Goal: Transaction & Acquisition: Purchase product/service

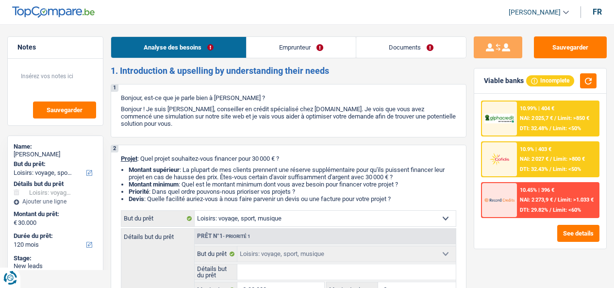
select select "hobbies"
select select "120"
select select "hobbies"
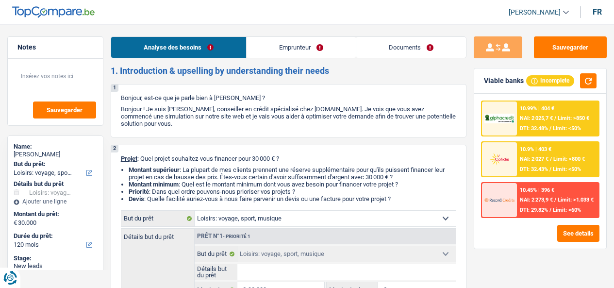
select select "120"
select select "worker"
select select "netSalary"
select select "rents"
select select "carLoan"
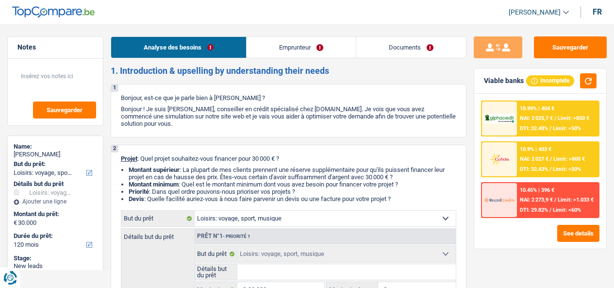
select select "60"
select select "hobbies"
select select "120"
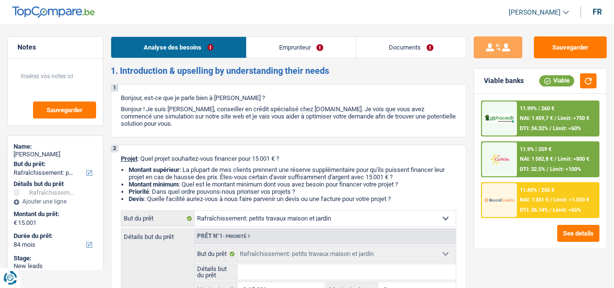
select select "houseOrGarden"
select select "84"
select select "houseOrGarden"
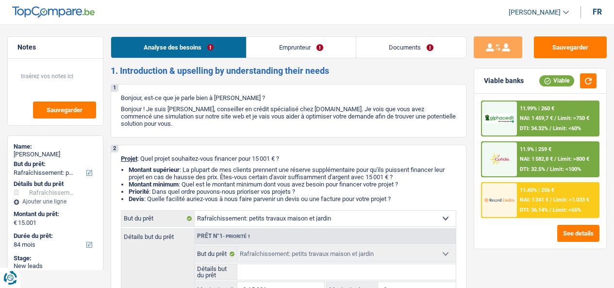
select select "84"
select select "mutuality"
select select "familyAllowances"
select select "mutualityIndemnity"
select select "ownerWithMortgage"
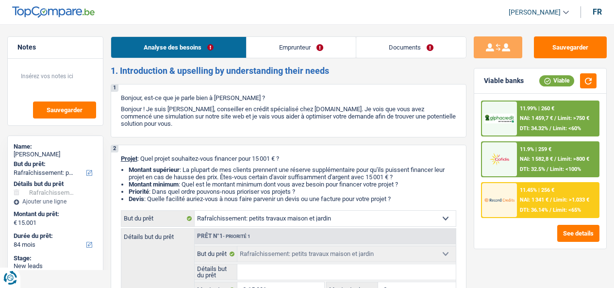
select select "mortgage"
select select "120"
select select "houseOrGarden"
select select "84"
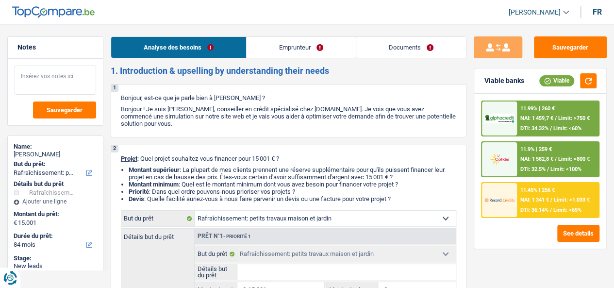
click at [53, 71] on textarea at bounding box center [56, 80] width 82 height 29
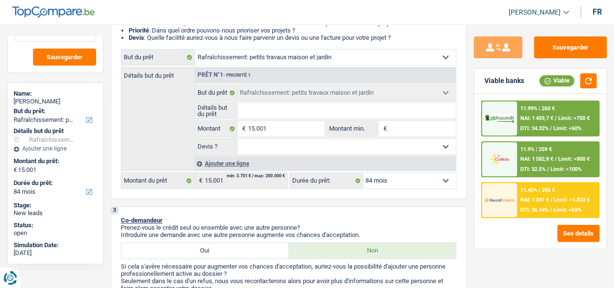
scroll to position [53, 0]
click at [213, 164] on div "Ajouter une ligne" at bounding box center [325, 163] width 262 height 14
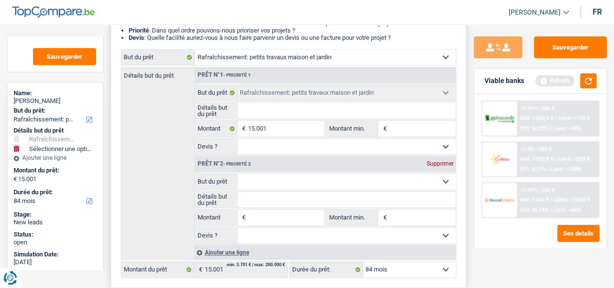
click at [441, 165] on div "Supprimer" at bounding box center [440, 164] width 32 height 6
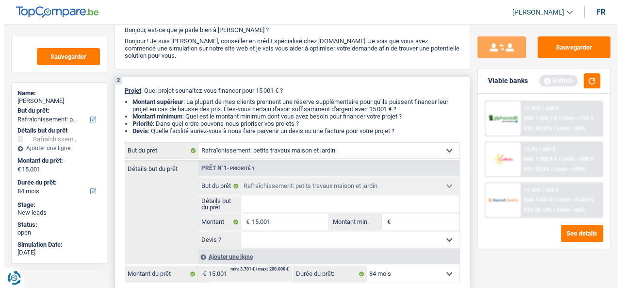
scroll to position [52, 0]
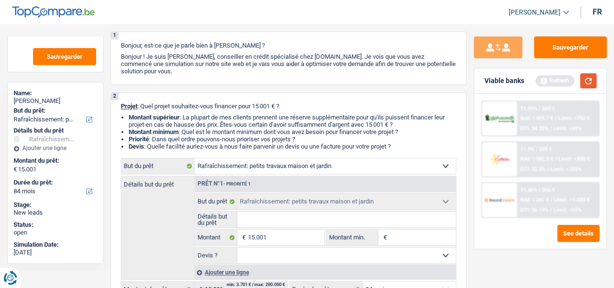
click at [590, 80] on button "button" at bounding box center [588, 80] width 17 height 15
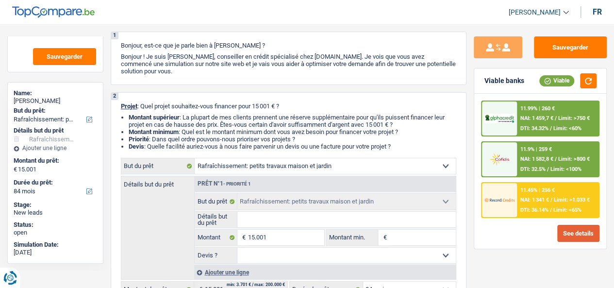
click at [566, 230] on button "See details" at bounding box center [578, 233] width 42 height 17
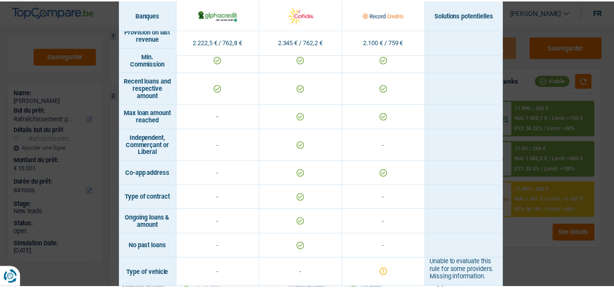
scroll to position [636, 0]
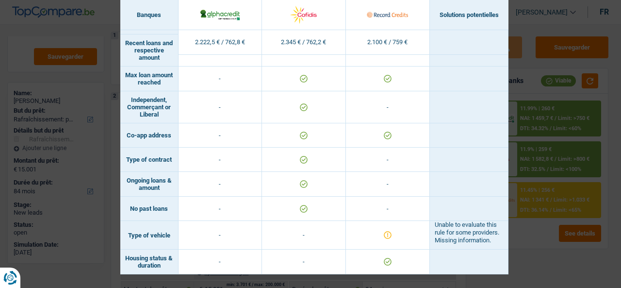
click at [551, 263] on div "Banks conditions × Banques Solutions potentielles Revenus / Charges 2.222,5 € /…" at bounding box center [310, 144] width 621 height 288
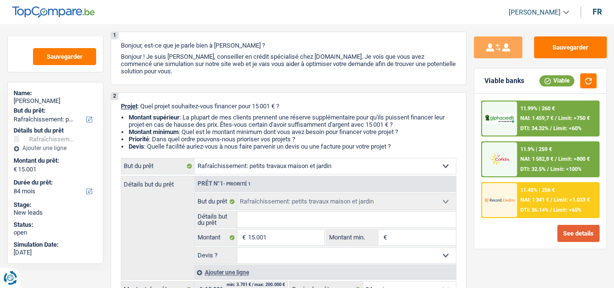
scroll to position [92, 0]
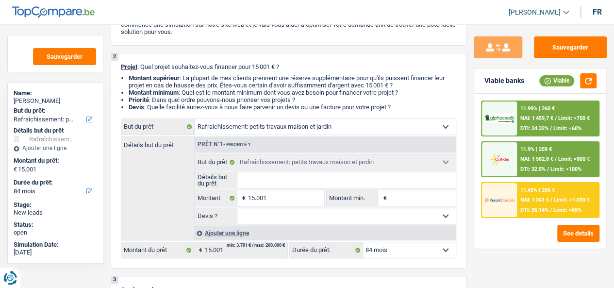
click at [374, 255] on select "12 mois 18 mois 24 mois 30 mois 36 mois 42 mois 48 mois 60 mois 72 mois 84 mois…" at bounding box center [409, 250] width 93 height 16
click at [502, 239] on div "See details" at bounding box center [540, 233] width 118 height 17
click at [590, 81] on button "button" at bounding box center [588, 80] width 17 height 15
click at [592, 84] on button "button" at bounding box center [588, 80] width 17 height 15
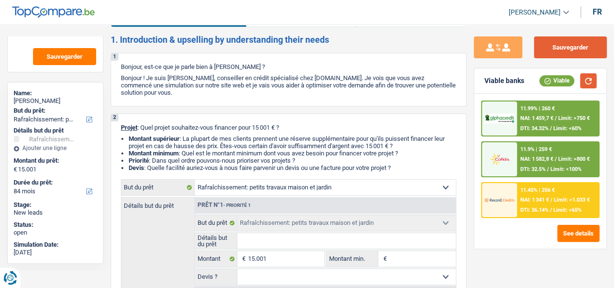
scroll to position [31, 0]
click at [562, 52] on button "Sauvegarder" at bounding box center [570, 47] width 73 height 22
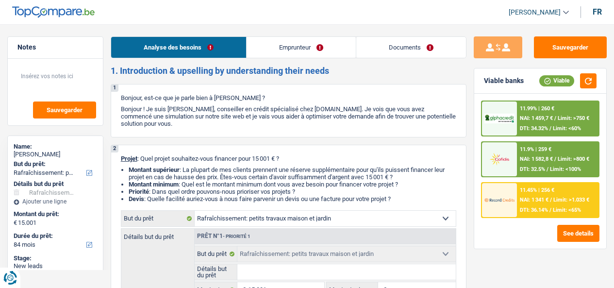
select select "houseOrGarden"
select select "84"
select select "houseOrGarden"
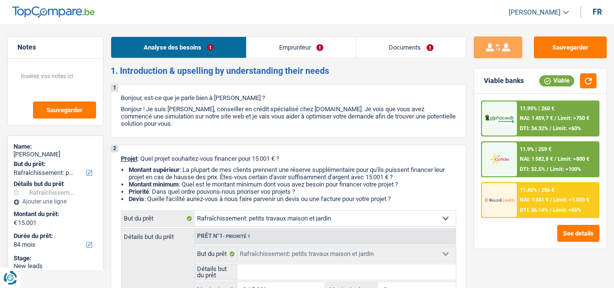
select select "84"
select select "mutuality"
select select "familyAllowances"
select select "mutualityIndemnity"
select select "ownerWithMortgage"
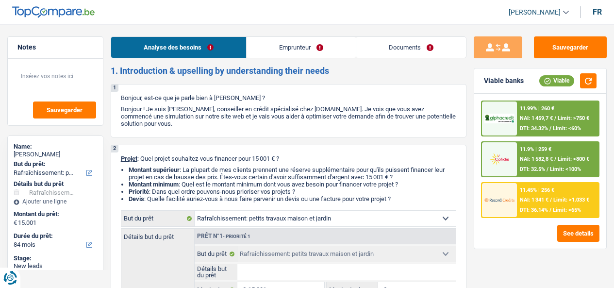
select select "mortgage"
select select "120"
select select "houseOrGarden"
select select "84"
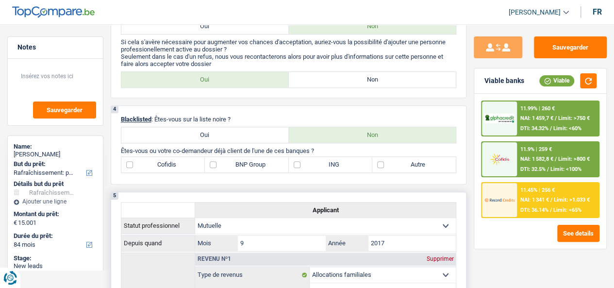
scroll to position [449, 0]
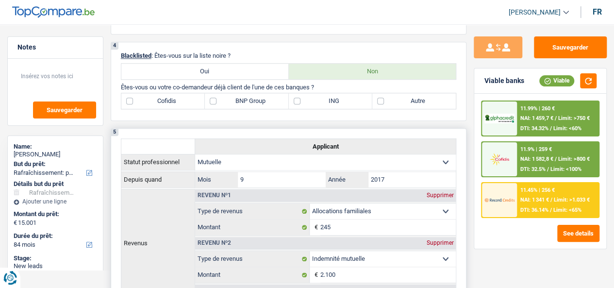
click at [440, 169] on select "Ouvrier Employé privé Employé public Invalide Indépendant Pensionné Chômeur Mut…" at bounding box center [325, 162] width 261 height 16
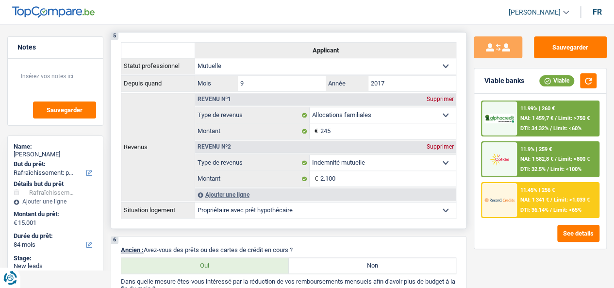
scroll to position [545, 0]
click at [236, 197] on div "Ajouter une ligne" at bounding box center [325, 195] width 261 height 12
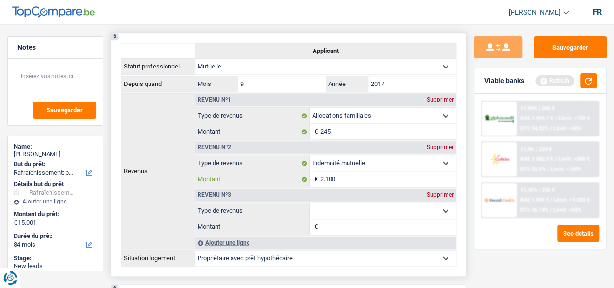
click at [346, 183] on input "2.100" at bounding box center [387, 179] width 135 height 16
click at [356, 210] on select "Allocation d'handicap Allocations chômage Allocations familiales Chèques repas …" at bounding box center [383, 211] width 146 height 16
click at [150, 178] on th "Revenus" at bounding box center [158, 170] width 74 height 155
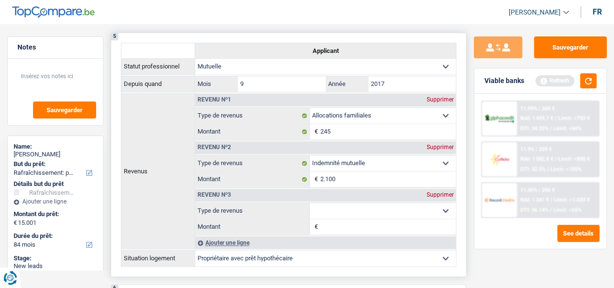
click at [433, 197] on div "Supprimer" at bounding box center [440, 195] width 32 height 6
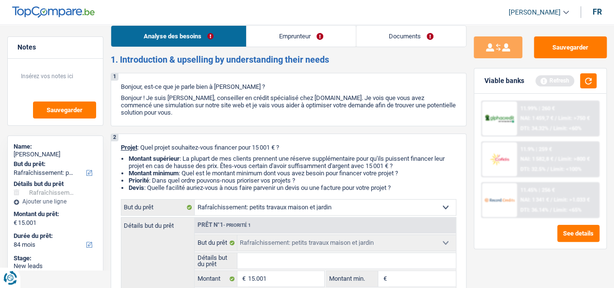
scroll to position [0, 0]
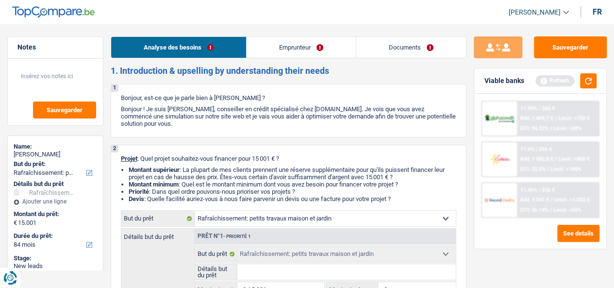
click at [281, 53] on link "Emprunteur" at bounding box center [301, 47] width 109 height 21
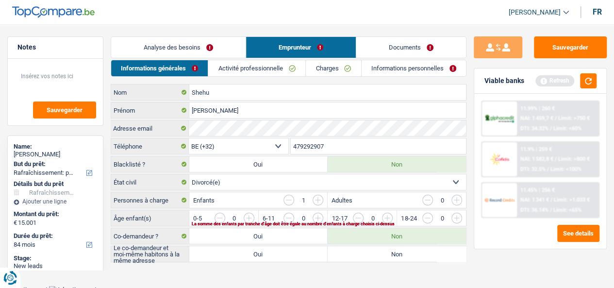
click at [195, 44] on link "Analyse des besoins" at bounding box center [178, 47] width 134 height 21
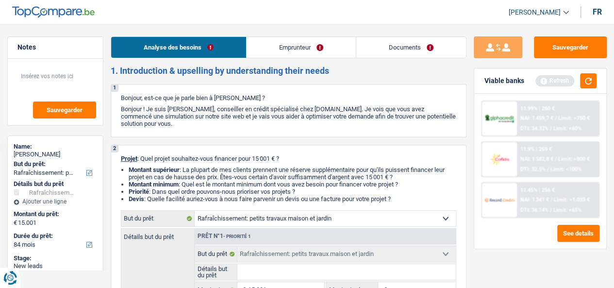
click at [274, 51] on link "Emprunteur" at bounding box center [301, 47] width 109 height 21
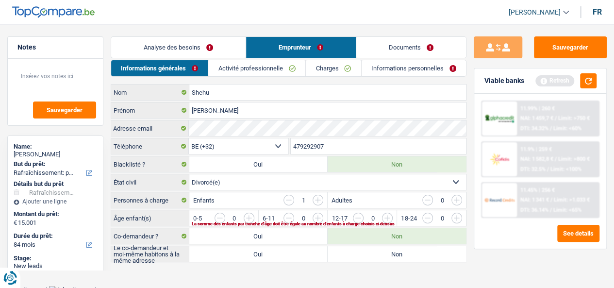
click at [215, 179] on select "Célibataire Marié(e) Cohabitant(e) légal(e) Divorcé(e) Veuf(ve) Séparé (de fait…" at bounding box center [327, 182] width 277 height 16
select select "married"
click at [189, 174] on select "Célibataire Marié(e) Cohabitant(e) légal(e) Divorcé(e) Veuf(ve) Séparé (de fait…" at bounding box center [327, 182] width 277 height 16
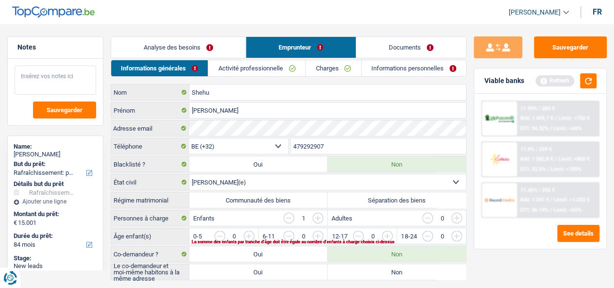
click at [54, 80] on textarea at bounding box center [56, 80] width 82 height 29
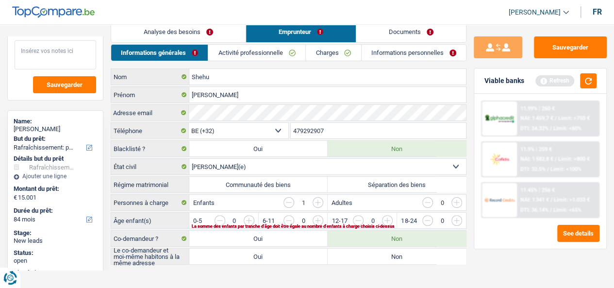
scroll to position [19, 0]
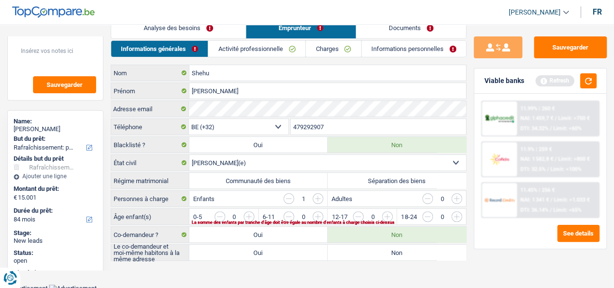
click at [320, 200] on input "button" at bounding box center [318, 198] width 11 height 11
click at [317, 196] on input "button" at bounding box center [318, 198] width 11 height 11
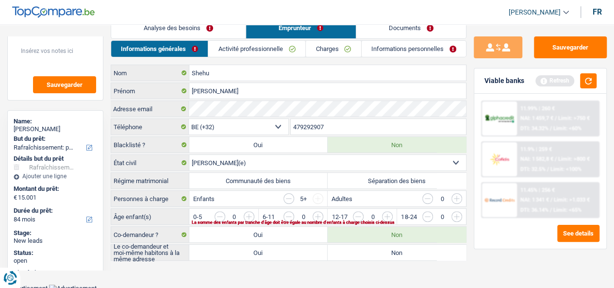
click at [317, 196] on input "button" at bounding box center [318, 198] width 11 height 11
click at [288, 198] on input "button" at bounding box center [289, 198] width 11 height 11
click at [246, 212] on input "button" at bounding box center [421, 219] width 355 height 16
click at [216, 211] on input "button" at bounding box center [220, 216] width 11 height 11
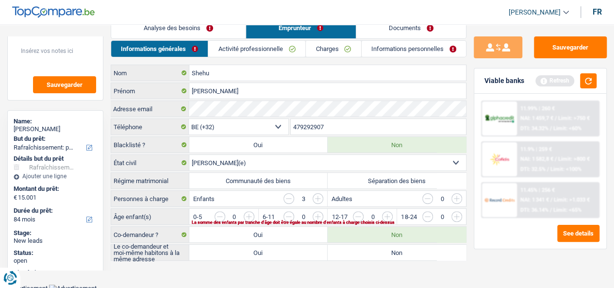
click at [250, 234] on label "Oui" at bounding box center [258, 235] width 138 height 16
click at [250, 234] on input "Oui" at bounding box center [258, 235] width 138 height 16
radio input "true"
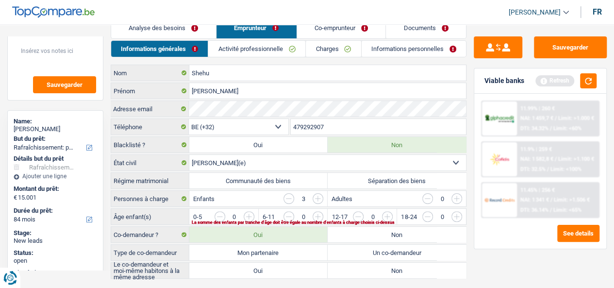
scroll to position [37, 0]
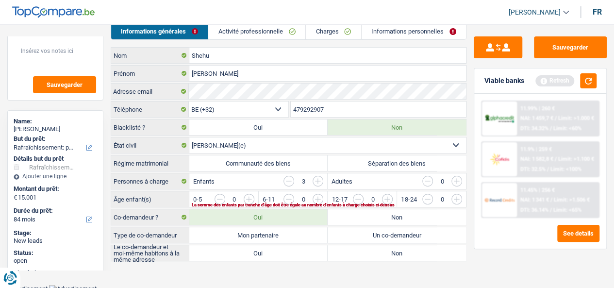
click at [385, 230] on label "Un co-demandeur" at bounding box center [397, 235] width 138 height 16
click at [385, 230] on input "Un co-demandeur" at bounding box center [397, 235] width 138 height 16
radio input "true"
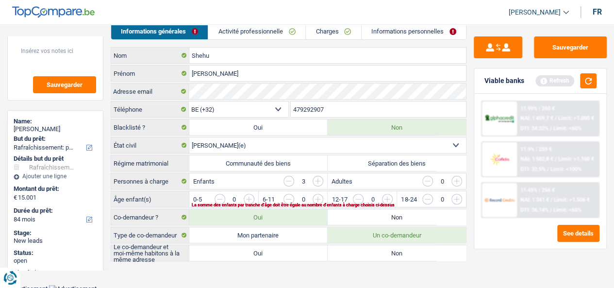
click at [360, 245] on label "Non" at bounding box center [397, 253] width 138 height 16
click at [360, 245] on input "Non" at bounding box center [397, 253] width 138 height 16
radio input "true"
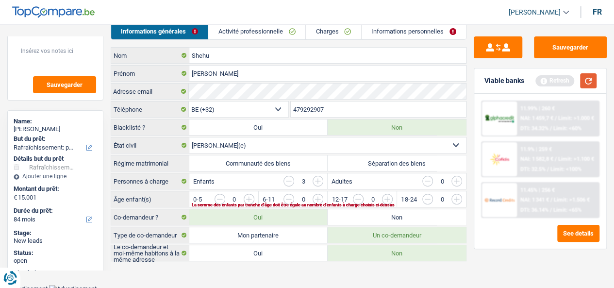
click at [589, 79] on button "button" at bounding box center [588, 80] width 17 height 15
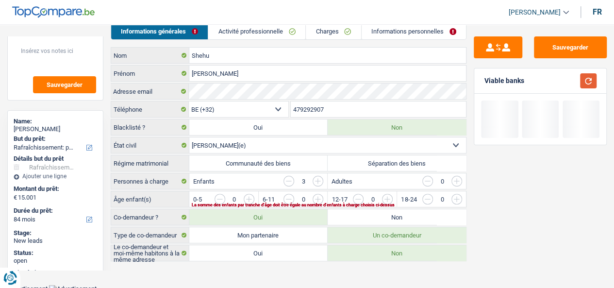
click at [589, 79] on button "button" at bounding box center [588, 80] width 17 height 15
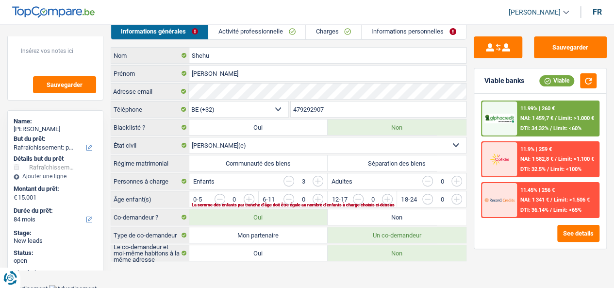
click at [359, 210] on label "Non" at bounding box center [397, 217] width 138 height 16
click at [359, 210] on input "Non" at bounding box center [397, 217] width 138 height 16
radio input "true"
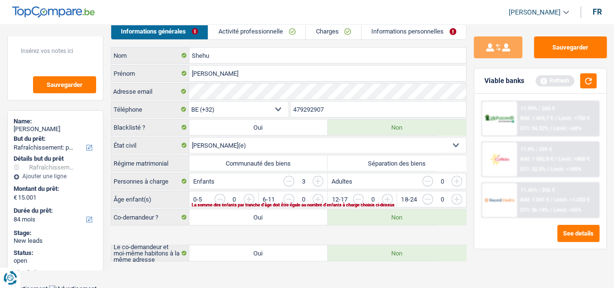
scroll to position [19, 0]
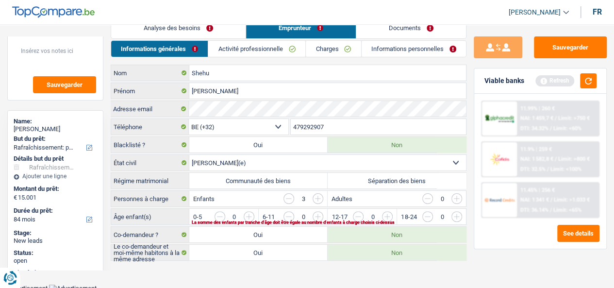
click at [251, 45] on link "Activité professionnelle" at bounding box center [256, 49] width 97 height 16
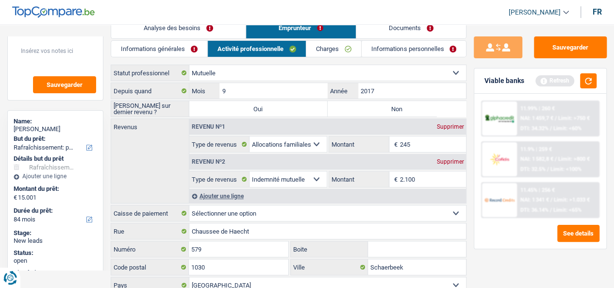
click at [385, 102] on label "Non" at bounding box center [397, 109] width 138 height 16
click at [385, 102] on input "Non" at bounding box center [397, 109] width 138 height 16
radio input "true"
click at [311, 108] on label "Oui" at bounding box center [258, 109] width 138 height 16
click at [311, 108] on input "Oui" at bounding box center [258, 109] width 138 height 16
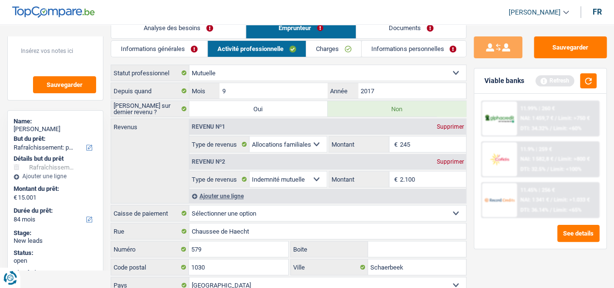
radio input "true"
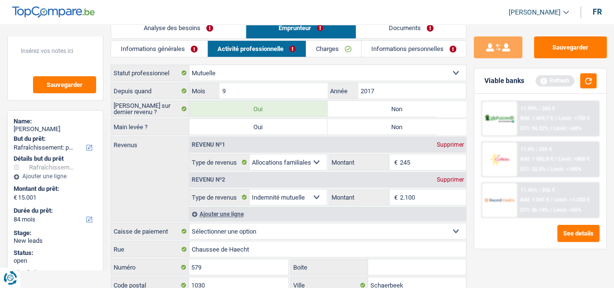
click at [377, 111] on label "Non" at bounding box center [397, 109] width 138 height 16
click at [377, 111] on input "Non" at bounding box center [397, 109] width 138 height 16
radio input "true"
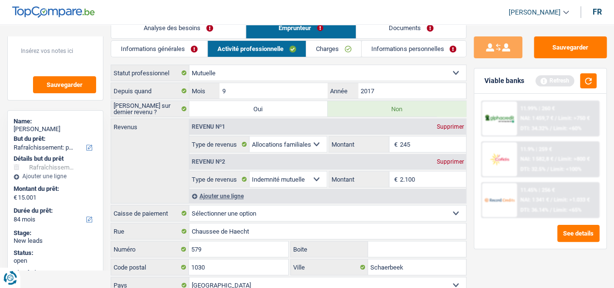
click at [275, 147] on select "Allocation d'handicap Allocations chômage Allocations familiales Chèques repas …" at bounding box center [288, 144] width 77 height 16
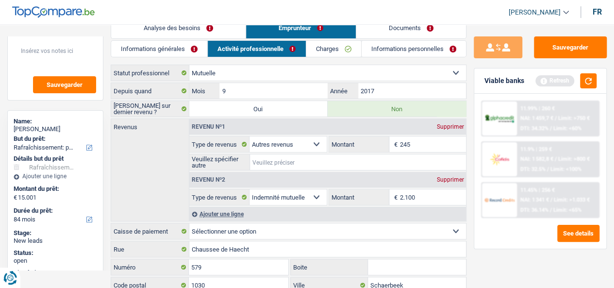
click at [286, 160] on input "Veuillez spécifier autre" at bounding box center [358, 162] width 216 height 16
click at [69, 53] on textarea at bounding box center [56, 54] width 82 height 29
click at [304, 138] on select "Allocation d'handicap Allocations chômage Allocations familiales Chèques repas …" at bounding box center [288, 144] width 77 height 16
select select "familyAllowances"
click at [250, 136] on select "Allocation d'handicap Allocations chômage Allocations familiales Chèques repas …" at bounding box center [288, 144] width 77 height 16
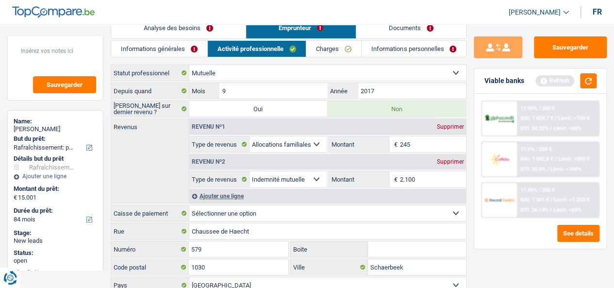
click at [239, 190] on div "Ajouter une ligne" at bounding box center [327, 196] width 277 height 14
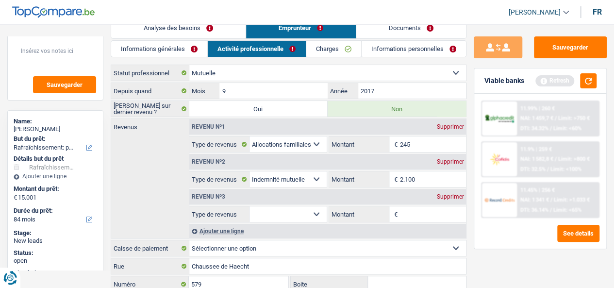
click at [438, 194] on div "Supprimer" at bounding box center [450, 197] width 32 height 6
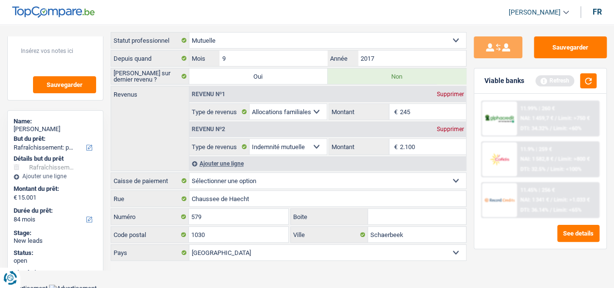
scroll to position [0, 0]
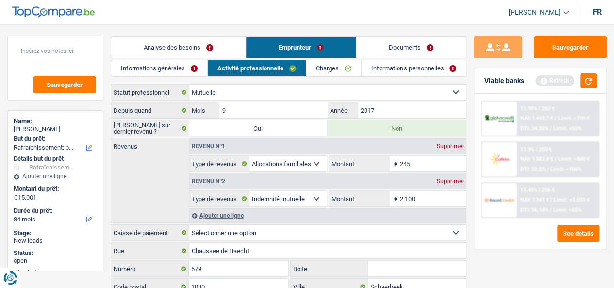
click at [283, 99] on select "Ouvrier Employé privé Employé public Invalide Indépendant Pensionné Chômeur Mut…" at bounding box center [327, 92] width 277 height 16
select select "worker"
click at [189, 84] on select "Ouvrier Employé privé Employé public Invalide Indépendant Pensionné Chômeur Mut…" at bounding box center [327, 92] width 277 height 16
radio input "false"
select select "netSalary"
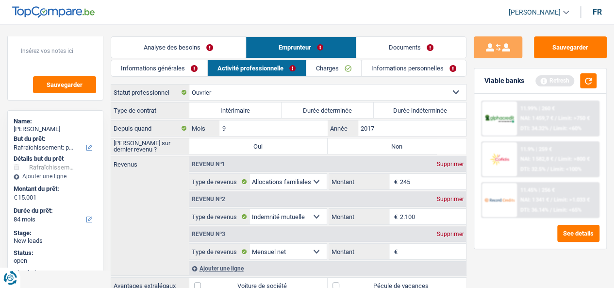
click at [369, 138] on label "Non" at bounding box center [397, 146] width 138 height 16
click at [369, 138] on input "Non" at bounding box center [397, 146] width 138 height 16
radio input "true"
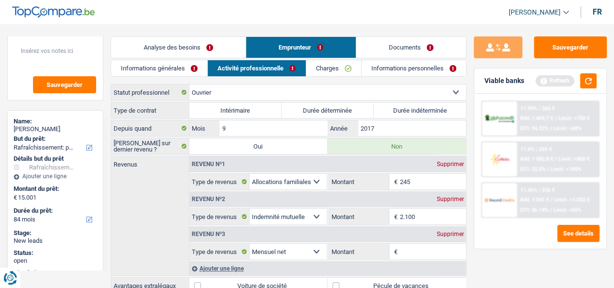
click at [397, 112] on label "Durée indéterminée" at bounding box center [420, 110] width 92 height 16
click at [397, 112] on input "Durée indéterminée" at bounding box center [420, 110] width 92 height 16
radio input "true"
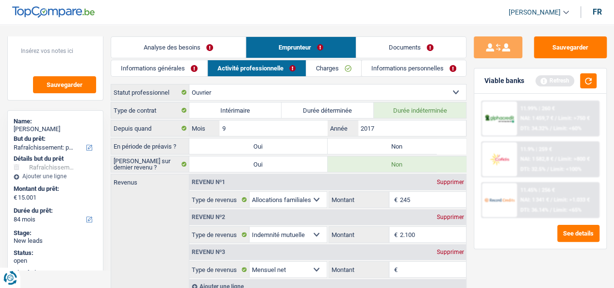
click at [375, 150] on label "Non" at bounding box center [397, 146] width 138 height 16
click at [375, 150] on input "Non" at bounding box center [397, 146] width 138 height 16
radio input "true"
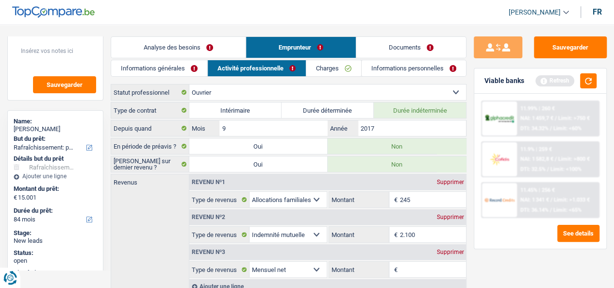
scroll to position [83, 0]
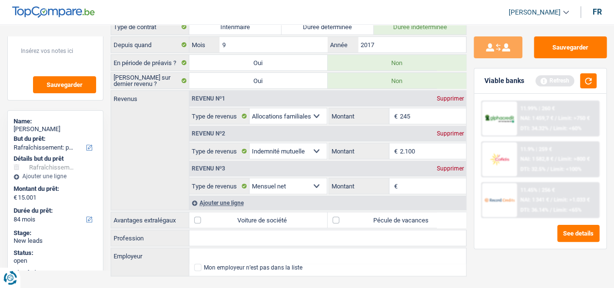
click at [418, 184] on input "Montant" at bounding box center [433, 186] width 66 height 16
type input "2.100"
click at [451, 131] on div "Supprimer" at bounding box center [450, 134] width 32 height 6
select select "netSalary"
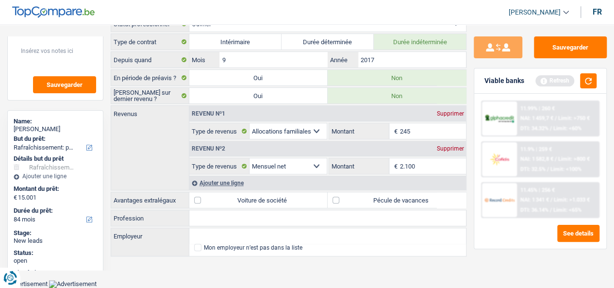
scroll to position [64, 0]
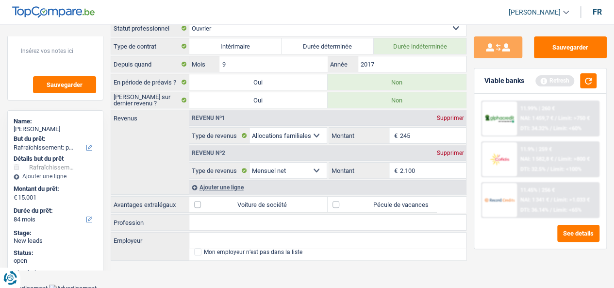
click at [231, 185] on div "Ajouter une ligne" at bounding box center [327, 187] width 277 height 14
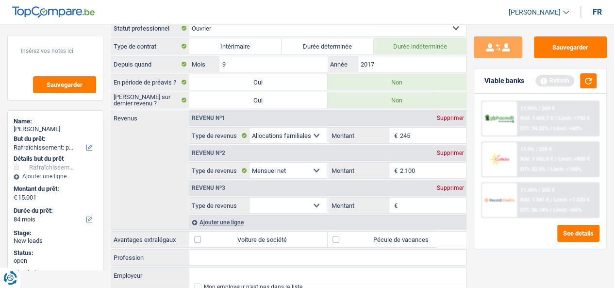
scroll to position [83, 0]
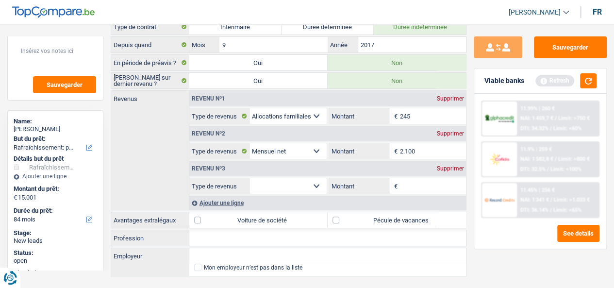
click at [285, 181] on select "Allocation d'handicap Allocations chômage Allocations familiales Chèques repas …" at bounding box center [288, 186] width 77 height 16
select select "mealVouchers"
click at [250, 178] on select "Allocation d'handicap Allocations chômage Allocations familiales Chèques repas …" at bounding box center [288, 186] width 77 height 16
click at [415, 183] on input "Montant par jour" at bounding box center [433, 186] width 66 height 16
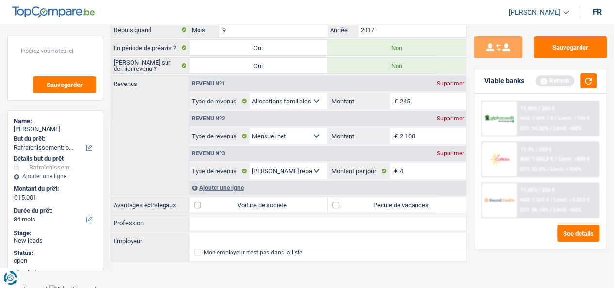
type input "4,0"
click at [235, 215] on input "Profession" at bounding box center [327, 223] width 277 height 16
type input "Chauffeur"
click at [235, 241] on input "Employeur" at bounding box center [327, 241] width 277 height 16
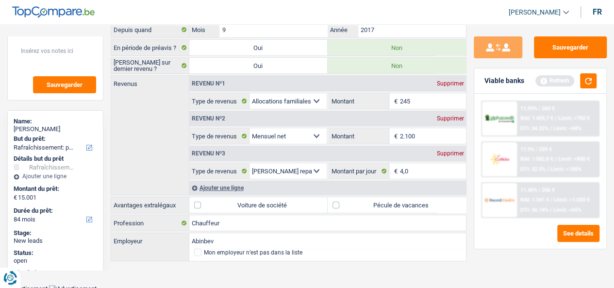
click at [307, 269] on main "Notes Sauvegarder Name: Dorina Shehu But du prêt: Confort maison: meubles, text…" at bounding box center [307, 100] width 614 height 368
click at [209, 245] on div "Tous les champs sont obligatoires. Veuillez sélectionner une option" at bounding box center [315, 247] width 246 height 4
click at [211, 237] on input "Abinbev" at bounding box center [327, 241] width 277 height 16
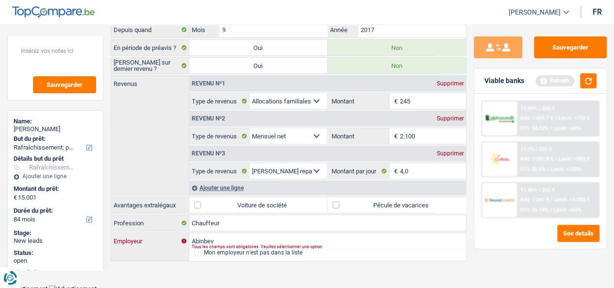
click at [211, 237] on input "Abinbev" at bounding box center [327, 241] width 277 height 16
type input "a"
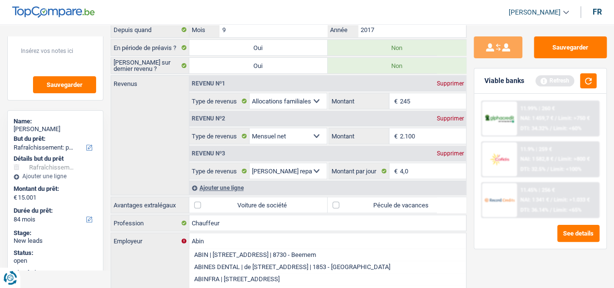
click at [231, 250] on li "ABIN | Parkstraat, 70 | 8730 - Beernem" at bounding box center [327, 255] width 277 height 12
type input "ABIN | Parkstraat, 70 | 8730 - Beernem"
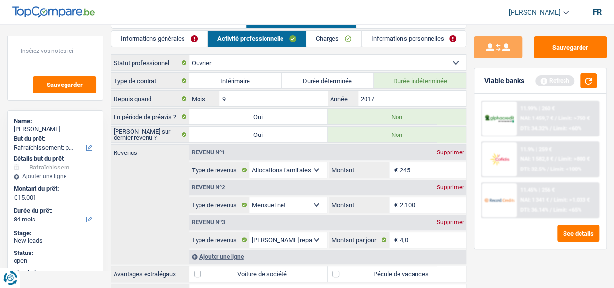
scroll to position [29, 0]
click at [336, 42] on link "Charges" at bounding box center [333, 39] width 55 height 16
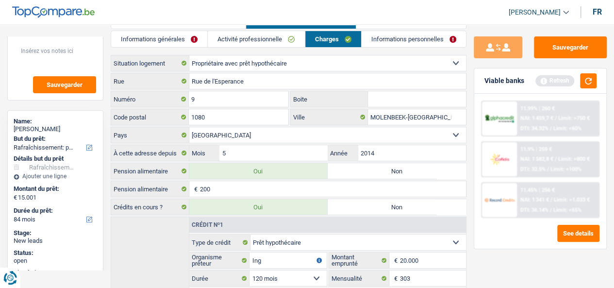
click at [283, 45] on link "Activité professionnelle" at bounding box center [256, 39] width 97 height 16
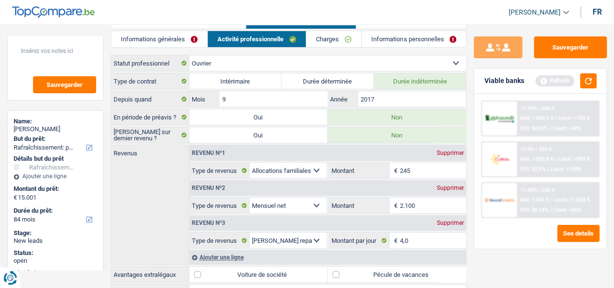
scroll to position [23, 0]
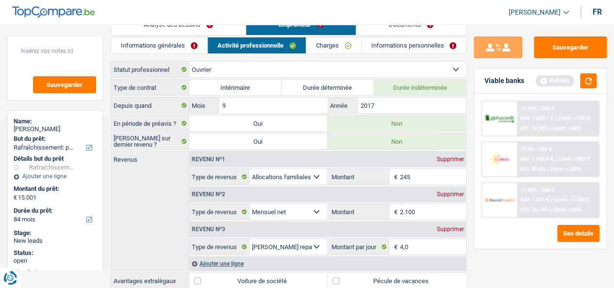
click at [325, 48] on link "Charges" at bounding box center [333, 45] width 55 height 16
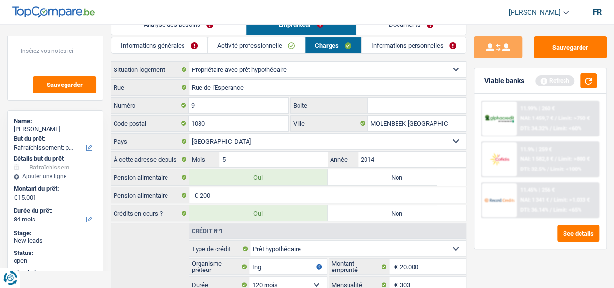
click at [275, 67] on select "Locataire Propriétaire avec prêt hypothécaire Propriétaire sans prêt hypothécai…" at bounding box center [327, 70] width 277 height 16
click at [249, 67] on select "Locataire Propriétaire avec prêt hypothécaire Propriétaire sans prêt hypothécai…" at bounding box center [327, 70] width 277 height 16
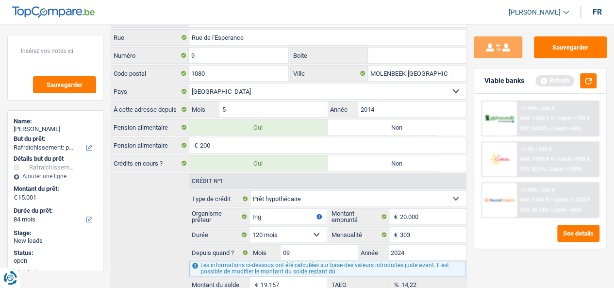
scroll to position [0, 0]
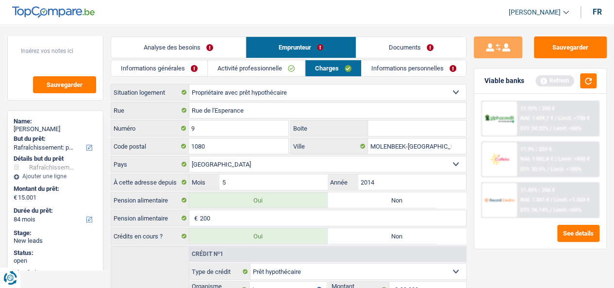
click at [267, 66] on link "Activité professionnelle" at bounding box center [256, 68] width 97 height 16
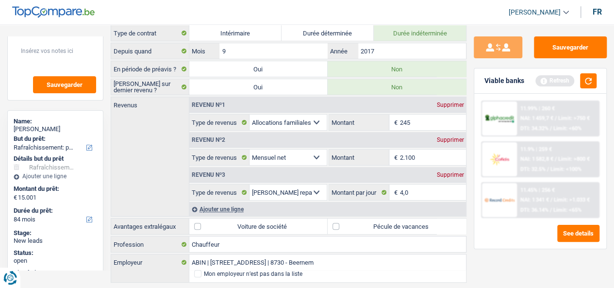
scroll to position [83, 0]
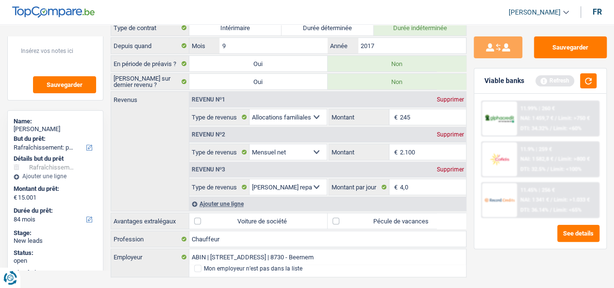
click at [230, 198] on div "Ajouter une ligne" at bounding box center [327, 204] width 277 height 14
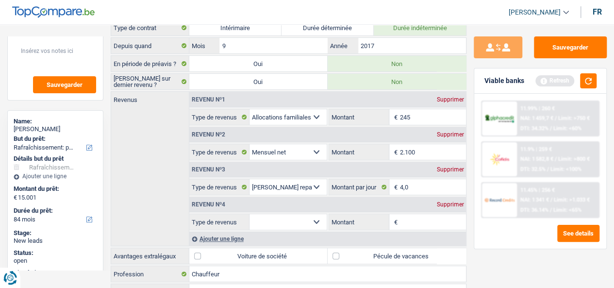
click at [285, 221] on select "Allocation d'handicap Allocations chômage Allocations familiales Chèques repas …" at bounding box center [288, 222] width 77 height 16
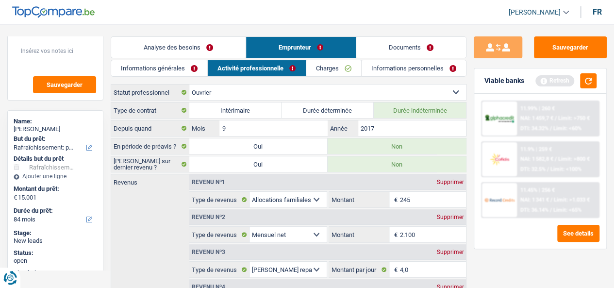
click at [323, 69] on link "Charges" at bounding box center [333, 68] width 55 height 16
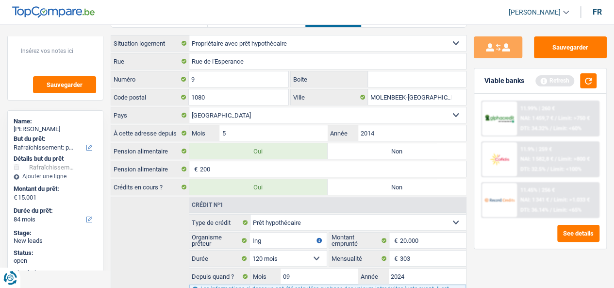
scroll to position [53, 0]
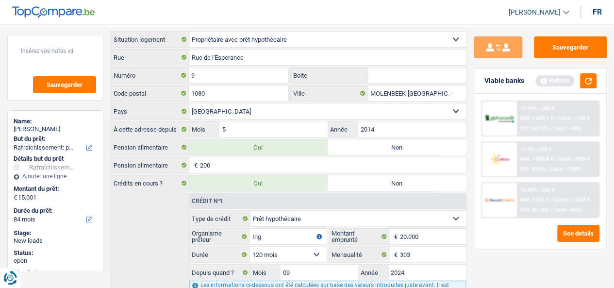
click at [360, 139] on label "Non" at bounding box center [397, 147] width 138 height 16
click at [360, 139] on input "Non" at bounding box center [397, 147] width 138 height 16
radio input "true"
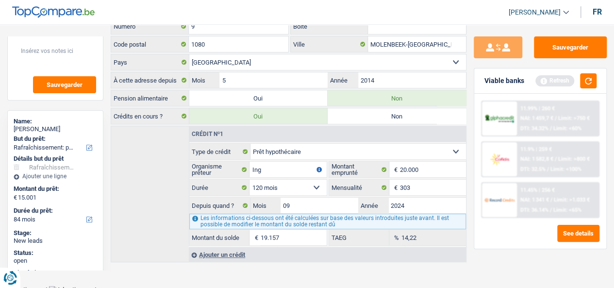
scroll to position [0, 0]
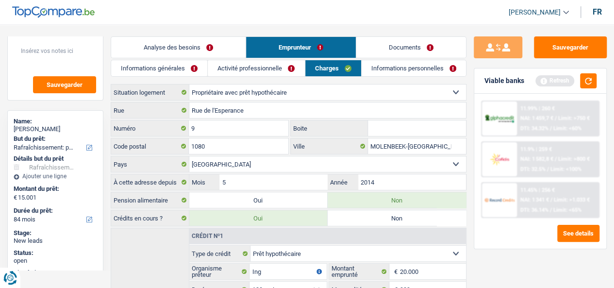
click at [165, 51] on link "Analyse des besoins" at bounding box center [178, 47] width 134 height 21
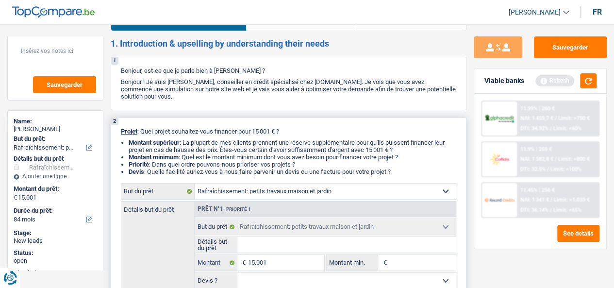
scroll to position [11, 0]
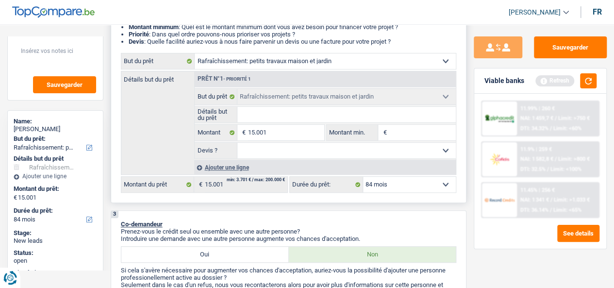
click at [131, 148] on div "Détails but du prêt Prêt n°1 - Priorité 1 Confort maison: meubles, textile, pei…" at bounding box center [289, 123] width 336 height 104
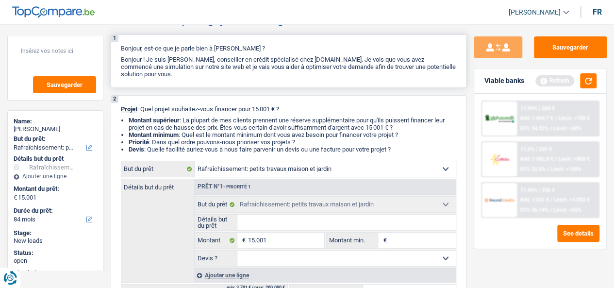
scroll to position [109, 0]
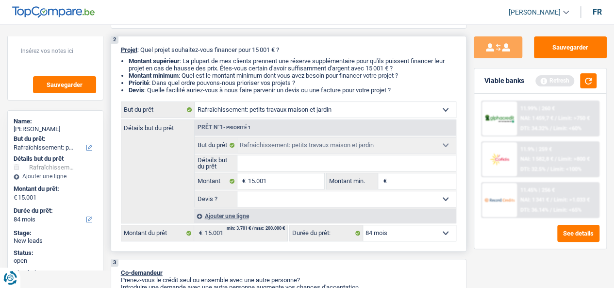
click at [260, 163] on input "Détails but du prêt" at bounding box center [346, 163] width 218 height 16
click at [259, 186] on input "15.001" at bounding box center [286, 181] width 76 height 16
click at [294, 203] on select "Oui Non Non répondu Sélectionner une option" at bounding box center [346, 199] width 218 height 16
click at [175, 173] on div "Détails but du prêt Prêt n°1 - Priorité 1 Confort maison: meubles, textile, pei…" at bounding box center [289, 171] width 336 height 104
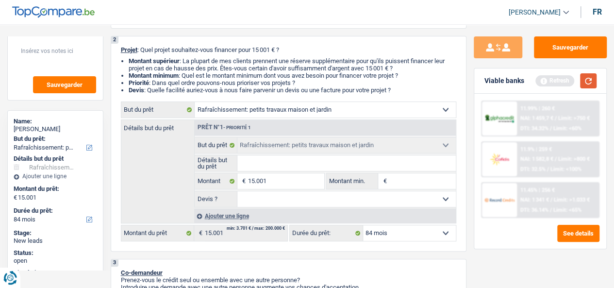
click at [584, 78] on button "button" at bounding box center [588, 80] width 17 height 15
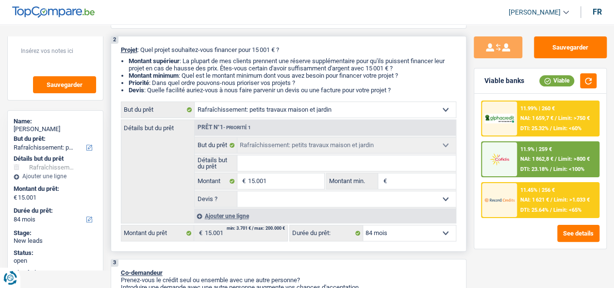
click at [252, 131] on div "Prêt n°1 - Priorité 1" at bounding box center [224, 127] width 58 height 6
click at [400, 180] on input "Montant min." at bounding box center [422, 181] width 67 height 16
type input "9"
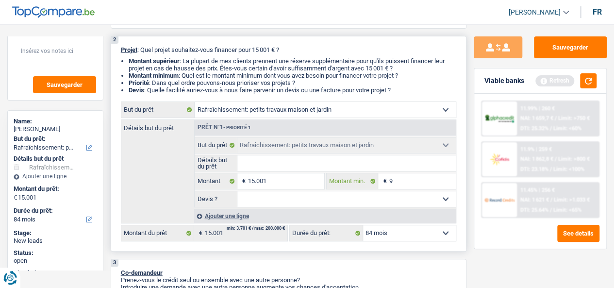
type input "90"
type input "9.000"
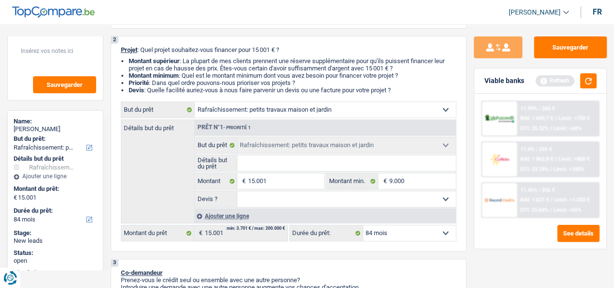
click at [501, 243] on div "11.99% | 260 € NAI: 1 659,7 € / Limit: >750 € DTI: 25.32% / Limit: <60% 11.9% |…" at bounding box center [540, 171] width 132 height 155
click at [287, 182] on input "15.001" at bounding box center [286, 181] width 76 height 16
type input "1"
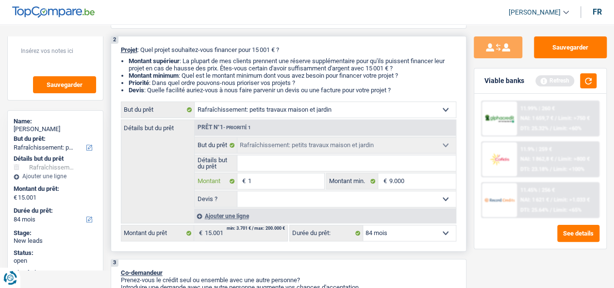
type input "16"
type input "165"
type input "16.500"
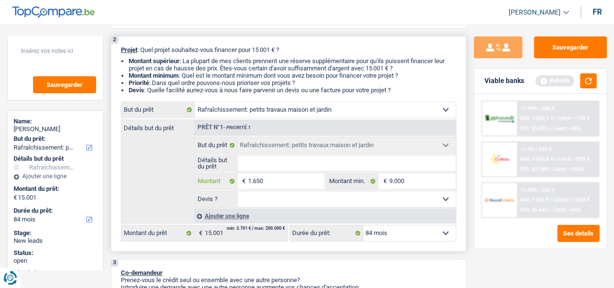
type input "16.500"
click at [162, 171] on div "Détails but du prêt Prêt n°1 - Priorité 1 Confort maison: meubles, textile, pei…" at bounding box center [289, 171] width 336 height 104
type input "16.500"
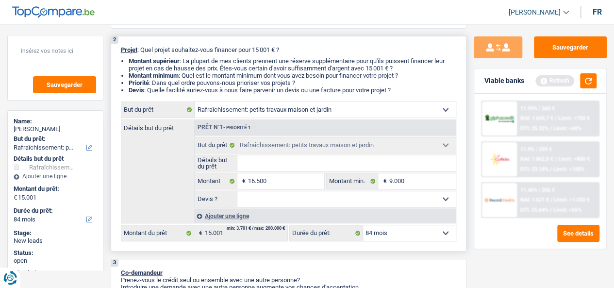
type input "16.500"
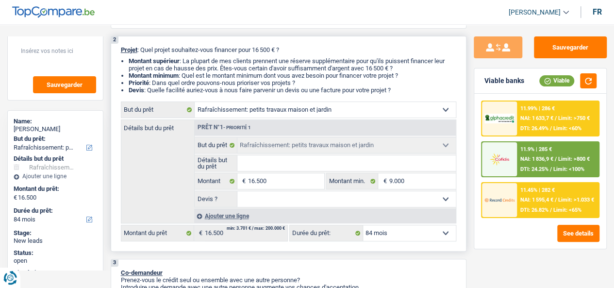
click at [423, 205] on select "Oui Non Non répondu Sélectionner une option" at bounding box center [346, 199] width 218 height 16
click at [281, 114] on select "Confort maison: meubles, textile, peinture, électroménager, outillage non-profe…" at bounding box center [325, 110] width 261 height 16
click at [511, 254] on div "Sauvegarder Viable banks Viable 11.99% | 286 € NAI: 1 633,7 € / Limit: >750 € D…" at bounding box center [541, 153] width 148 height 234
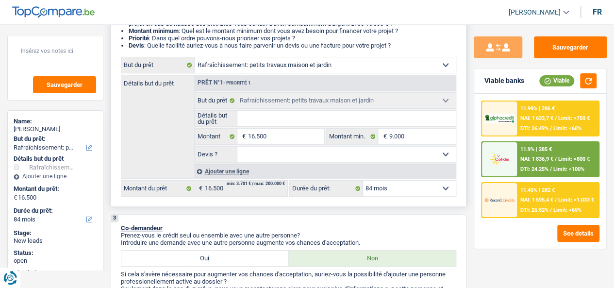
scroll to position [154, 0]
click at [292, 125] on input "Détails but du prêt" at bounding box center [346, 118] width 218 height 16
click at [330, 152] on select "Oui Non Non répondu Sélectionner une option" at bounding box center [346, 154] width 218 height 16
click at [157, 150] on div "Détails but du prêt Prêt n°1 - Priorité 1 Confort maison: meubles, textile, pei…" at bounding box center [289, 126] width 336 height 104
click at [230, 172] on div "Ajouter une ligne" at bounding box center [325, 171] width 262 height 14
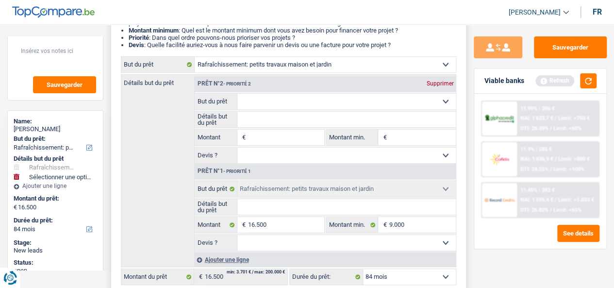
select select
select select "houseOrGarden"
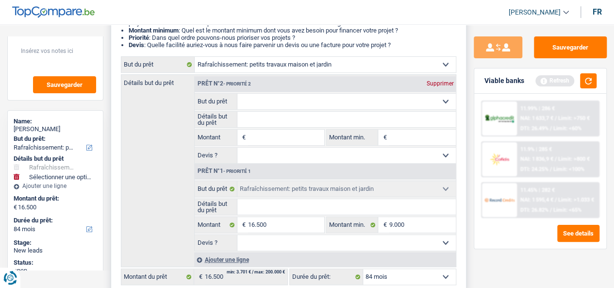
type input "16.500"
type input "9.000"
select select "houseOrGarden"
type input "16.500"
type input "9.000"
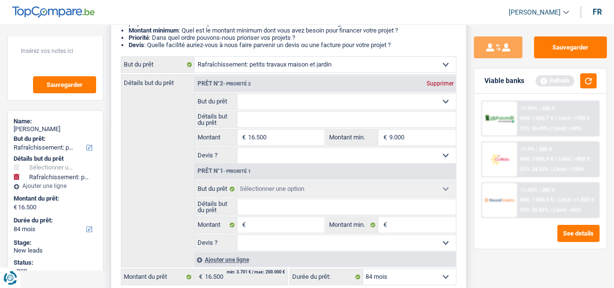
select select "houseOrGarden"
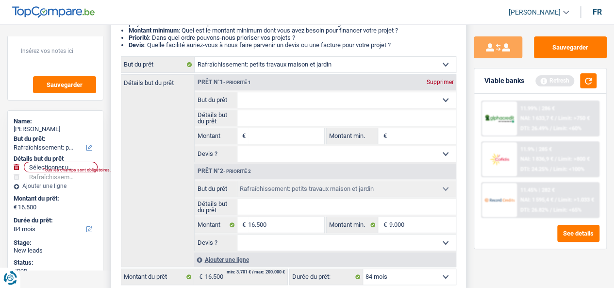
drag, startPoint x: 369, startPoint y: 170, endPoint x: 373, endPoint y: 108, distance: 62.3
click at [373, 108] on select "Confort maison: meubles, textile, peinture, électroménager, outillage non-profe…" at bounding box center [346, 100] width 218 height 16
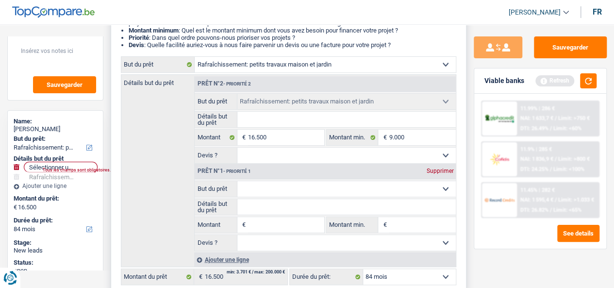
select select "houseOrGarden"
type input "16.500"
type input "9.000"
select select
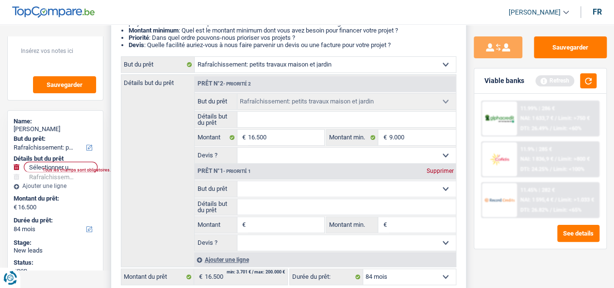
select select
select select "houseOrGarden"
type input "16.500"
type input "9.000"
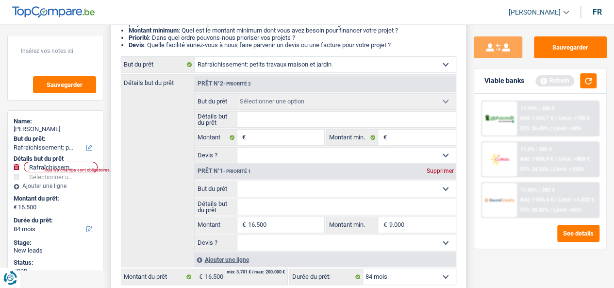
select select "houseOrGarden"
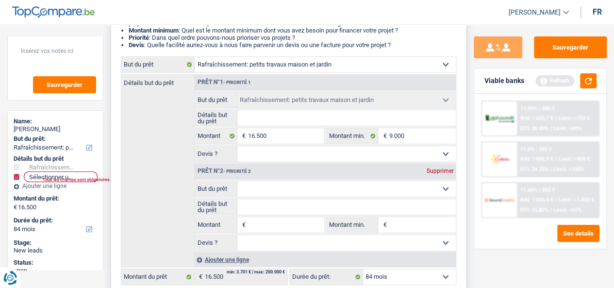
click at [437, 174] on div "Supprimer" at bounding box center [440, 171] width 32 height 6
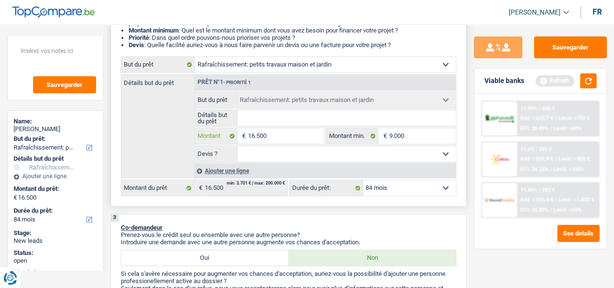
click at [254, 142] on input "16.500" at bounding box center [286, 136] width 76 height 16
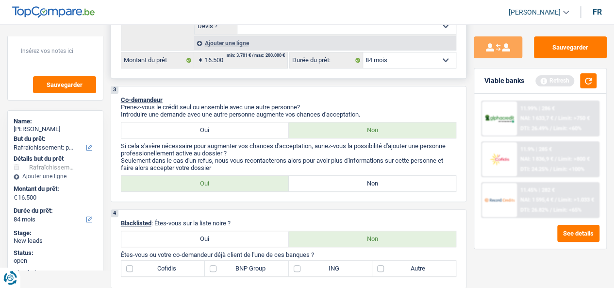
scroll to position [282, 0]
click at [420, 61] on select "12 mois 18 mois 24 mois 30 mois 36 mois 42 mois 48 mois 60 mois 72 mois 84 mois…" at bounding box center [409, 60] width 93 height 16
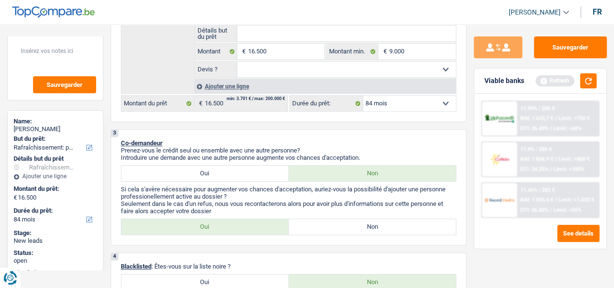
scroll to position [235, 0]
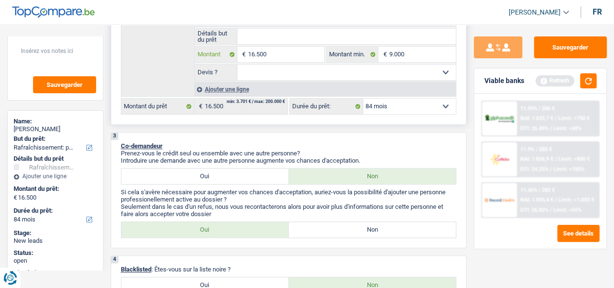
click at [279, 51] on input "16.500" at bounding box center [286, 55] width 76 height 16
click at [418, 104] on select "12 mois 18 mois 24 mois 30 mois 36 mois 42 mois 48 mois 60 mois 72 mois 84 mois…" at bounding box center [409, 107] width 93 height 16
click at [271, 50] on input "16.500" at bounding box center [286, 55] width 76 height 16
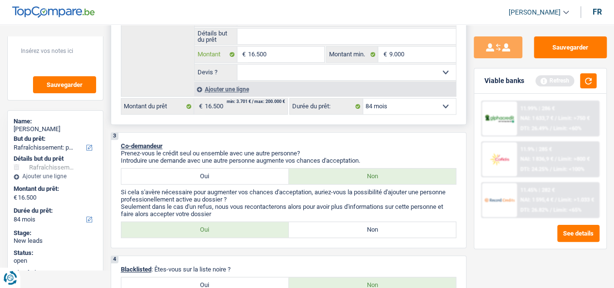
click at [271, 50] on input "16.500" at bounding box center [286, 55] width 76 height 16
type input "1"
type input "15"
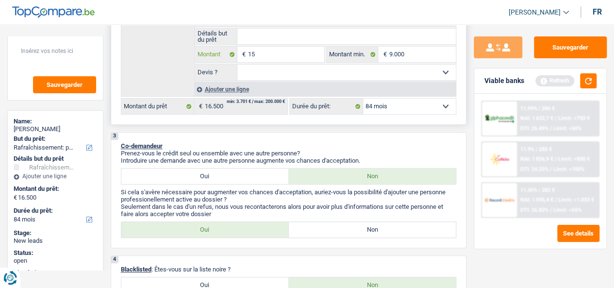
type input "150"
type input "1.500"
type input "15.000"
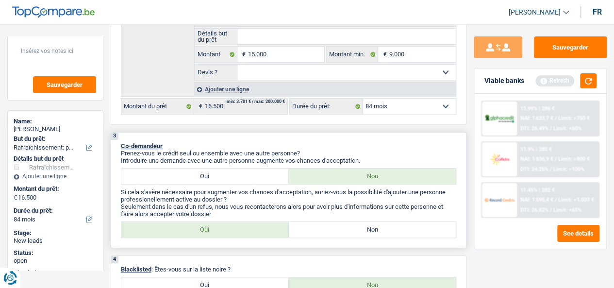
click at [401, 138] on div "3 Co-demandeur Prenez-vous le crédit seul ou ensemble avec une autre personne? …" at bounding box center [289, 190] width 356 height 116
type input "15.000"
select select "60"
type input "15.000"
select select "60"
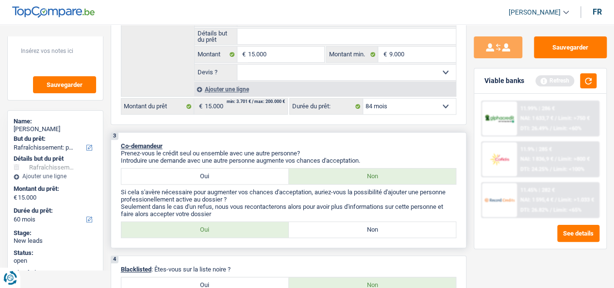
type input "15.000"
select select "60"
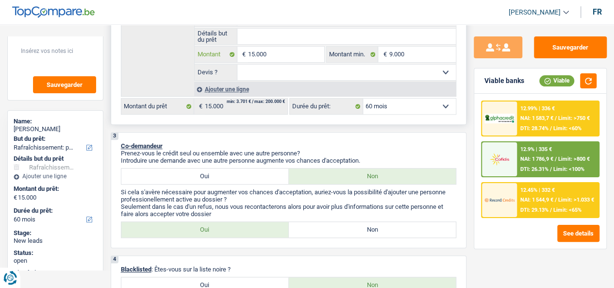
click at [295, 54] on input "15.000" at bounding box center [286, 55] width 76 height 16
type input "1"
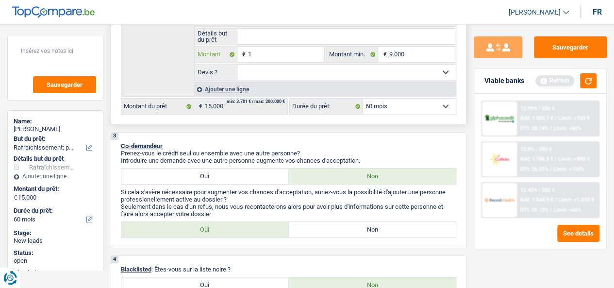
type input "10"
type input "100"
type input "1.000"
type input "10.000"
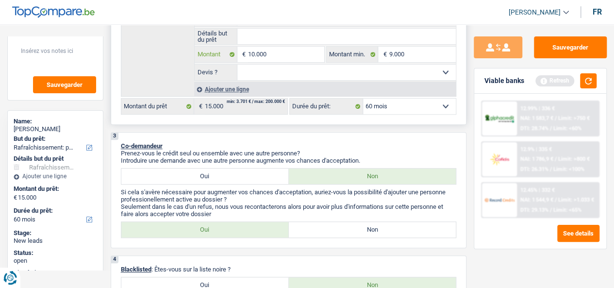
type input "10.000"
select select "48"
type input "10.000"
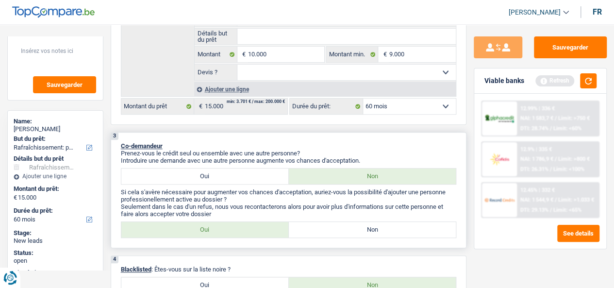
select select "48"
type input "10.000"
select select "48"
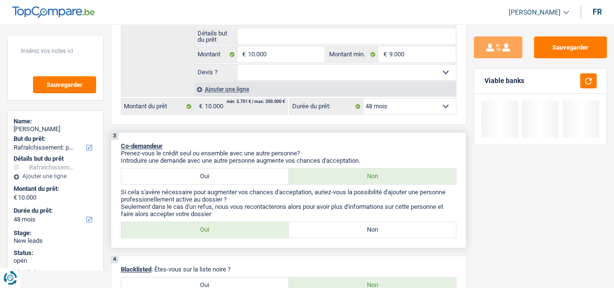
click at [412, 135] on div "3 Co-demandeur Prenez-vous le crédit seul ou ensemble avec une autre personne? …" at bounding box center [289, 190] width 356 height 116
click at [278, 58] on input "10.000" at bounding box center [286, 55] width 76 height 16
type input "1.000"
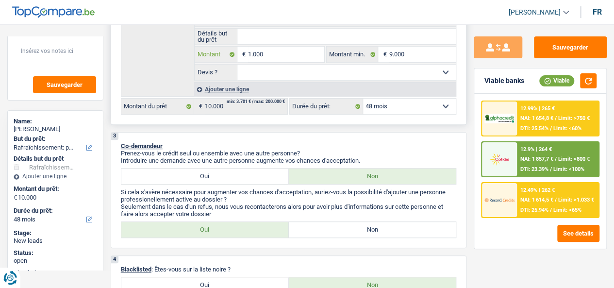
type input "10.001"
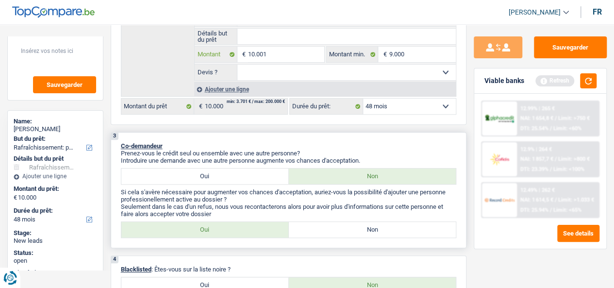
type input "10.001"
select select "60"
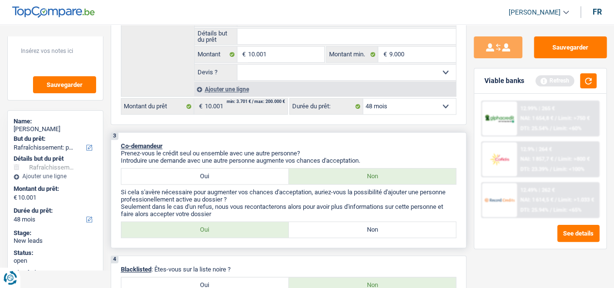
select select "60"
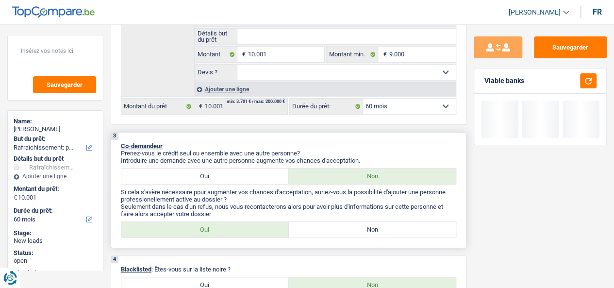
click at [363, 140] on div "3 Co-demandeur Prenez-vous le crédit seul ou ensemble avec une autre personne? …" at bounding box center [289, 190] width 356 height 116
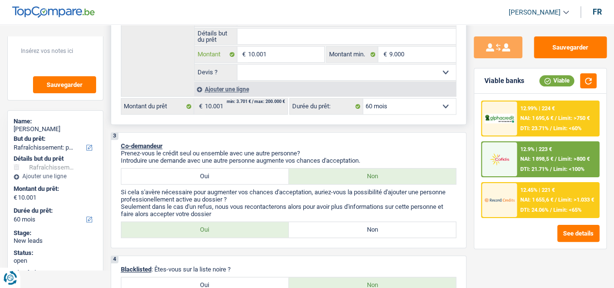
click at [272, 57] on input "10.001" at bounding box center [286, 55] width 76 height 16
type input "6"
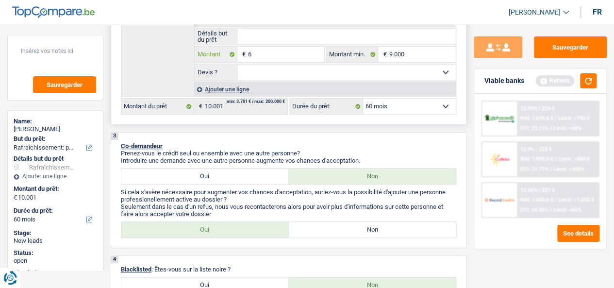
type input "65"
type input "650"
type input "6.500"
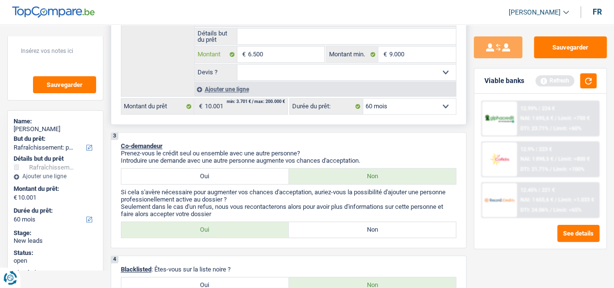
type input "6.500"
select select "42"
type input "6.500"
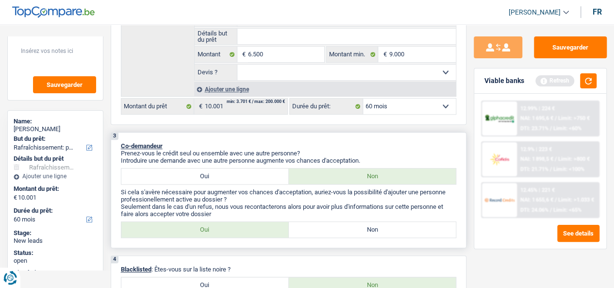
select select "42"
type input "6.500"
select select "42"
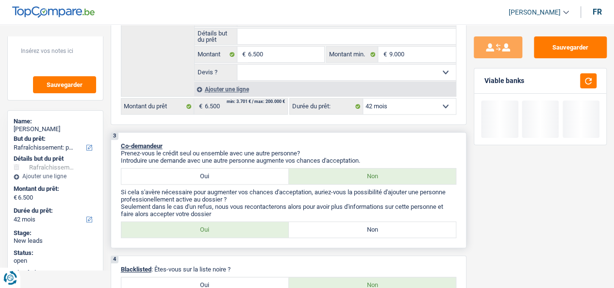
click at [421, 144] on p "Co-demandeur" at bounding box center [289, 145] width 336 height 7
click at [296, 56] on input "6.500" at bounding box center [286, 55] width 76 height 16
type input "650"
type input "6.501"
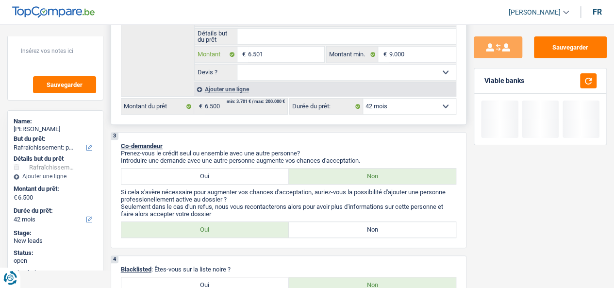
type input "6.501"
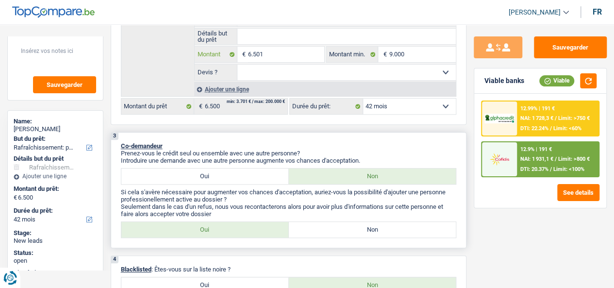
type input "6.501"
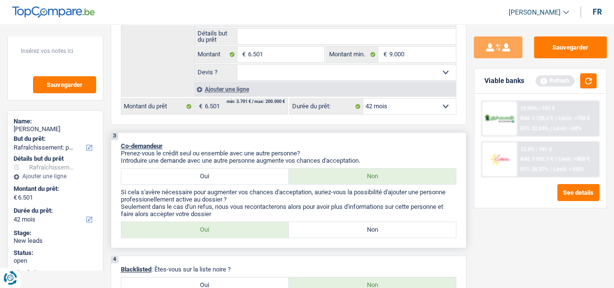
click at [357, 139] on div "3 Co-demandeur Prenez-vous le crédit seul ou ensemble avec une autre personne? …" at bounding box center [289, 190] width 356 height 116
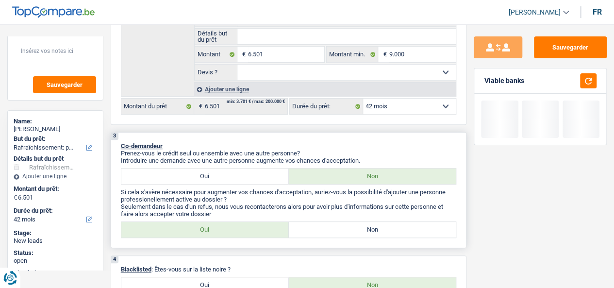
click at [375, 134] on div "3 Co-demandeur Prenez-vous le crédit seul ou ensemble avec une autre personne? …" at bounding box center [289, 190] width 356 height 116
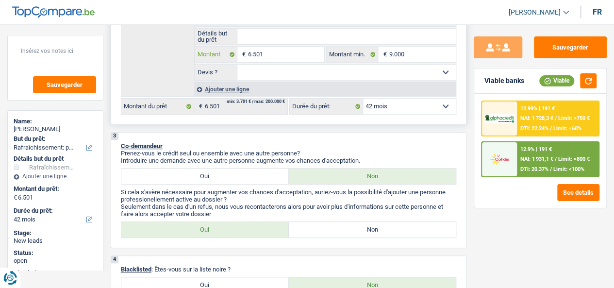
click at [271, 55] on input "6.501" at bounding box center [286, 55] width 76 height 16
type input "7"
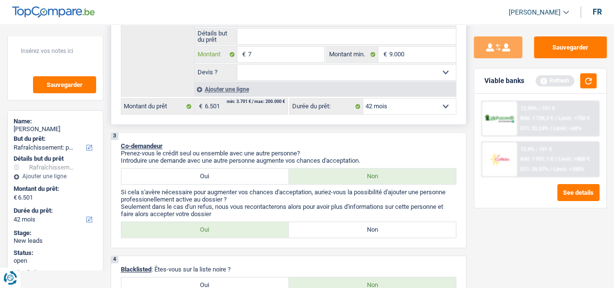
type input "75"
type input "750"
type input "7.501"
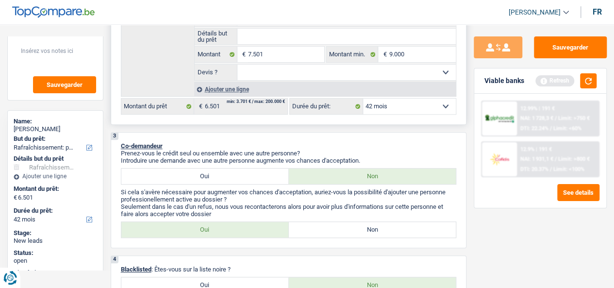
type input "7.501"
select select "48"
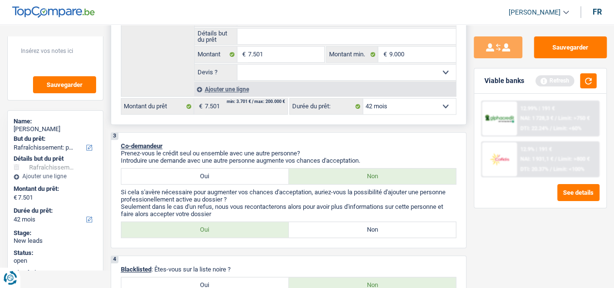
select select "48"
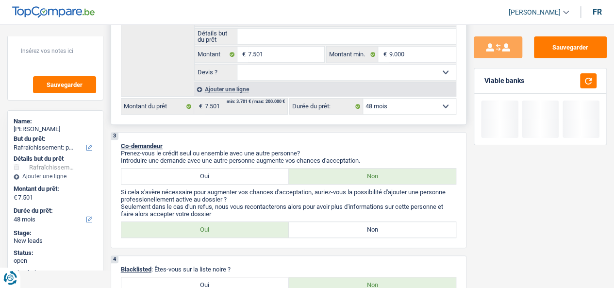
click at [342, 125] on div "2 Projet : Quel projet souhaitez-vous financer pour 7 501 € ? Montant supérieur…" at bounding box center [289, 17] width 356 height 216
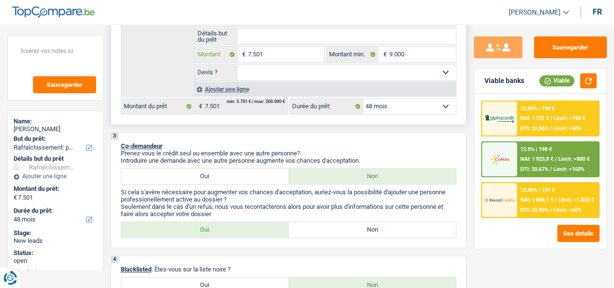
click at [261, 58] on input "7.501" at bounding box center [286, 55] width 76 height 16
type input "750"
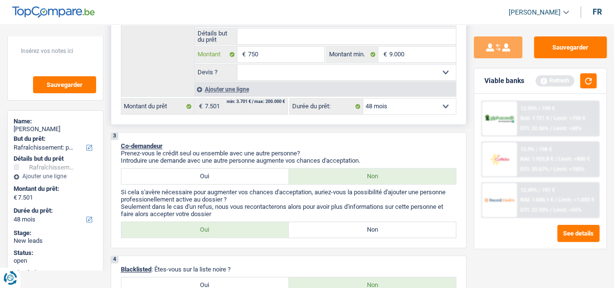
type input "7.500"
select select "42"
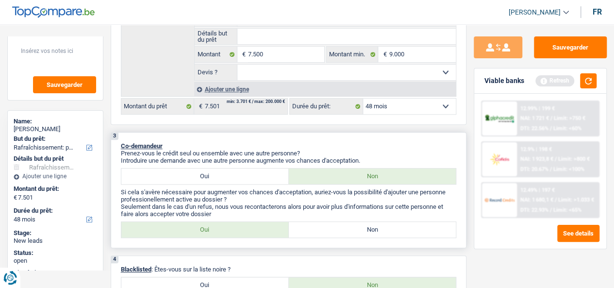
type input "7.500"
select select "42"
type input "7.500"
select select "42"
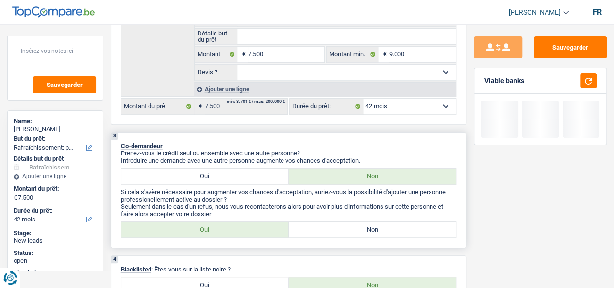
click at [345, 135] on div "3 Co-demandeur Prenez-vous le crédit seul ou ensemble avec une autre personne? …" at bounding box center [289, 190] width 356 height 116
click at [271, 60] on input "7.500" at bounding box center [286, 55] width 76 height 16
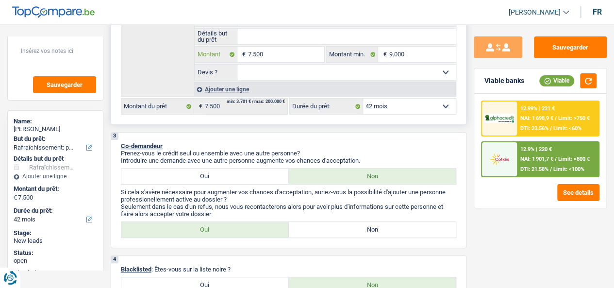
type input "5"
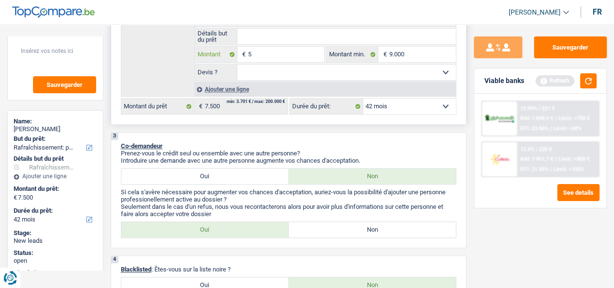
type input "50"
type input "500"
type input "5.001"
type input "50"
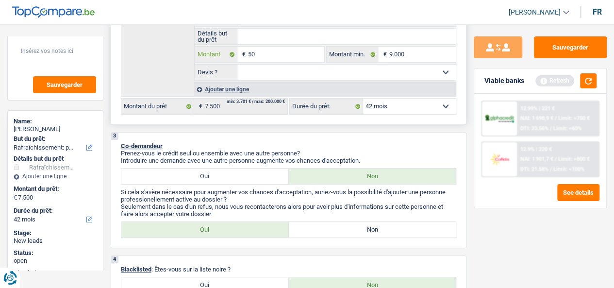
type input "5"
type input "6"
type input "65"
type input "650"
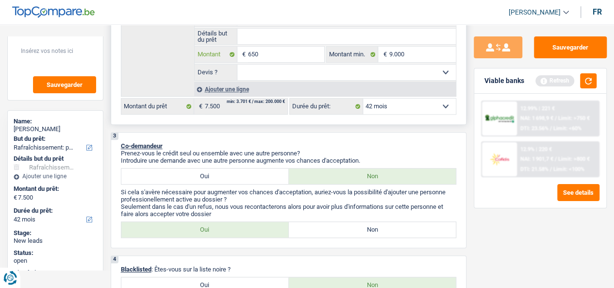
type input "650"
type input "6.501"
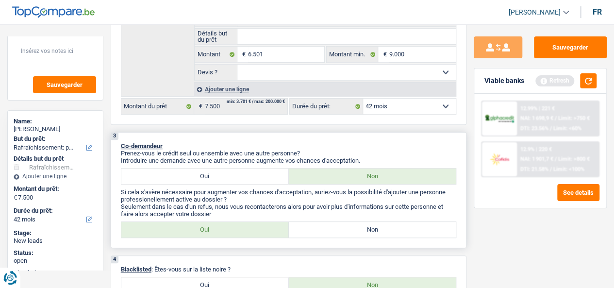
type input "6.501"
click at [306, 147] on p "Co-demandeur" at bounding box center [289, 145] width 336 height 7
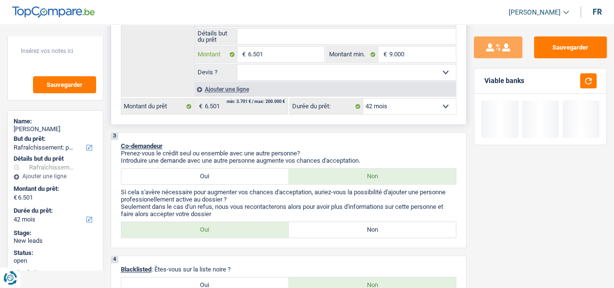
click at [283, 58] on input "6.501" at bounding box center [286, 55] width 76 height 16
type input "650"
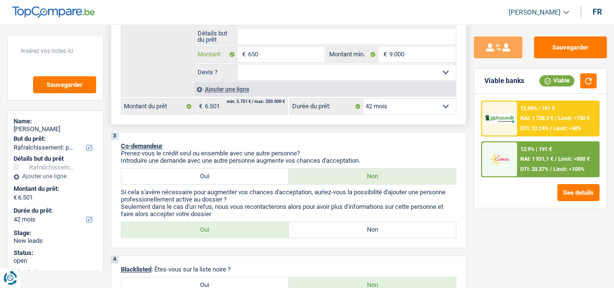
type input "6.500"
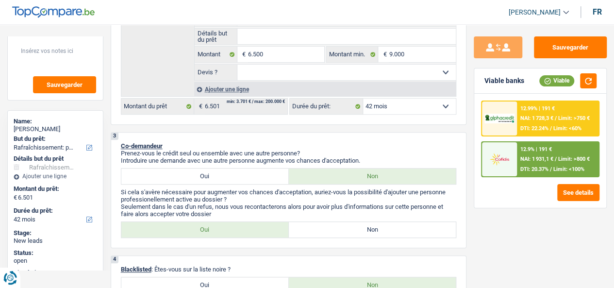
type input "6.500"
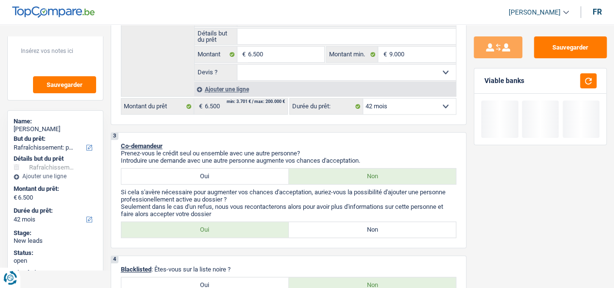
click at [294, 58] on input "6.500" at bounding box center [286, 55] width 76 height 16
click at [333, 146] on p "Co-demandeur" at bounding box center [289, 145] width 336 height 7
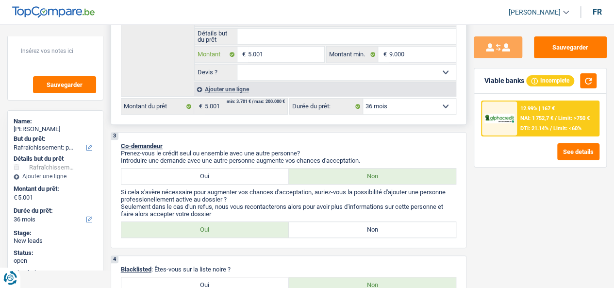
click at [286, 55] on input "5.001" at bounding box center [286, 55] width 76 height 16
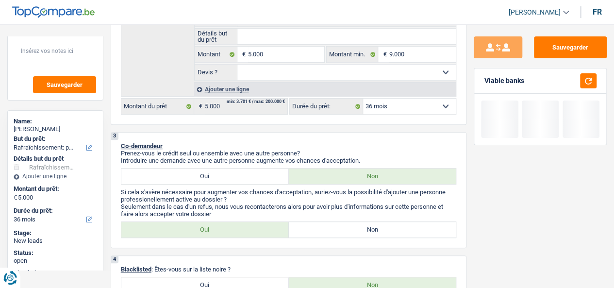
click at [599, 79] on div "Viable banks" at bounding box center [540, 80] width 132 height 25
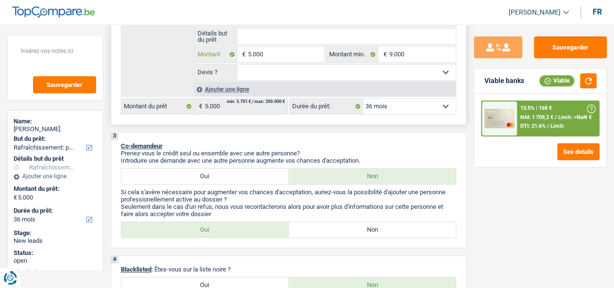
click at [280, 55] on input "5.000" at bounding box center [286, 55] width 76 height 16
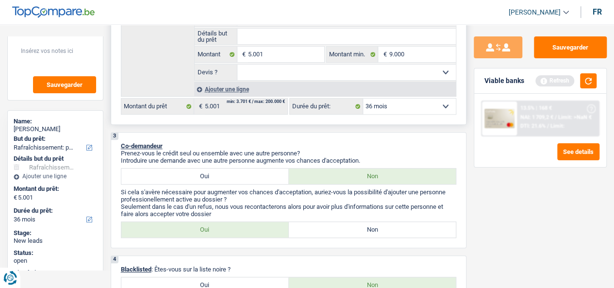
click at [347, 125] on div "2 Projet : Quel projet souhaitez-vous financer pour 5 000 € ? Montant supérieur…" at bounding box center [289, 17] width 356 height 216
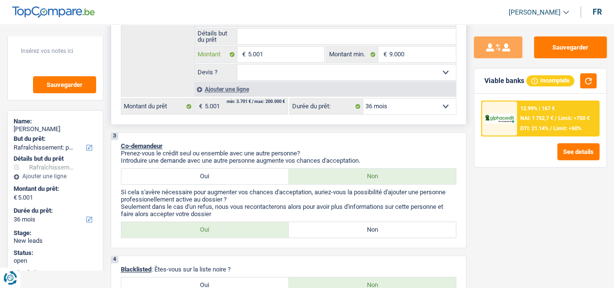
click at [273, 58] on input "5.001" at bounding box center [286, 55] width 76 height 16
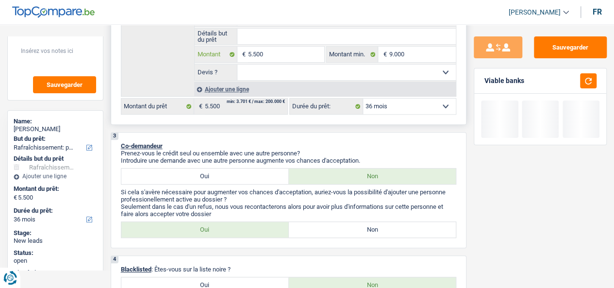
click at [279, 57] on input "5.500" at bounding box center [286, 55] width 76 height 16
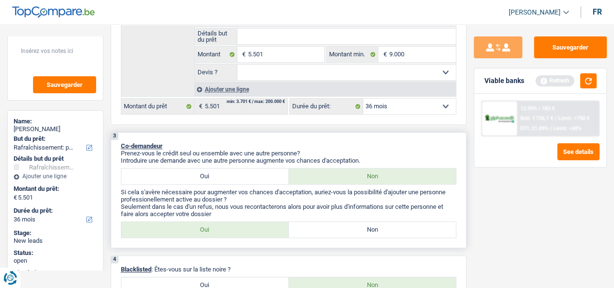
click at [299, 140] on div "3 Co-demandeur Prenez-vous le crédit seul ou ensemble avec une autre personne? …" at bounding box center [289, 190] width 356 height 116
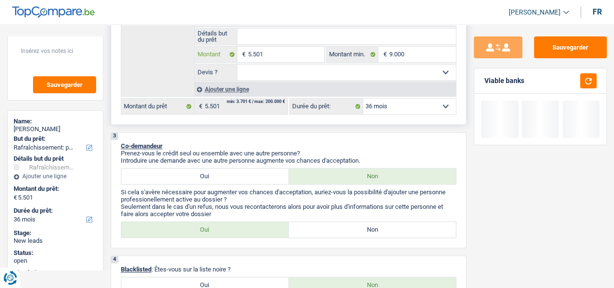
click at [262, 59] on input "5.501" at bounding box center [286, 55] width 76 height 16
click at [274, 62] on input "6.001" at bounding box center [286, 55] width 76 height 16
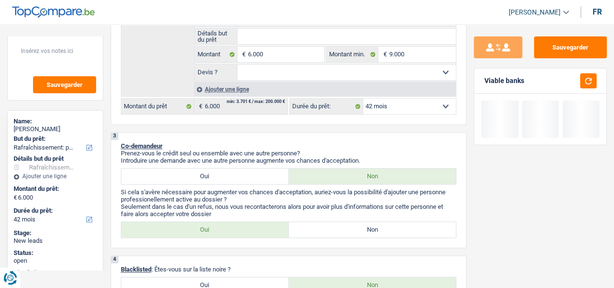
click at [278, 55] on input "6.000" at bounding box center [286, 55] width 76 height 16
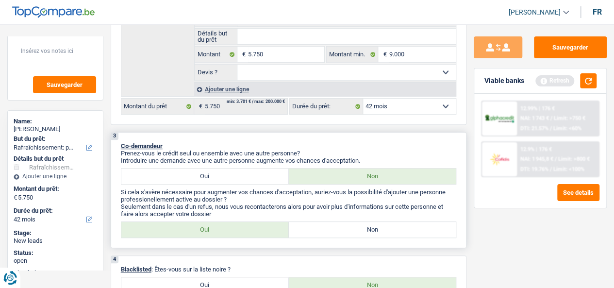
click at [397, 136] on div "3 Co-demandeur Prenez-vous le crédit seul ou ensemble avec une autre personne? …" at bounding box center [289, 190] width 356 height 116
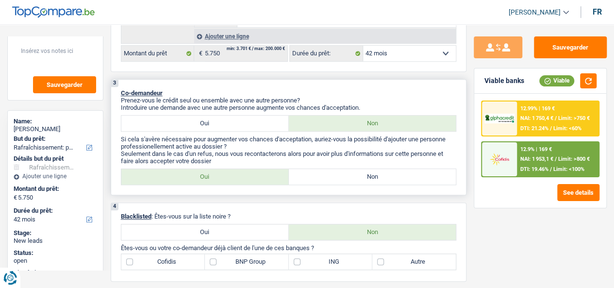
scroll to position [289, 0]
click at [268, 184] on label "Oui" at bounding box center [204, 176] width 167 height 16
click at [268, 184] on input "Oui" at bounding box center [204, 176] width 167 height 16
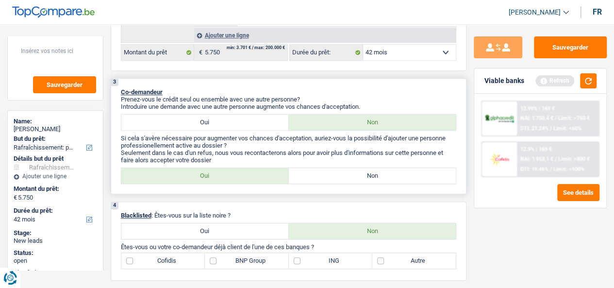
click at [347, 172] on label "Non" at bounding box center [372, 176] width 167 height 16
click at [347, 172] on input "Non" at bounding box center [372, 176] width 167 height 16
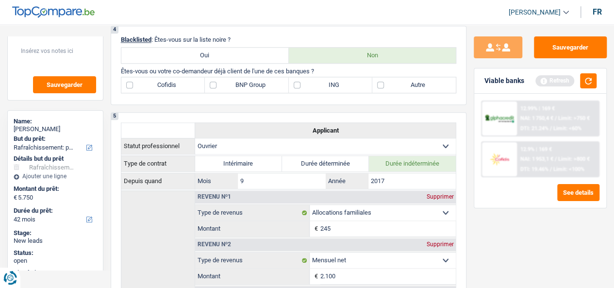
scroll to position [466, 0]
click at [254, 92] on label "BNP Group" at bounding box center [246, 84] width 83 height 16
click at [254, 92] on input "BNP Group" at bounding box center [246, 84] width 83 height 16
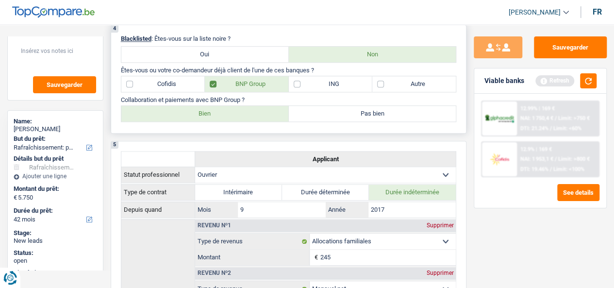
click at [366, 120] on label "Pas bien" at bounding box center [372, 114] width 167 height 16
click at [366, 120] on input "Pas bien" at bounding box center [372, 114] width 167 height 16
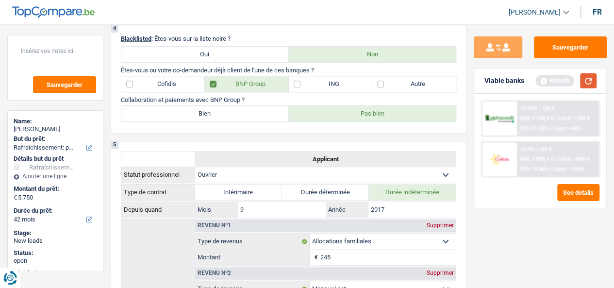
click at [581, 82] on button "button" at bounding box center [588, 80] width 17 height 15
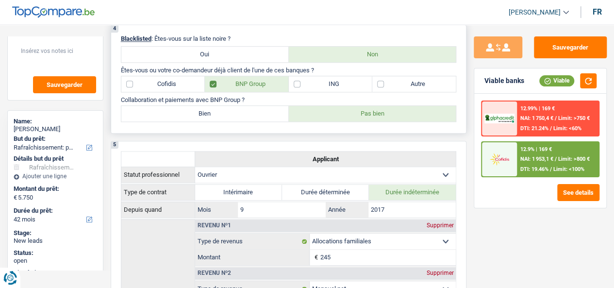
click at [325, 88] on label "ING" at bounding box center [330, 84] width 83 height 16
click at [325, 88] on input "ING" at bounding box center [330, 84] width 83 height 16
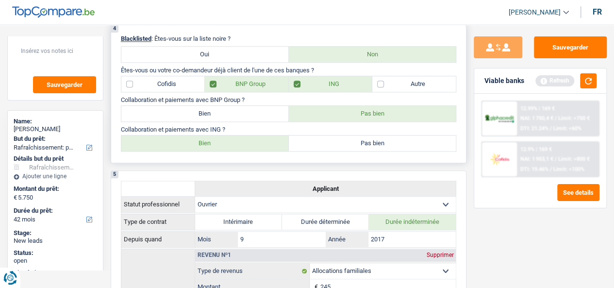
click at [250, 141] on label "Bien" at bounding box center [204, 143] width 167 height 16
click at [250, 141] on input "Bien" at bounding box center [204, 143] width 167 height 16
click at [173, 92] on label "Cofidis" at bounding box center [162, 84] width 83 height 16
click at [173, 92] on input "Cofidis" at bounding box center [162, 84] width 83 height 16
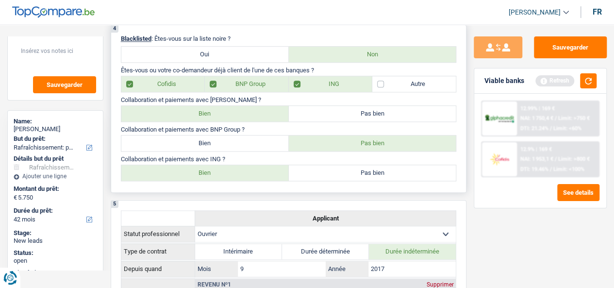
click at [224, 120] on label "Bien" at bounding box center [204, 114] width 167 height 16
click at [224, 120] on input "Bien" at bounding box center [204, 114] width 167 height 16
click at [585, 81] on button "button" at bounding box center [588, 80] width 17 height 15
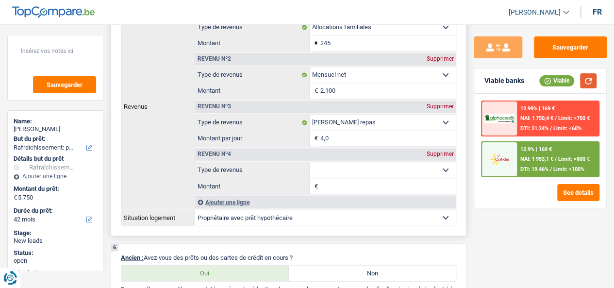
scroll to position [740, 0]
click at [224, 203] on div "Ajouter une ligne" at bounding box center [325, 201] width 261 height 12
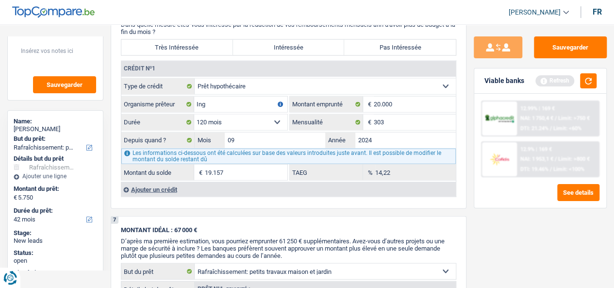
scroll to position [1119, 0]
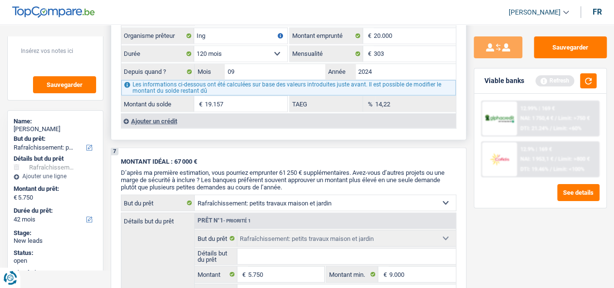
click at [166, 116] on div "Ajouter un crédit" at bounding box center [288, 121] width 335 height 15
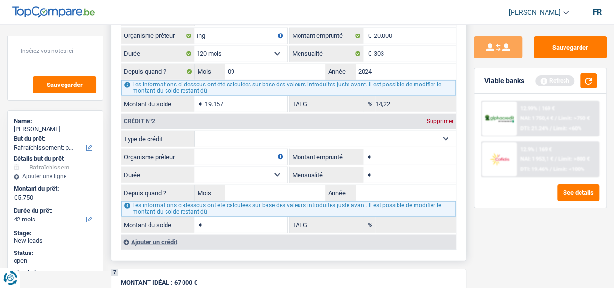
click at [234, 134] on select "Carte ou ouverture de crédit Prêt hypothécaire Vente à tempérament Prêt à tempé…" at bounding box center [325, 139] width 261 height 16
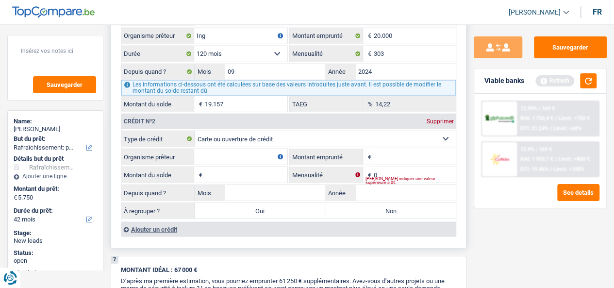
click at [240, 153] on input "Organisme prêteur" at bounding box center [240, 157] width 93 height 16
click at [384, 156] on input "Montant emprunté" at bounding box center [415, 157] width 83 height 16
click at [232, 170] on input "Montant du solde" at bounding box center [246, 175] width 83 height 16
click at [228, 174] on input "Montant du solde" at bounding box center [246, 175] width 83 height 16
click at [228, 174] on input "1.000" at bounding box center [246, 175] width 83 height 16
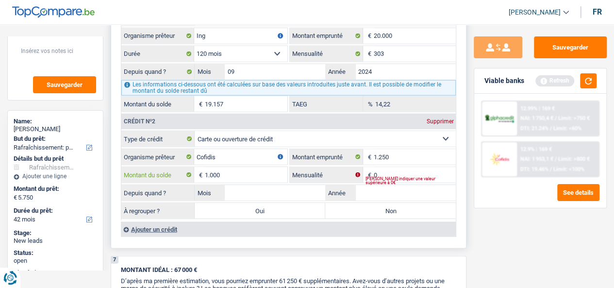
click at [228, 174] on input "1.000" at bounding box center [246, 175] width 83 height 16
click at [383, 172] on input "0" at bounding box center [415, 175] width 83 height 16
click at [253, 169] on input "1.000" at bounding box center [246, 175] width 83 height 16
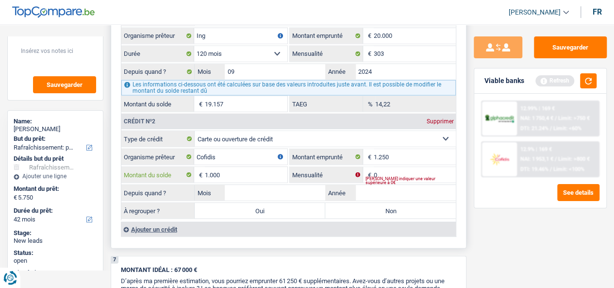
click at [253, 169] on input "1.000" at bounding box center [246, 175] width 83 height 16
click at [390, 173] on input "0" at bounding box center [415, 175] width 83 height 16
click at [506, 205] on div "12.99% | 169 € NAI: 1 750,4 € / Limit: >750 € DTI: 21.24% / Limit: <60% 12.9% |…" at bounding box center [540, 151] width 132 height 114
click at [266, 170] on input "1" at bounding box center [246, 175] width 83 height 16
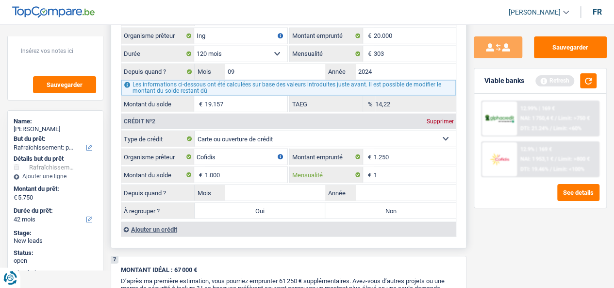
click at [394, 178] on input "1" at bounding box center [415, 175] width 83 height 16
click at [313, 192] on input "Mois" at bounding box center [275, 193] width 100 height 16
click at [376, 194] on input "Année" at bounding box center [405, 193] width 100 height 16
click at [521, 233] on div "Sauvegarder Viable banks Refresh 12.99% | 169 € NAI: 1 750,4 € / Limit: >750 € …" at bounding box center [541, 153] width 148 height 234
click at [478, 206] on div "12.99% | 169 € NAI: 1 750,4 € / Limit: >750 € DTI: 21.24% / Limit: <60% 12.9% |…" at bounding box center [540, 151] width 132 height 114
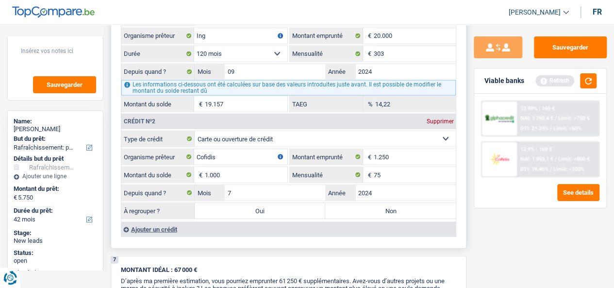
click at [268, 132] on select "Carte ou ouverture de crédit Prêt hypothécaire Vente à tempérament Prêt à tempé…" at bounding box center [325, 139] width 261 height 16
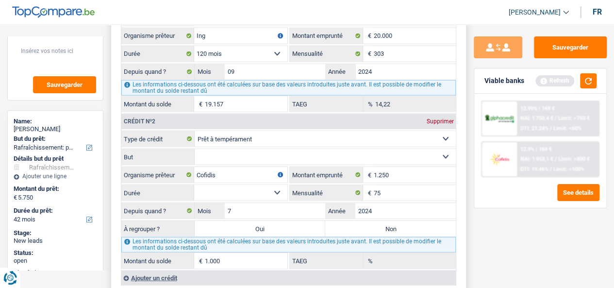
click at [230, 150] on select "Confort maison: meubles, textile, peinture, électroménager, outillage non-profe…" at bounding box center [325, 157] width 261 height 16
click at [240, 175] on input "Cofidis" at bounding box center [240, 175] width 93 height 16
click at [389, 178] on input "1.250" at bounding box center [415, 175] width 83 height 16
click at [250, 184] on fieldset "12 mois 18 mois 24 mois Sélectionner une option Durée Tous les champs sont obli…" at bounding box center [204, 192] width 166 height 17
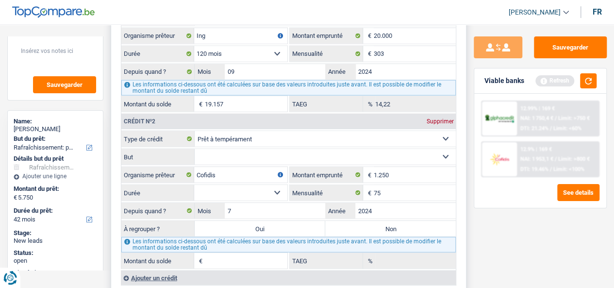
click at [254, 189] on select "12 mois 18 mois 24 mois Sélectionner une option" at bounding box center [240, 193] width 93 height 16
click at [395, 190] on input "75" at bounding box center [415, 193] width 83 height 16
click at [280, 204] on input "7" at bounding box center [275, 211] width 100 height 16
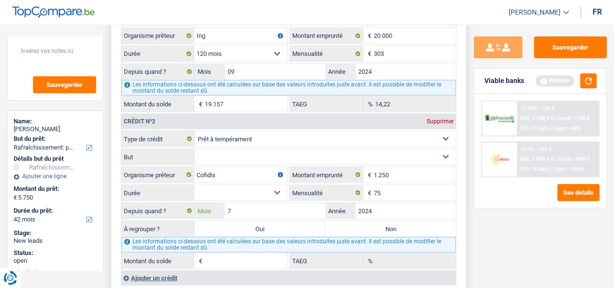
click at [257, 208] on input "7" at bounding box center [275, 211] width 100 height 16
click at [545, 253] on div "Sauvegarder Viable banks Refresh 12.99% | 169 € NAI: 1 750,4 € / Limit: >750 € …" at bounding box center [541, 153] width 148 height 234
click at [253, 208] on input "9" at bounding box center [275, 211] width 100 height 16
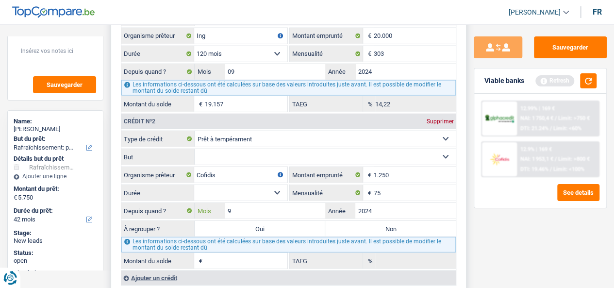
click at [253, 208] on input "9" at bounding box center [275, 211] width 100 height 16
click at [244, 212] on input "9" at bounding box center [275, 211] width 100 height 16
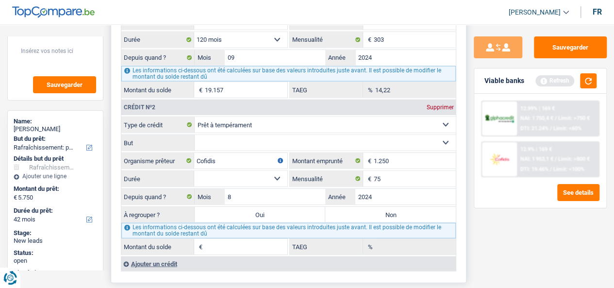
scroll to position [1145, 0]
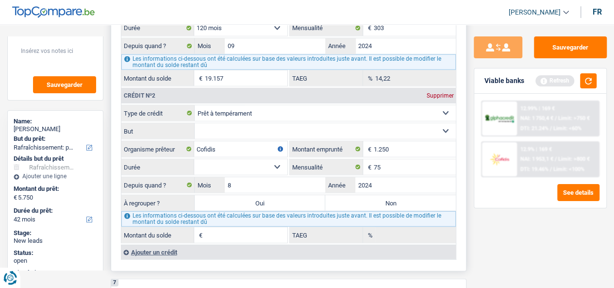
click at [260, 116] on select "Carte ou ouverture de crédit Prêt hypothécaire Vente à tempérament Prêt à tempé…" at bounding box center [325, 113] width 261 height 16
click at [195, 105] on select "Carte ou ouverture de crédit Prêt hypothécaire Vente à tempérament Prêt à tempé…" at bounding box center [325, 113] width 261 height 16
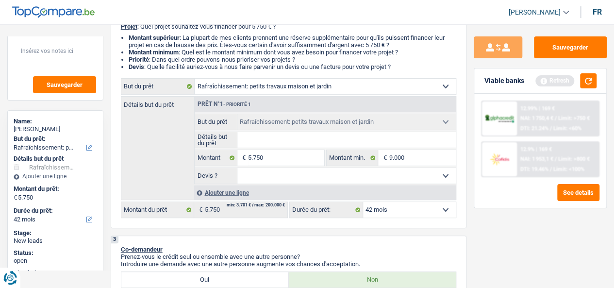
scroll to position [133, 0]
click at [406, 155] on input "9.000" at bounding box center [422, 157] width 67 height 16
click at [288, 155] on input "5.750" at bounding box center [286, 157] width 76 height 16
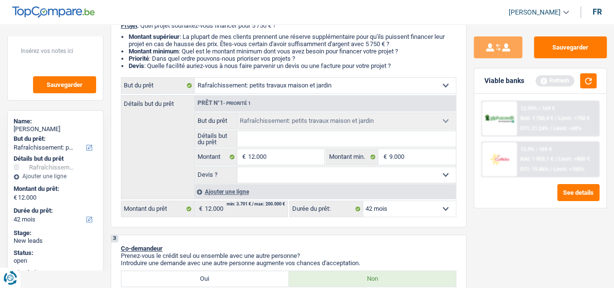
click at [508, 224] on div "Sauvegarder Viable banks Refresh 12.99% | 169 € NAI: 1 750,4 € / Limit: >750 € …" at bounding box center [541, 153] width 148 height 234
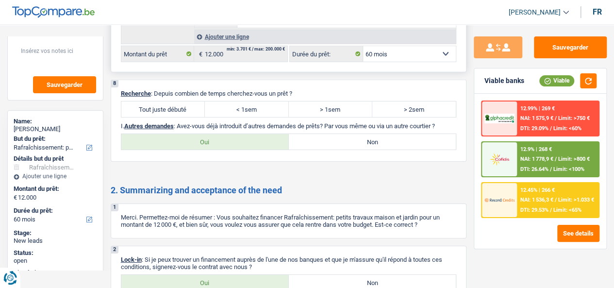
scroll to position [1531, 0]
click at [263, 134] on label "Oui" at bounding box center [204, 142] width 167 height 16
click at [263, 134] on input "Oui" at bounding box center [204, 142] width 167 height 16
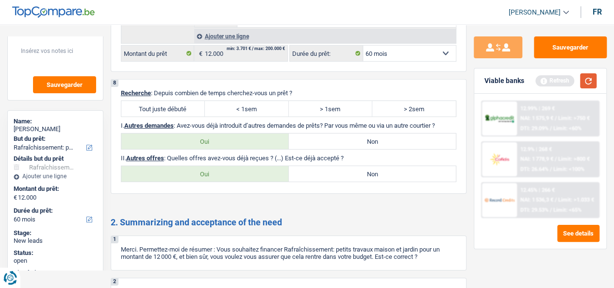
click at [592, 77] on button "button" at bounding box center [588, 80] width 17 height 15
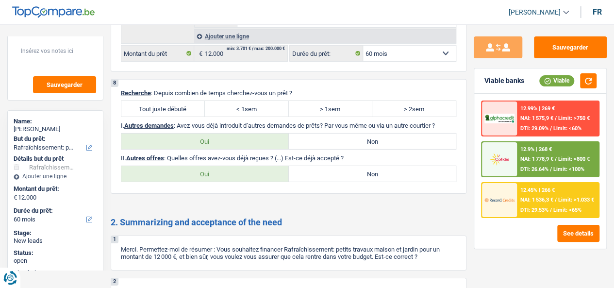
click at [548, 125] on span "DTI: 29.09%" at bounding box center [534, 128] width 28 height 6
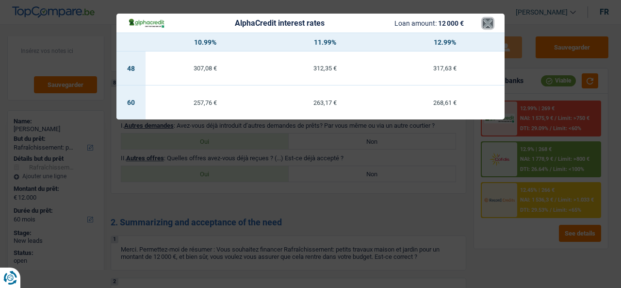
click at [486, 21] on button "×" at bounding box center [488, 23] width 10 height 10
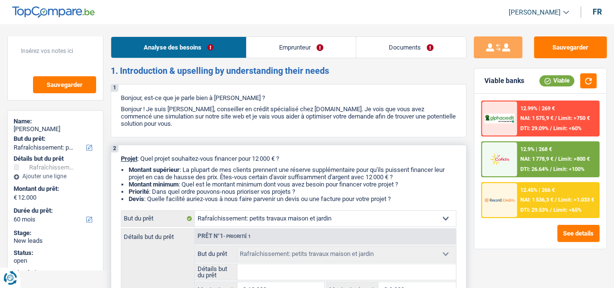
scroll to position [133, 0]
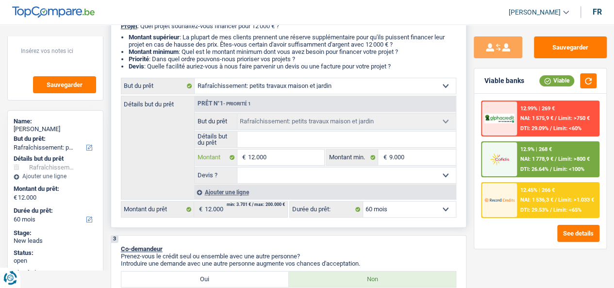
click at [258, 157] on input "12.000" at bounding box center [286, 158] width 76 height 16
click at [546, 198] on span "NAI: 1 471,9 €" at bounding box center [536, 200] width 33 height 6
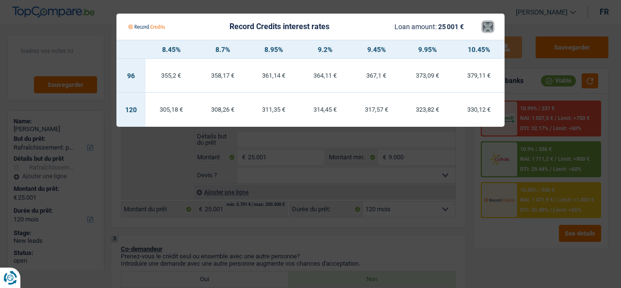
click at [487, 27] on button "×" at bounding box center [488, 27] width 10 height 10
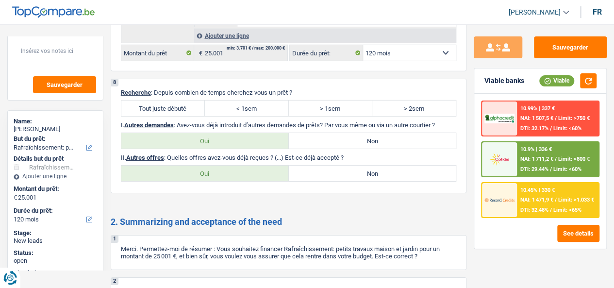
scroll to position [1536, 0]
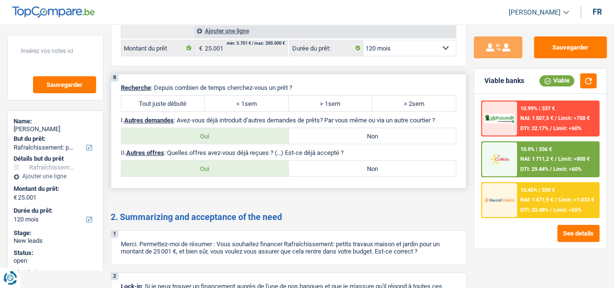
click at [247, 164] on label "Oui" at bounding box center [204, 169] width 167 height 16
click at [247, 164] on input "Oui" at bounding box center [204, 169] width 167 height 16
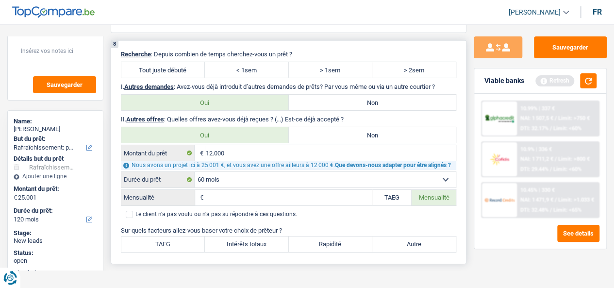
scroll to position [1570, 0]
click at [215, 150] on input "12.000" at bounding box center [330, 153] width 250 height 16
click at [224, 175] on select "12 mois 18 mois 24 mois 30 mois 36 mois 42 mois 48 mois 60 mois 72 mois 84 mois…" at bounding box center [325, 179] width 261 height 16
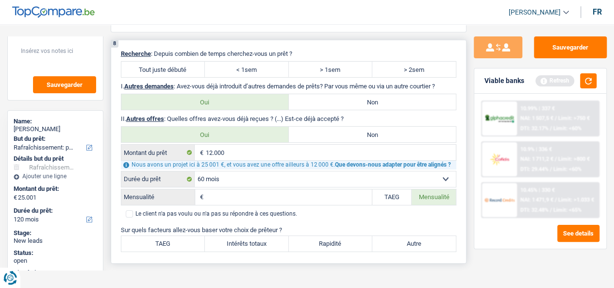
click at [233, 192] on input "Mensualité" at bounding box center [289, 197] width 167 height 16
click at [472, 252] on div "Sauvegarder Viable banks Refresh 10.99% | 337 € NAI: 1 507,5 € / Limit: >750 € …" at bounding box center [541, 153] width 148 height 234
click at [184, 236] on label "TAEG" at bounding box center [162, 244] width 83 height 16
click at [184, 236] on input "TAEG" at bounding box center [162, 244] width 83 height 16
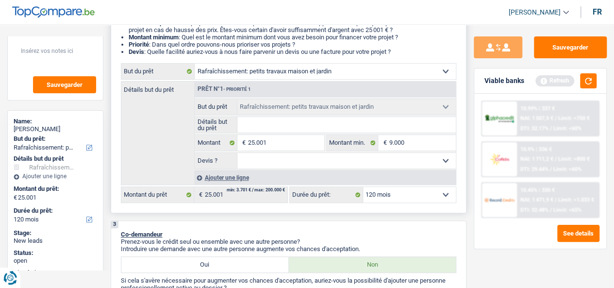
scroll to position [148, 0]
click at [280, 141] on input "25.001" at bounding box center [286, 142] width 76 height 16
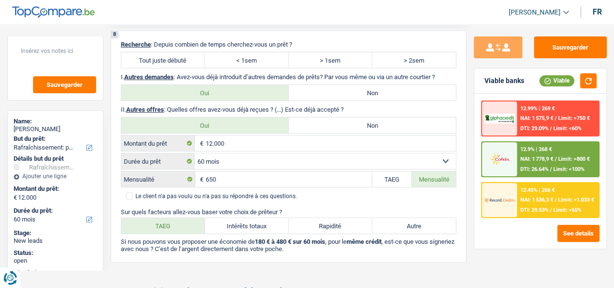
scroll to position [1784, 0]
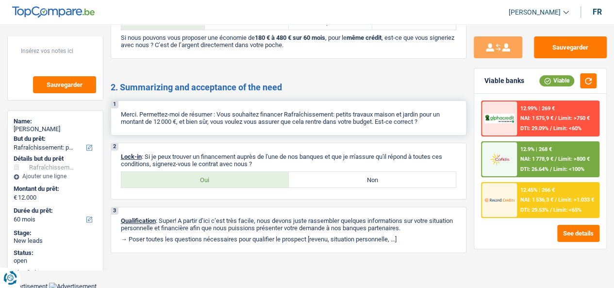
click at [158, 120] on p "Merci. Permettez-moi de résumer : Vous souhaitez financer Rafraîchissement: pet…" at bounding box center [289, 118] width 336 height 15
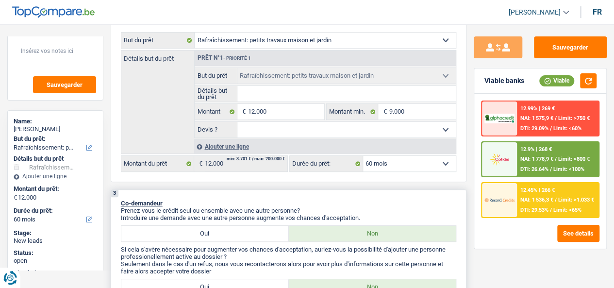
scroll to position [0, 0]
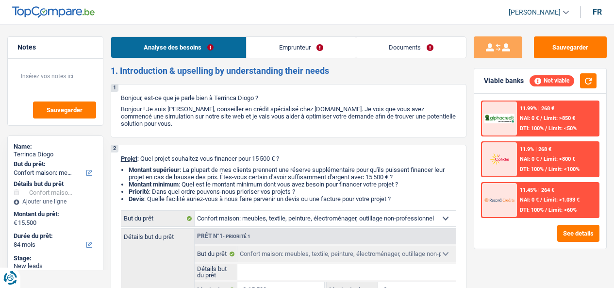
select select "household"
select select "84"
select select "household"
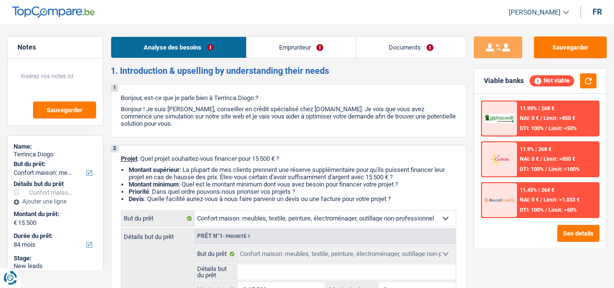
select select "84"
select select "worker"
select select "netSalary"
select select "rents"
select select "household"
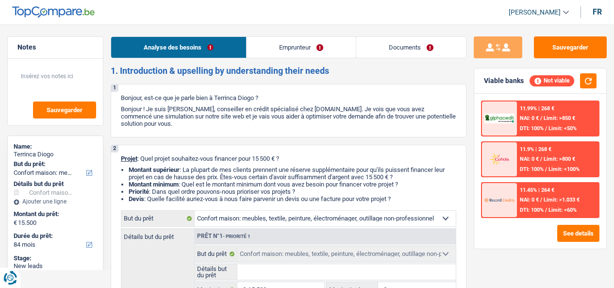
select select "household"
select select "84"
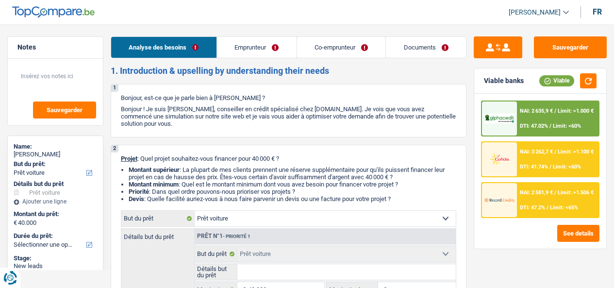
select select "car"
select select "privateEmployee"
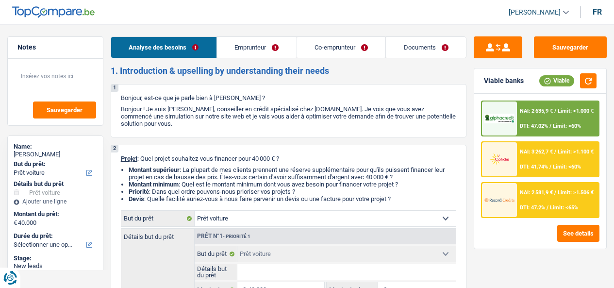
select select "mutuality"
select select "familyAllowances"
select select "netSalary"
select select "mealVouchers"
select select "mutualityIndemnity"
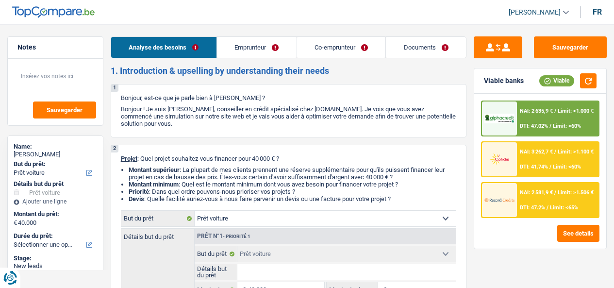
select select "ownerWithMortgage"
select select "mortgage"
select select "180"
select select "car"
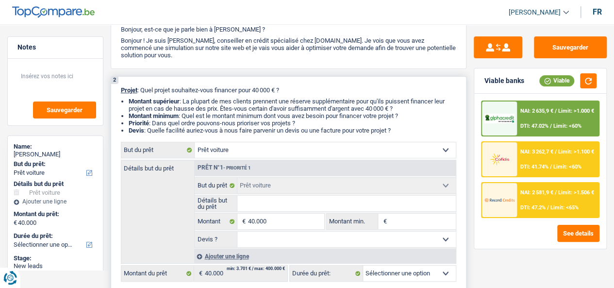
scroll to position [49, 0]
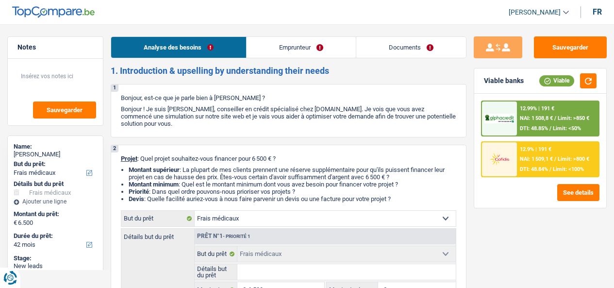
select select "medical"
select select "42"
select select "medical"
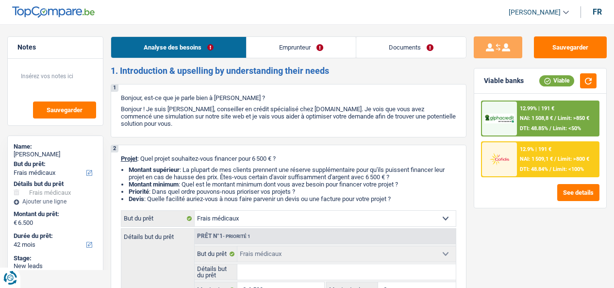
select select "42"
select select "privateEmployee"
select select "netSalary"
select select "other"
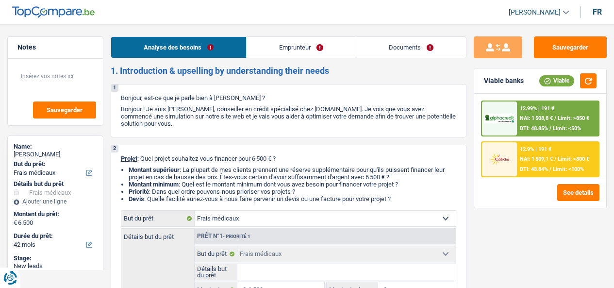
select select "mealVouchers"
select select "rents"
select select "medical"
select select "42"
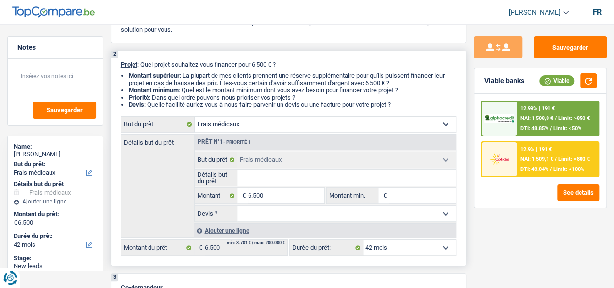
scroll to position [97, 0]
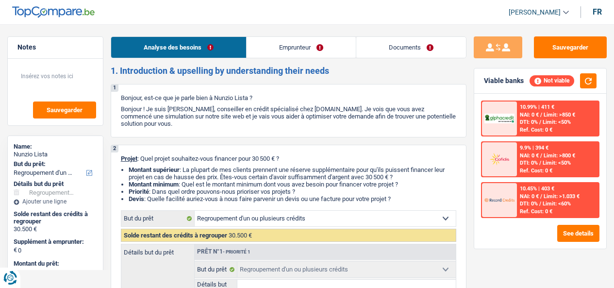
select select "refinancing"
select select "120"
select select "refinancing"
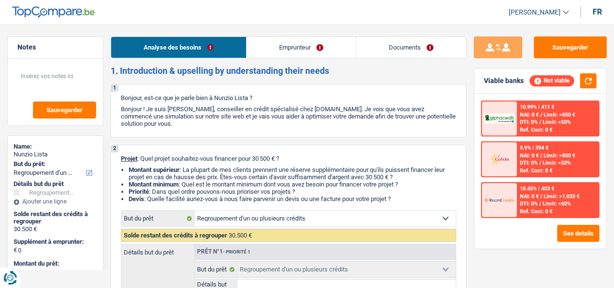
select select "120"
select select "cpasMargin"
select select "socialSecurity"
select select "rents"
select select "refinancing"
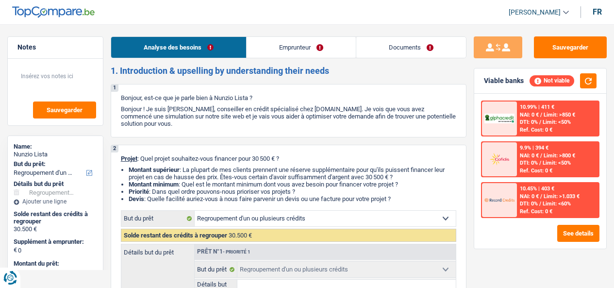
select select "refinancing"
select select "120"
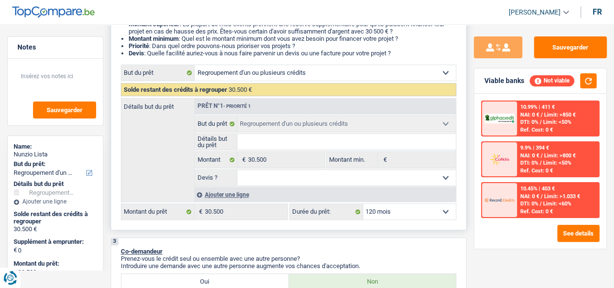
scroll to position [146, 0]
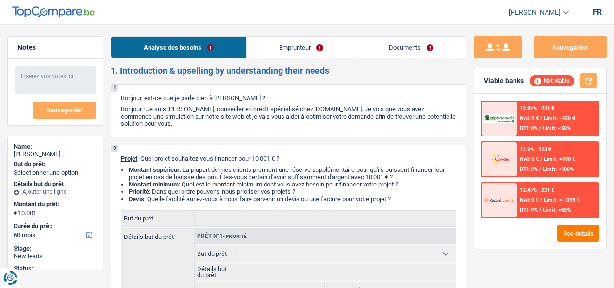
select select "60"
select select "worker"
select select "netSalary"
select select "60"
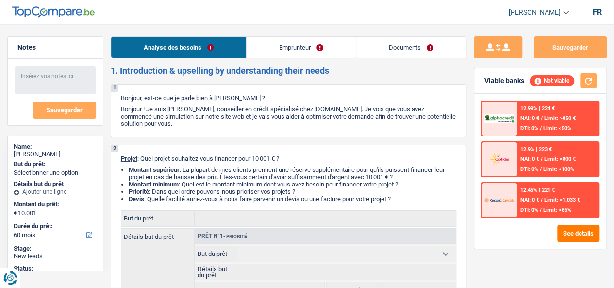
click at [267, 43] on link "Emprunteur" at bounding box center [301, 47] width 109 height 21
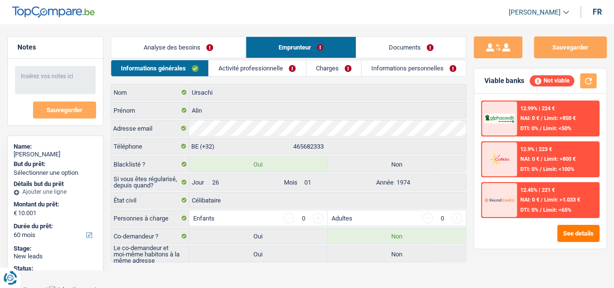
click at [214, 41] on link "Analyse des besoins" at bounding box center [178, 47] width 134 height 21
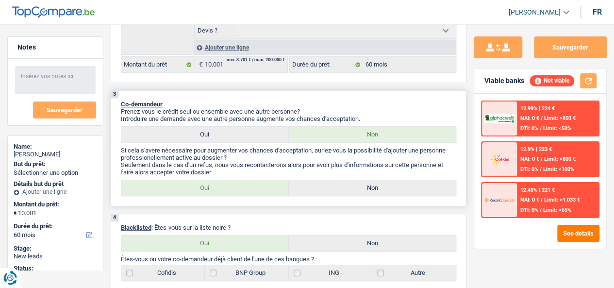
scroll to position [291, 0]
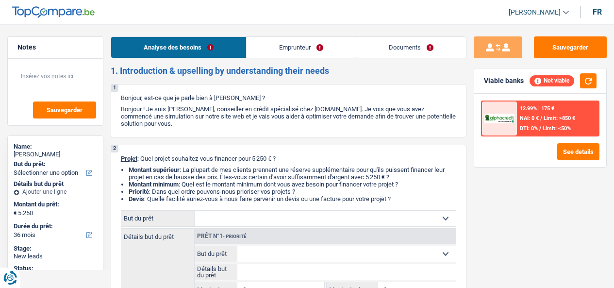
select select "36"
select select "privateEmployee"
select select "netSalary"
select select "mealVouchers"
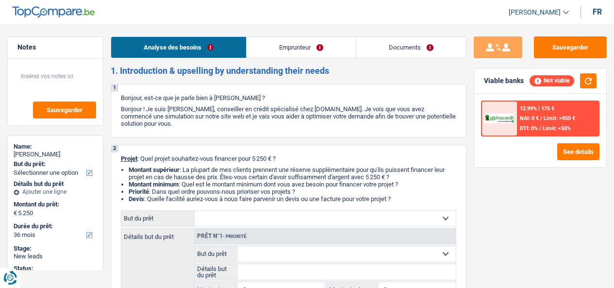
select select "rents"
select select "36"
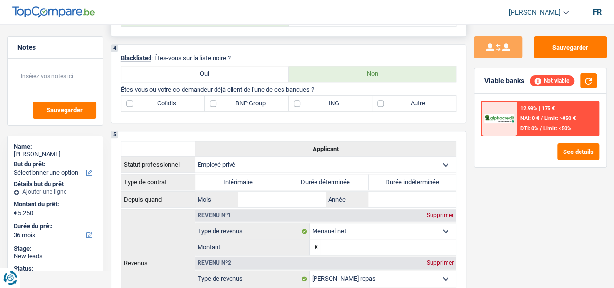
scroll to position [340, 0]
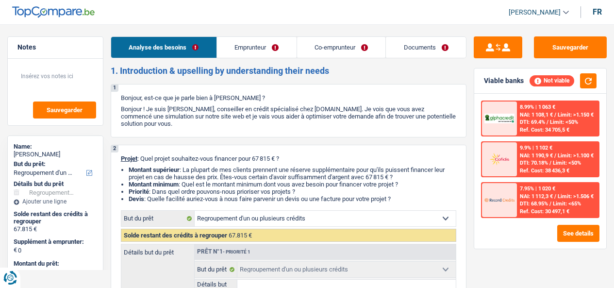
select select "refinancing"
select select "144"
select select "refinancing"
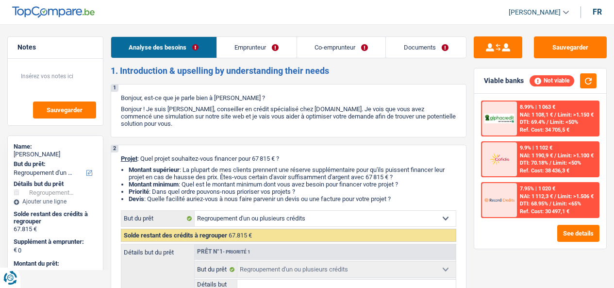
select select "144"
select select "privateEmployee"
select select "worker"
select select "familyAllowances"
select select "netSalary"
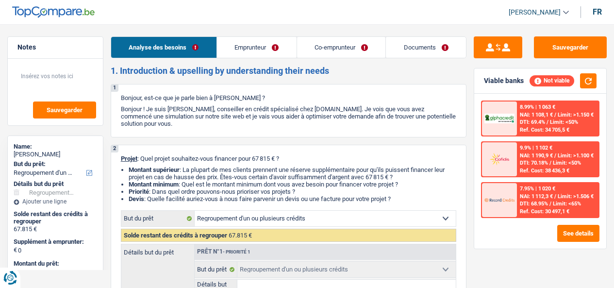
select select "mealVouchers"
select select "netSalary"
select select "liveWithParents"
select select "creditConsolidation"
select select "120"
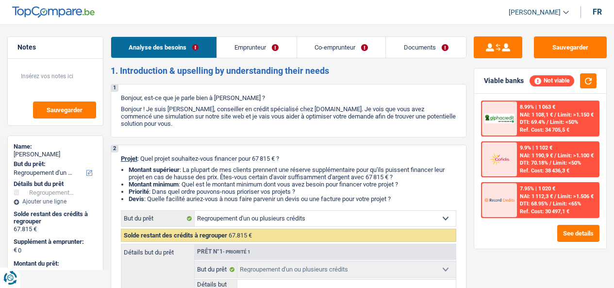
select select "refinancing"
select select "144"
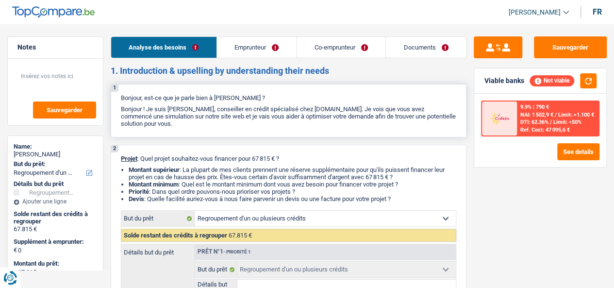
scroll to position [97, 0]
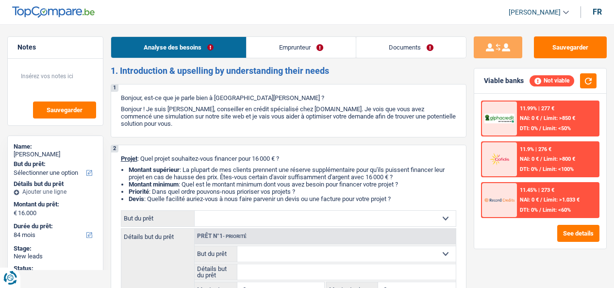
select select "84"
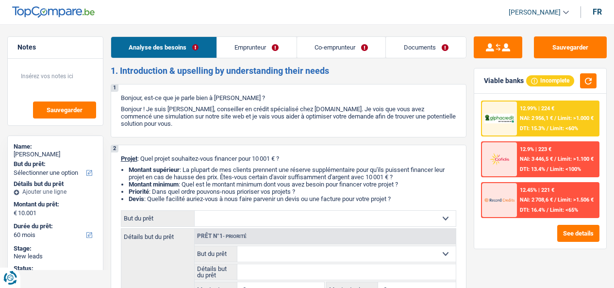
select select "60"
select select "worker"
select select "familyAllowances"
select select "netSalary"
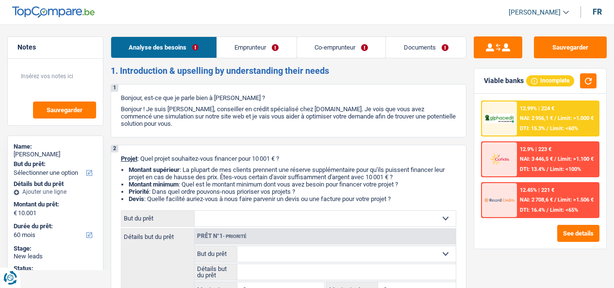
select select "ownerWithMortgage"
select select "mortgage"
select select "360"
select select "cardOrCredit"
select select "60"
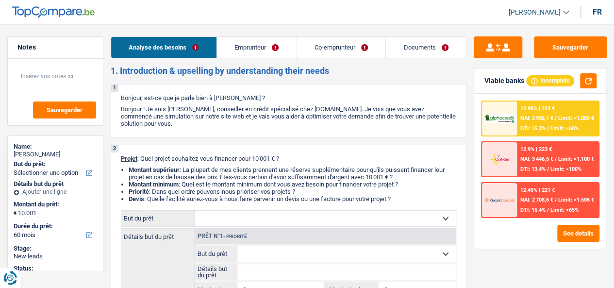
click at [571, 121] on span "Limit: >1.000 €" at bounding box center [576, 118] width 36 height 6
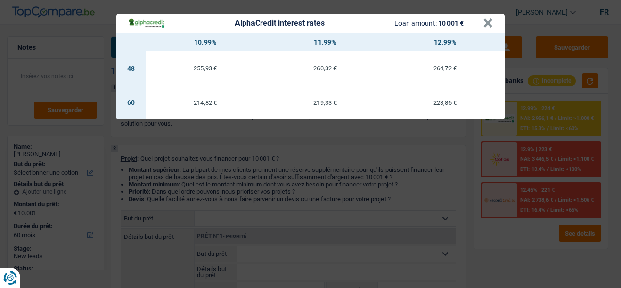
click at [417, 140] on div "AlphaCredit interest rates Loan amount: 10 001 € × 10.99% 11.99% 12.99% 48 255,…" at bounding box center [310, 144] width 621 height 288
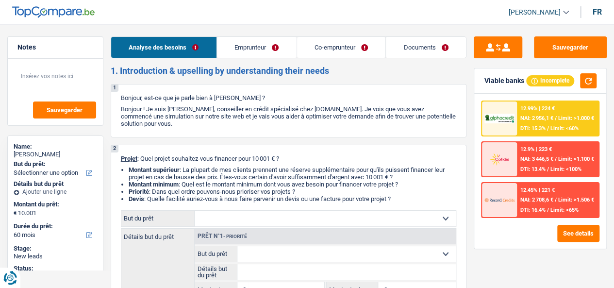
click at [470, 142] on div "Sauvegarder Viable banks Incomplete 12.99% | 224 € NAI: 2 956,1 € / Limit: >1.0…" at bounding box center [541, 153] width 148 height 234
click at [544, 113] on div "12.99% | 224 € NAI: 2 956,1 € / Limit: >1.000 € DTI: 15.3% / Limit: <60%" at bounding box center [558, 118] width 82 height 34
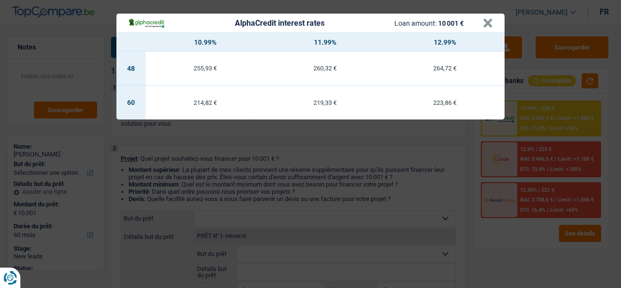
drag, startPoint x: 298, startPoint y: 146, endPoint x: 303, endPoint y: 149, distance: 6.1
click at [302, 149] on div "AlphaCredit interest rates Loan amount: 10 001 € × 10.99% 11.99% 12.99% 48 255,…" at bounding box center [310, 144] width 621 height 288
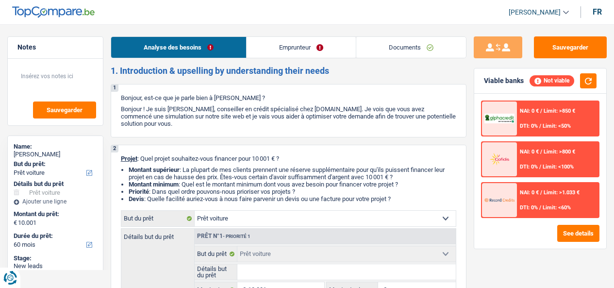
select select "car"
select select "60"
select select "car"
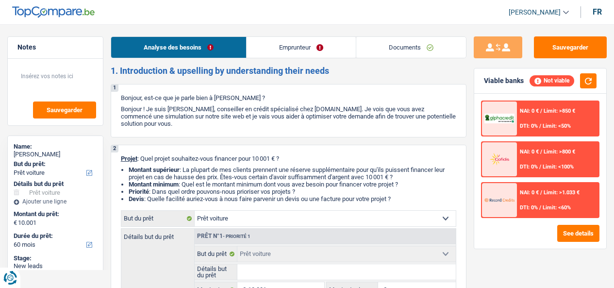
select select "60"
select select "car"
select select "60"
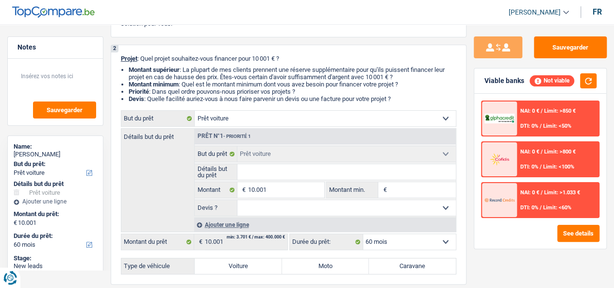
scroll to position [97, 0]
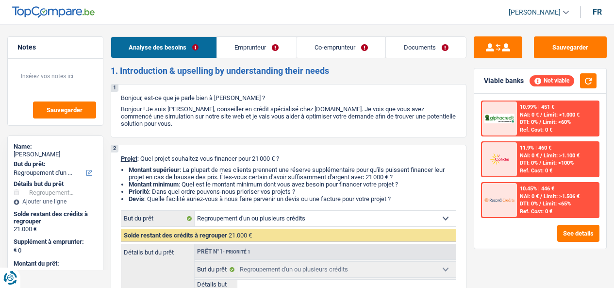
select select "refinancing"
select select "60"
select select "refinancing"
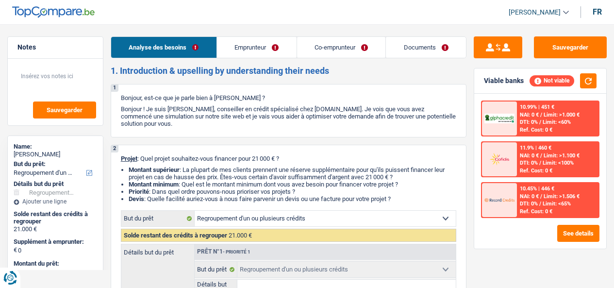
select select "60"
select select "retired"
select select "pension"
select select "ownerWithoutMortgage"
select select "refinancing"
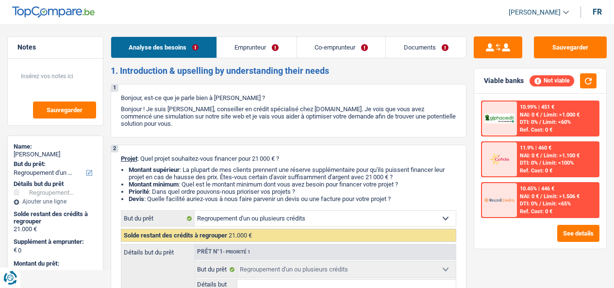
select select "refinancing"
select select "60"
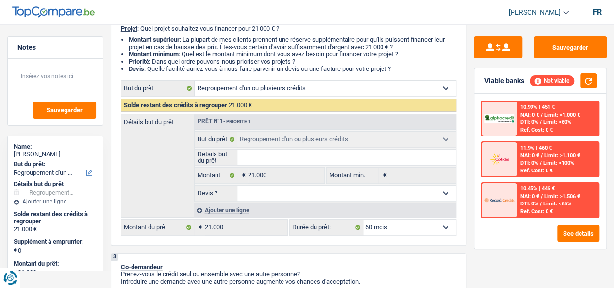
scroll to position [146, 0]
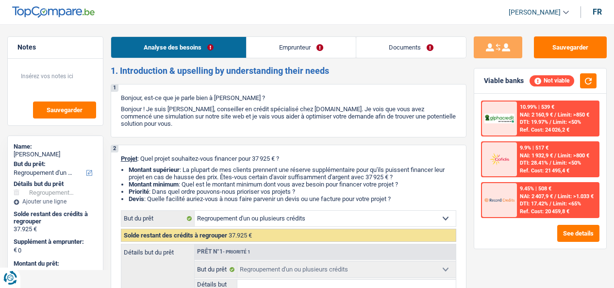
select select "refinancing"
select select "144"
select select "refinancing"
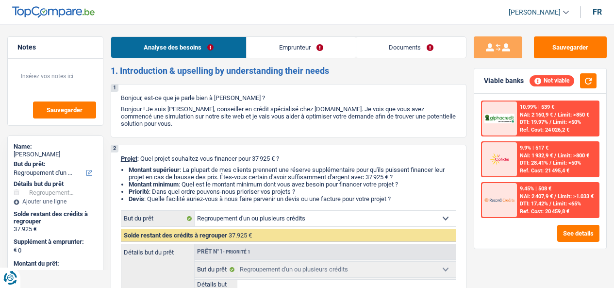
select select "144"
select select "worker"
select select "netSalary"
select select "liveWithParents"
select select "carLoan"
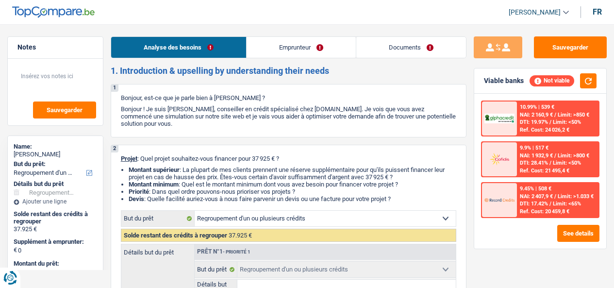
select select "60"
select select "personalLoan"
select select "hobbies"
select select "120"
select select "refinancing"
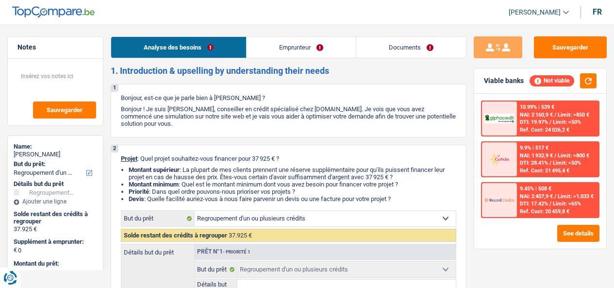
select select "refinancing"
select select "144"
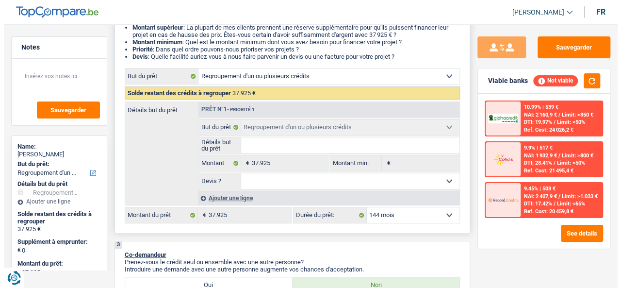
scroll to position [146, 0]
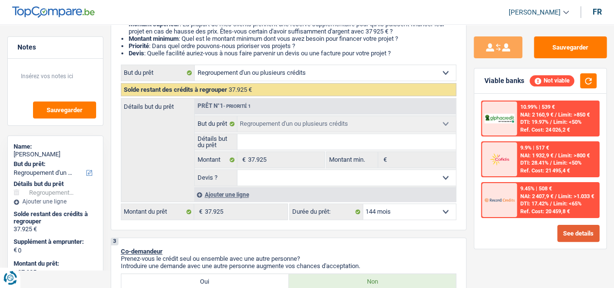
click at [583, 233] on button "See details" at bounding box center [578, 233] width 42 height 17
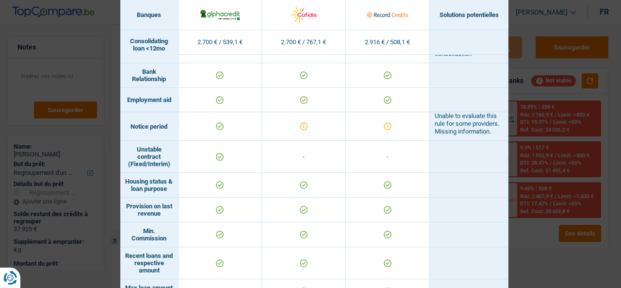
scroll to position [388, 0]
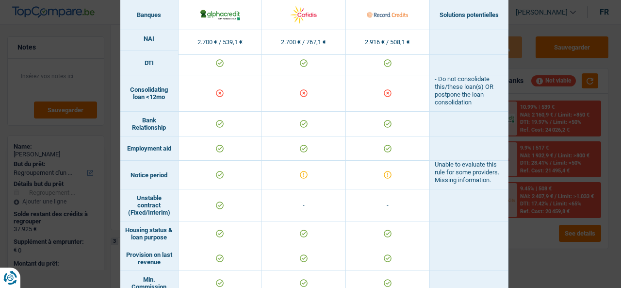
click at [148, 108] on td "Consolidating loan <12mo" at bounding box center [149, 93] width 58 height 36
click at [468, 129] on td at bounding box center [469, 124] width 79 height 25
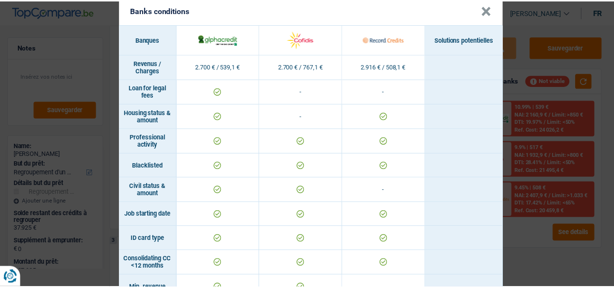
scroll to position [0, 0]
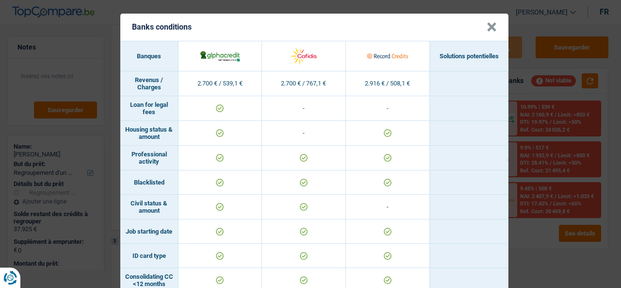
click at [487, 28] on button "×" at bounding box center [492, 27] width 10 height 10
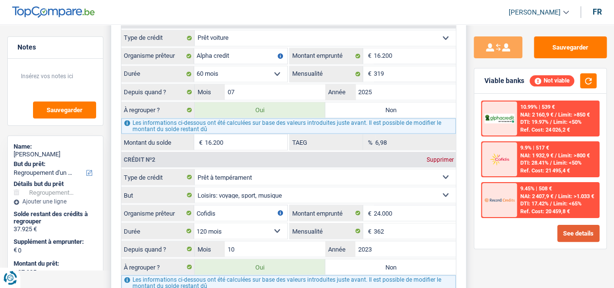
scroll to position [777, 0]
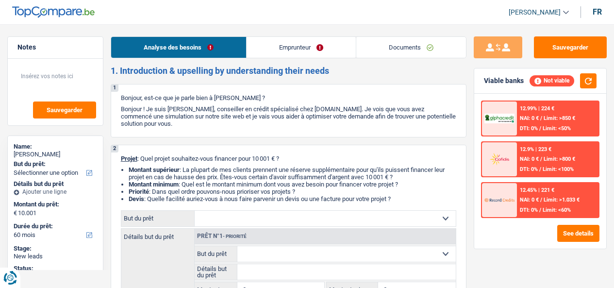
select select "60"
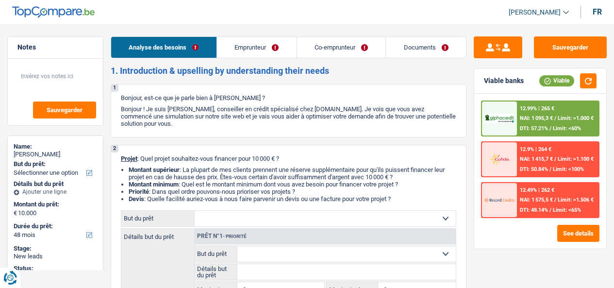
select select "48"
select select "privateEmployee"
select select "familyAllowances"
select select "netSalary"
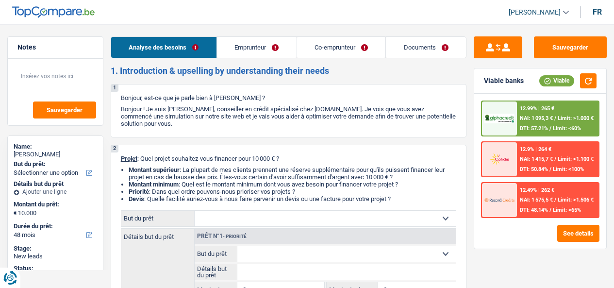
select select "mealVouchers"
select select "ownerWithMortgage"
select select "mortgage"
select select "360"
select select "48"
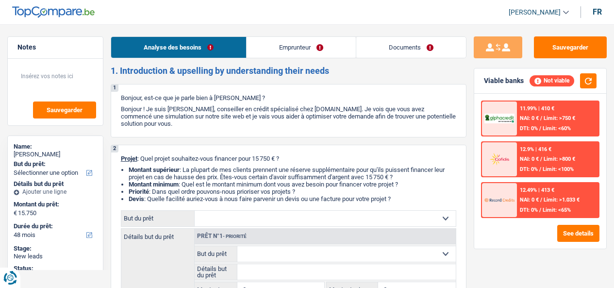
select select "48"
select select "privateEmployee"
select select "netSalary"
select select "mealVouchers"
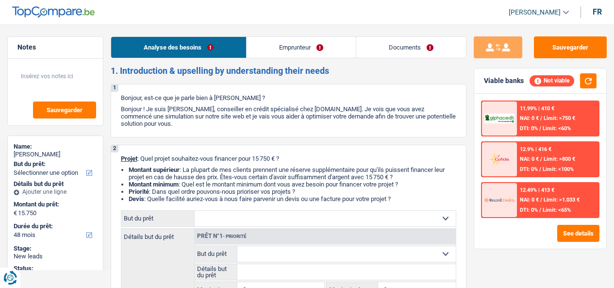
select select "ownerWithMortgage"
select select "48"
select select "worker"
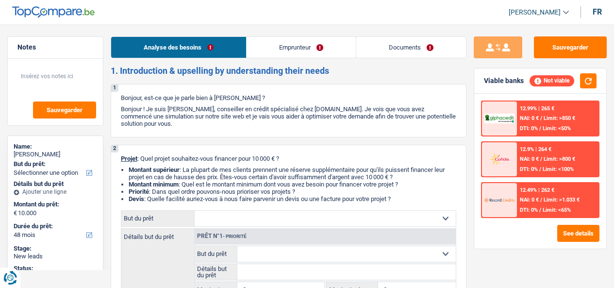
select select "netSalary"
select select "48"
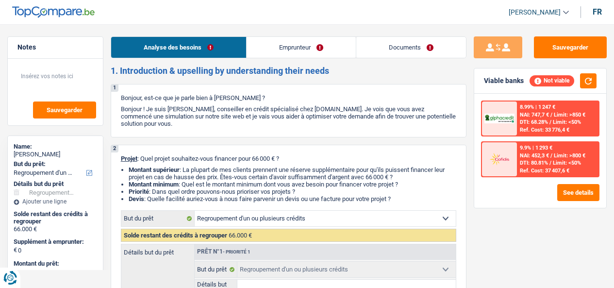
select select "refinancing"
select select "144"
select select "refinancing"
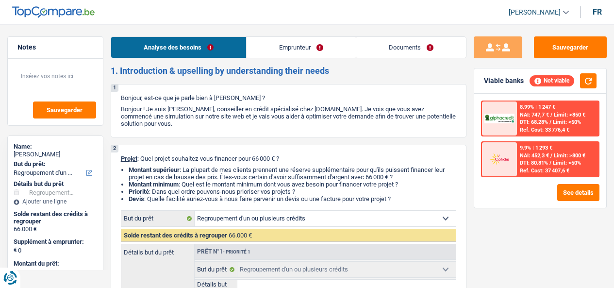
select select "144"
select select "publicEmployee"
select select "netSalary"
select select "mealVouchers"
select select "liveWithParents"
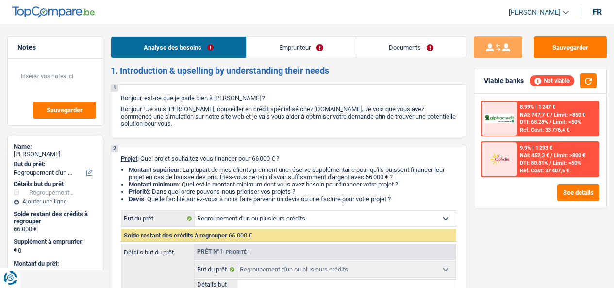
select select "creditConsolidation"
select select "84"
select select "creditConsolidation"
select select "120"
select select "cardOrCredit"
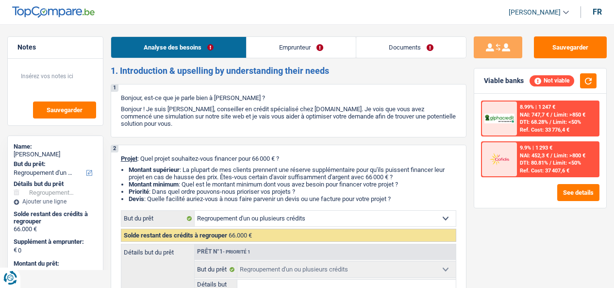
select select "refinancing"
select select "144"
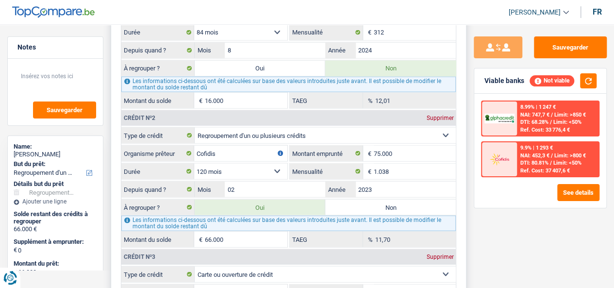
scroll to position [874, 0]
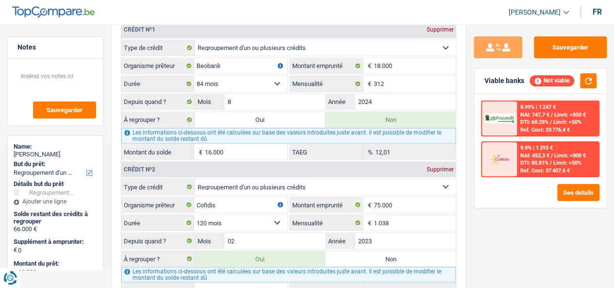
click at [557, 113] on span "Limit: >850 €" at bounding box center [570, 115] width 32 height 6
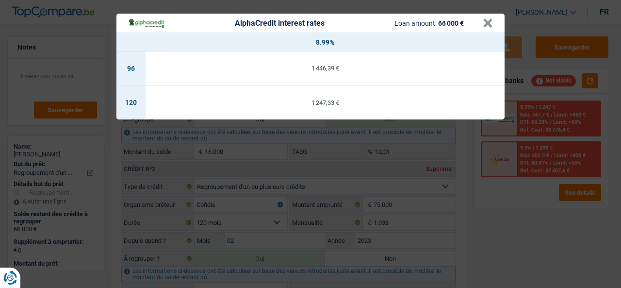
click at [554, 261] on div "AlphaCredit interest rates Loan amount: 66 000 € × 8.99% 96 1 446,39 € 120 1 24…" at bounding box center [310, 144] width 621 height 288
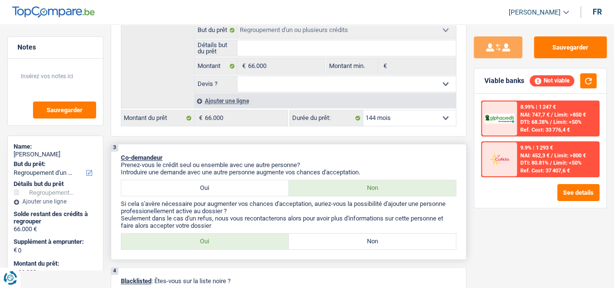
scroll to position [243, 0]
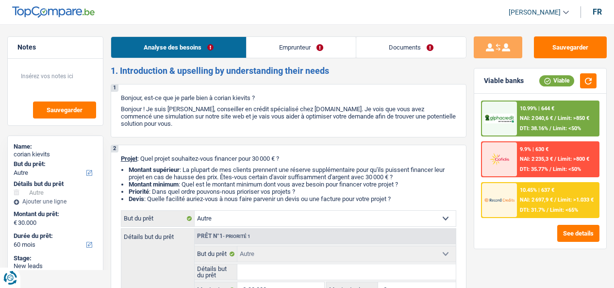
select select "other"
select select "60"
select select "other"
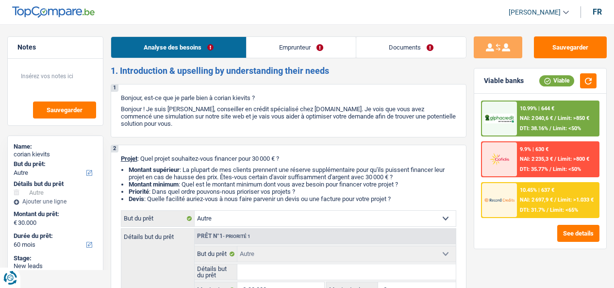
select select "60"
select select "privateEmployee"
select select "netSalary"
select select "parttimeSelfemployed"
select select "mealVouchers"
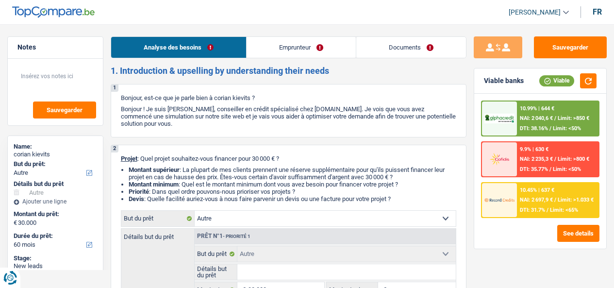
select select "rents"
select select "other"
select select "60"
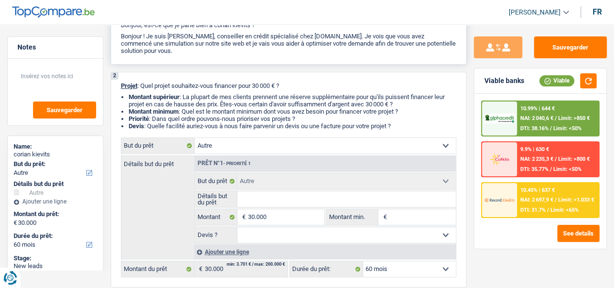
scroll to position [97, 0]
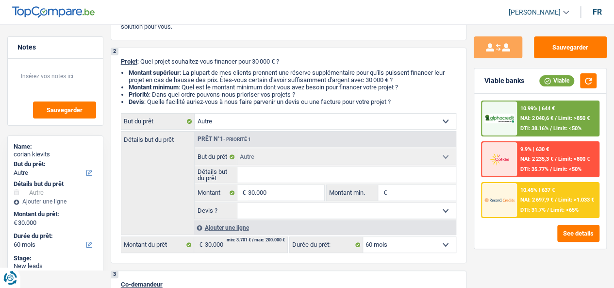
click at [582, 122] on div "10.99% | 644 € NAI: 2 040,6 € / Limit: >850 € DTI: 38.16% / Limit: <50%" at bounding box center [558, 118] width 82 height 34
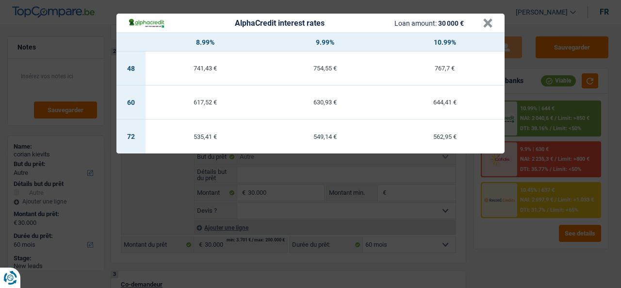
click at [539, 118] on div "AlphaCredit interest rates Loan amount: 30 000 € × 8.99% 9.99% 10.99% 48 741,43…" at bounding box center [310, 144] width 621 height 288
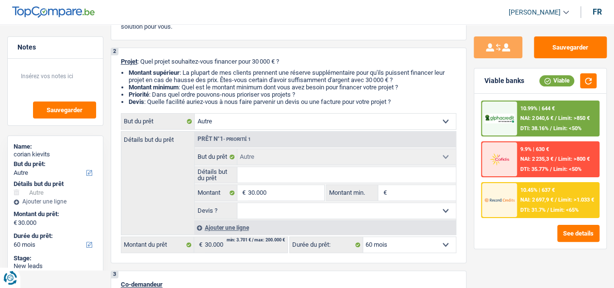
click at [547, 198] on span "NAI: 2 697,9 €" at bounding box center [536, 200] width 33 height 6
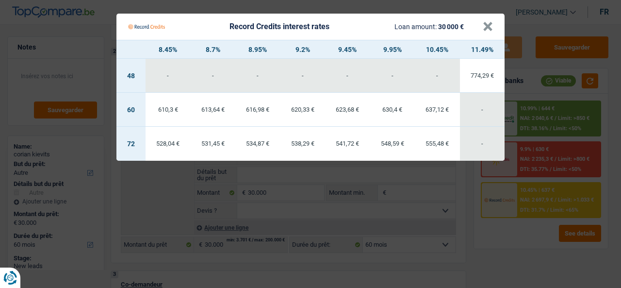
click at [529, 183] on Credits "Record Credits interest rates Loan amount: 30 000 € × 8.45% 8.7% 8.95% 9.2% 9.4…" at bounding box center [310, 144] width 621 height 288
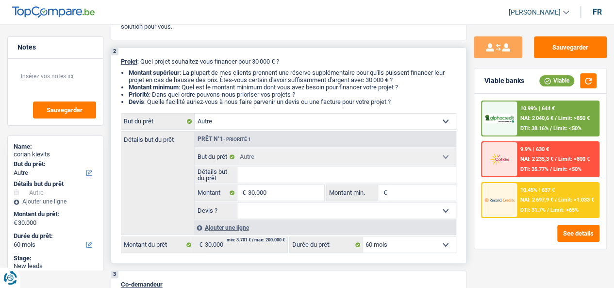
click at [341, 120] on select "Confort maison: meubles, textile, peinture, électroménager, outillage non-profe…" at bounding box center [325, 122] width 261 height 16
click at [418, 123] on select "Confort maison: meubles, textile, peinture, électroménager, outillage non-profe…" at bounding box center [325, 122] width 261 height 16
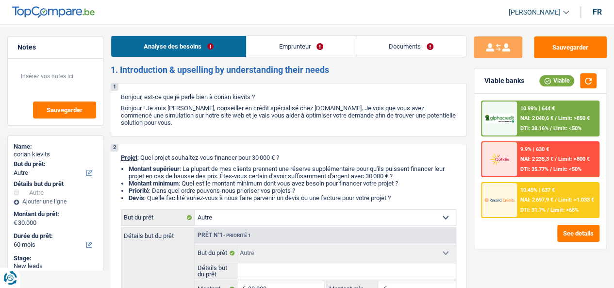
scroll to position [0, 0]
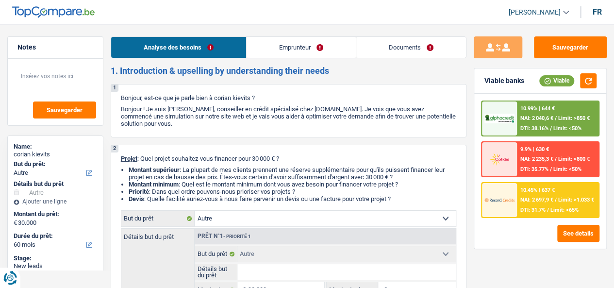
click at [340, 53] on link "Emprunteur" at bounding box center [301, 47] width 109 height 21
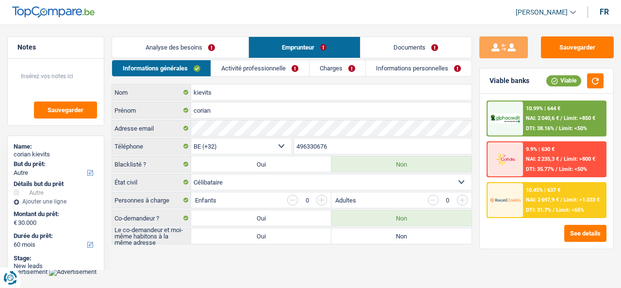
click at [359, 67] on link "Charges" at bounding box center [338, 68] width 56 height 16
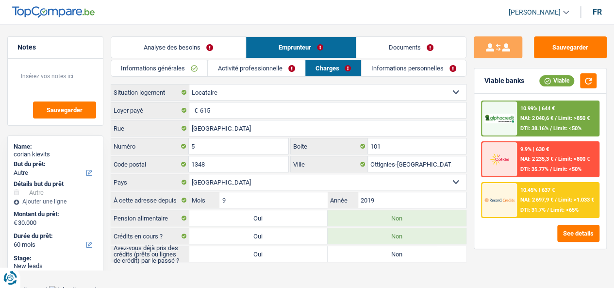
click at [220, 54] on link "Analyse des besoins" at bounding box center [178, 47] width 134 height 21
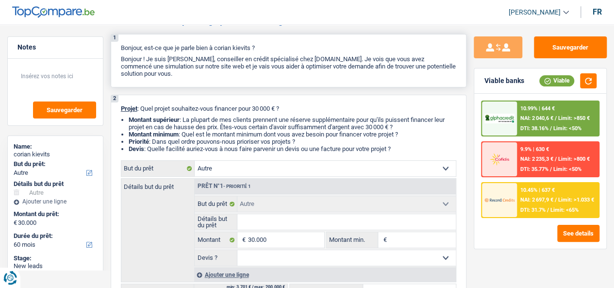
scroll to position [146, 0]
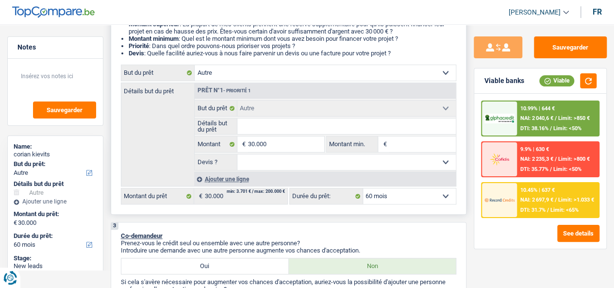
click at [426, 76] on select "Confort maison: meubles, textile, peinture, électroménager, outillage non-profe…" at bounding box center [325, 73] width 261 height 16
click at [470, 102] on div "Sauvegarder Viable banks Viable 10.99% | 644 € NAI: 2 040,6 € / Limit: >850 € D…" at bounding box center [541, 153] width 148 height 234
click at [377, 74] on select "Confort maison: meubles, textile, peinture, électroménager, outillage non-profe…" at bounding box center [325, 73] width 261 height 16
select select "household"
click at [195, 69] on select "Confort maison: meubles, textile, peinture, électroménager, outillage non-profe…" at bounding box center [325, 73] width 261 height 16
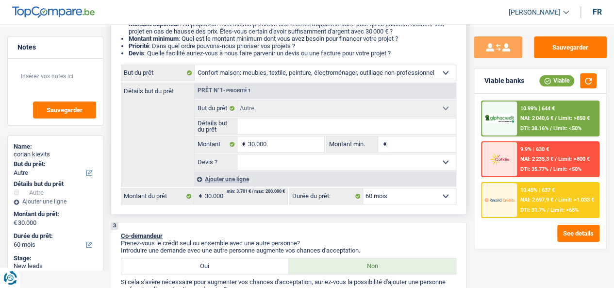
select select "household"
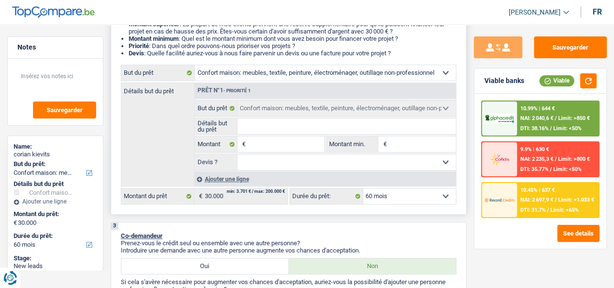
select select "other"
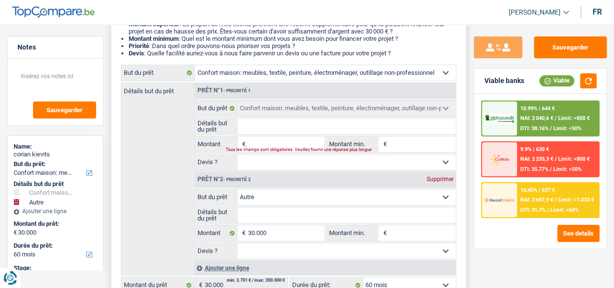
click at [442, 182] on div "Supprimer" at bounding box center [440, 179] width 32 height 6
type input "0"
select select
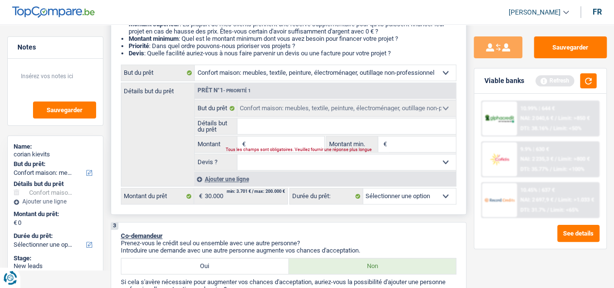
click at [313, 147] on input "Montant" at bounding box center [286, 144] width 76 height 16
type input "3"
type input "30"
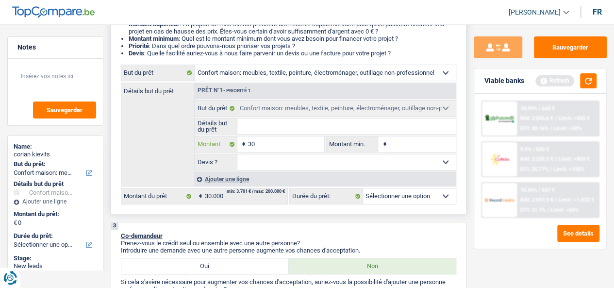
type input "300"
type input "3.000"
type input "30.000"
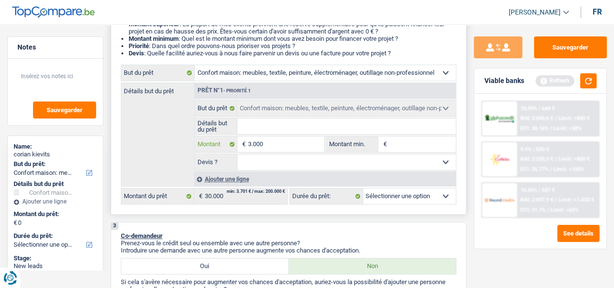
type input "30.000"
click at [317, 144] on input "30.000" at bounding box center [286, 144] width 76 height 16
type input "30.000"
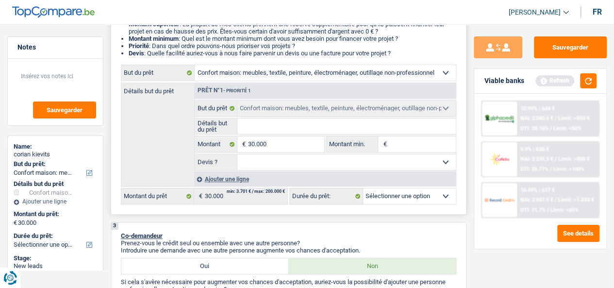
select select "120"
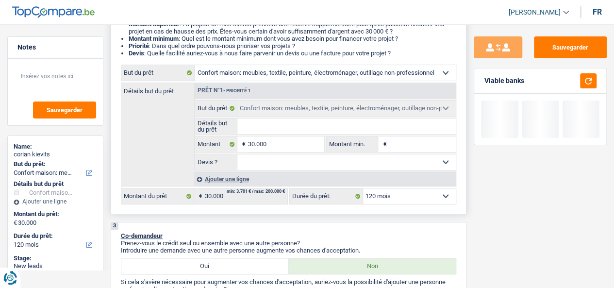
click at [313, 129] on input "Détails but du prêt" at bounding box center [346, 126] width 218 height 16
click at [411, 203] on select "12 mois 18 mois 24 mois 30 mois 36 mois 42 mois 48 mois 60 mois 72 mois 84 mois…" at bounding box center [409, 196] width 93 height 16
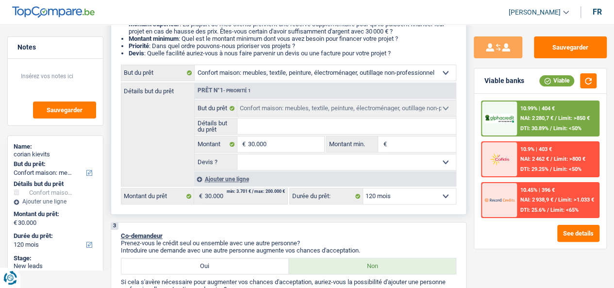
select select "60"
click at [363, 190] on select "12 mois 18 mois 24 mois 30 mois 36 mois 42 mois 48 mois 60 mois 72 mois 84 mois…" at bounding box center [409, 196] width 93 height 16
select select "60"
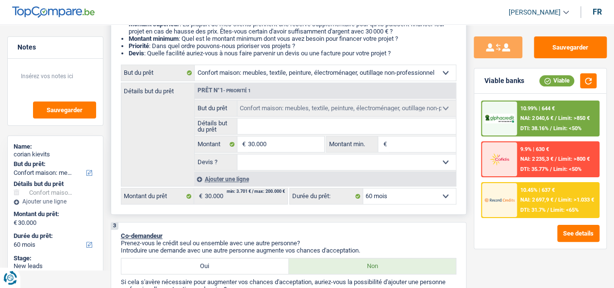
click at [405, 147] on input "Montant min." at bounding box center [422, 144] width 67 height 16
click at [335, 164] on select "Oui Non Non répondu Sélectionner une option" at bounding box center [346, 162] width 218 height 16
select select "yes"
click at [237, 157] on select "Oui Non Non répondu Sélectionner une option" at bounding box center [346, 162] width 218 height 16
select select "yes"
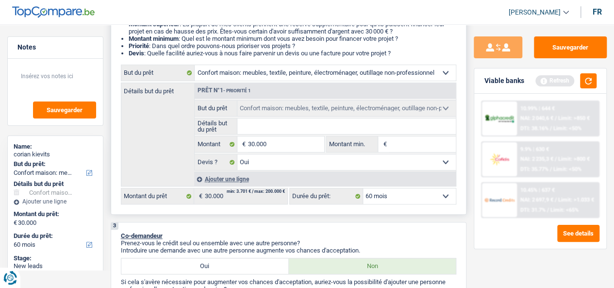
click at [404, 149] on input "Montant min." at bounding box center [422, 144] width 67 height 16
click at [405, 146] on input "Montant min." at bounding box center [422, 144] width 67 height 16
type input "2"
type input "25"
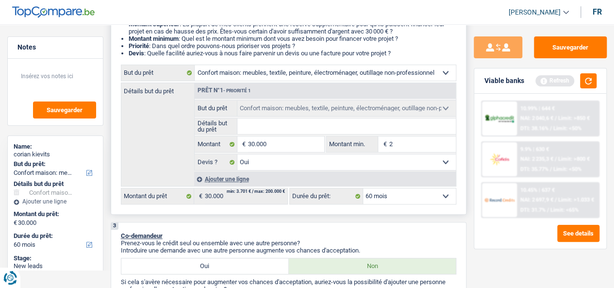
type input "25"
type input "250"
type input "2.500"
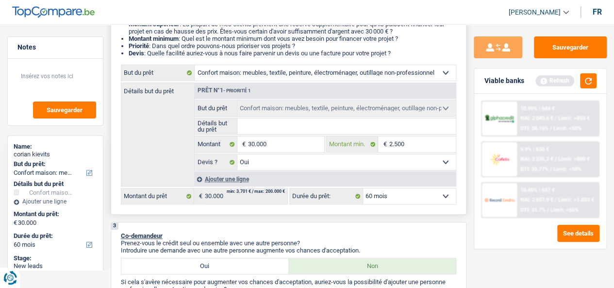
type input "25.000"
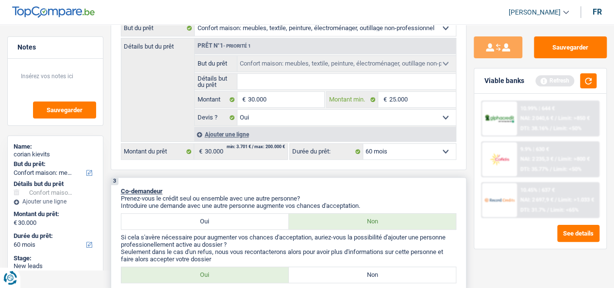
scroll to position [291, 0]
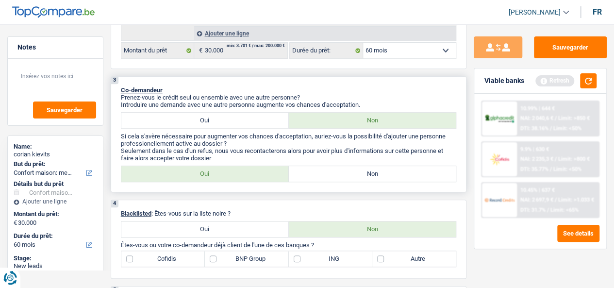
type input "25.000"
click at [271, 180] on label "Oui" at bounding box center [204, 174] width 167 height 16
click at [271, 180] on input "Oui" at bounding box center [204, 174] width 167 height 16
radio input "true"
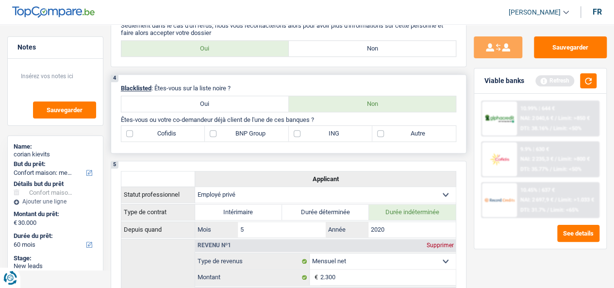
scroll to position [437, 0]
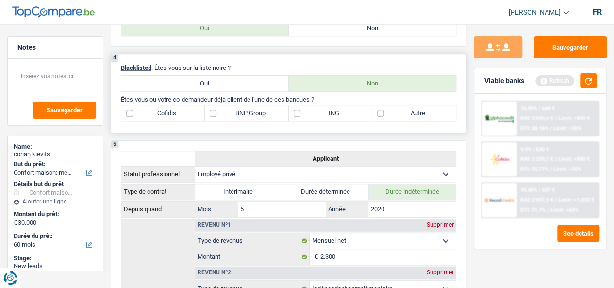
click at [386, 114] on label "Autre" at bounding box center [413, 113] width 83 height 16
click at [386, 114] on input "Autre" at bounding box center [413, 113] width 83 height 16
checkbox input "true"
click at [167, 121] on label "Cofidis" at bounding box center [162, 113] width 83 height 16
click at [167, 121] on input "Cofidis" at bounding box center [162, 113] width 83 height 16
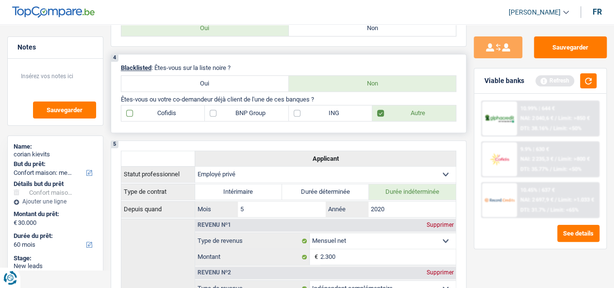
checkbox input "true"
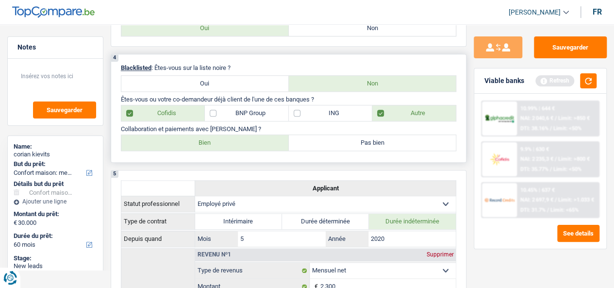
click at [220, 120] on label "BNP Group" at bounding box center [246, 113] width 83 height 16
click at [220, 120] on input "BNP Group" at bounding box center [246, 113] width 83 height 16
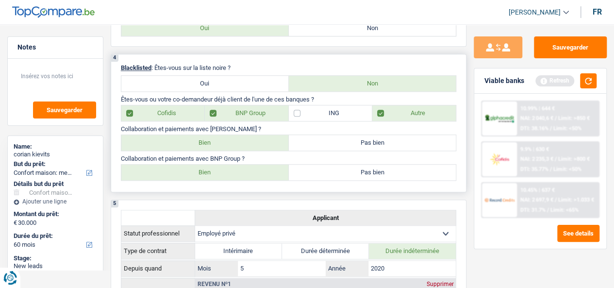
click at [250, 114] on label "BNP Group" at bounding box center [246, 113] width 83 height 16
click at [250, 114] on input "BNP Group" at bounding box center [246, 113] width 83 height 16
checkbox input "false"
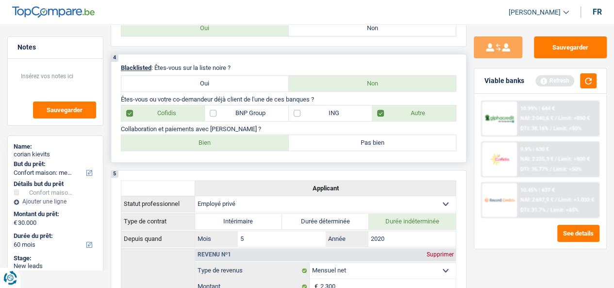
click at [175, 120] on label "Cofidis" at bounding box center [162, 113] width 83 height 16
click at [175, 120] on input "Cofidis" at bounding box center [162, 113] width 83 height 16
checkbox input "false"
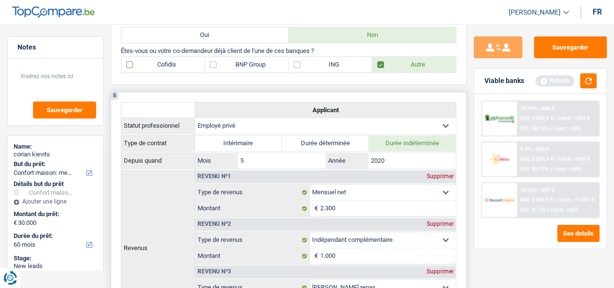
scroll to position [534, 0]
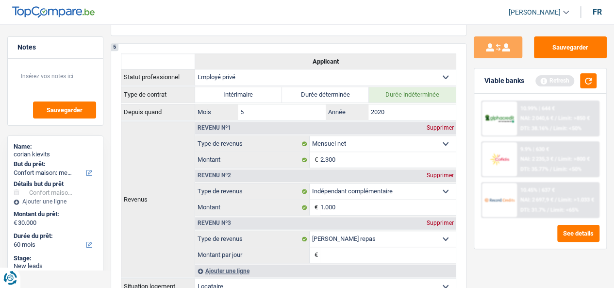
click at [53, 64] on div "Sauvegarder" at bounding box center [55, 92] width 95 height 67
click at [64, 73] on textarea at bounding box center [56, 80] width 82 height 29
click at [73, 72] on textarea at bounding box center [56, 80] width 82 height 29
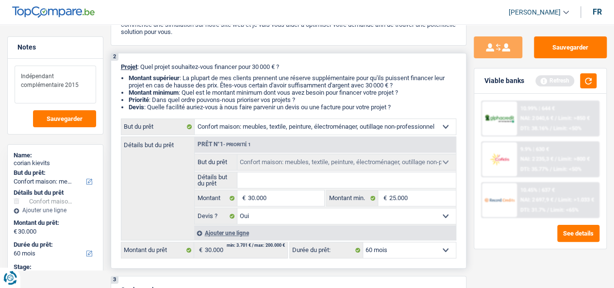
scroll to position [194, 0]
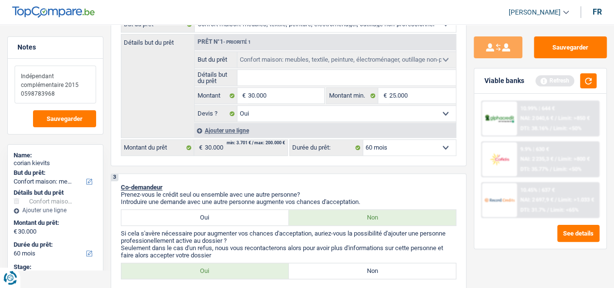
click at [37, 90] on textarea "Indépendant complémentaire 2015 0598783968" at bounding box center [56, 85] width 82 height 38
type textarea "Indépendant complémentaire 2015 0598783968"
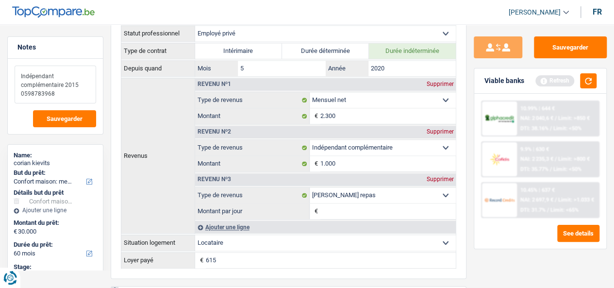
scroll to position [631, 0]
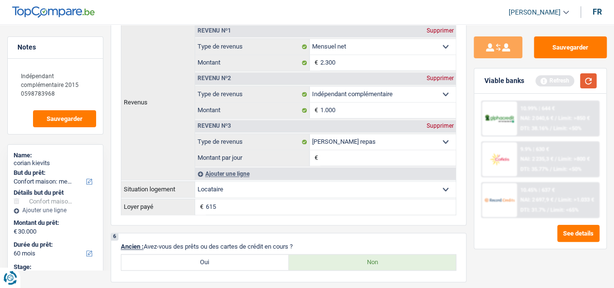
click at [591, 78] on button "button" at bounding box center [588, 80] width 17 height 15
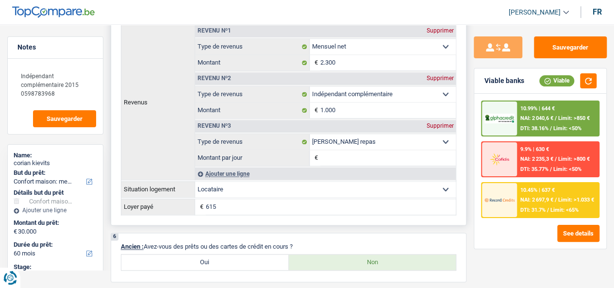
click at [357, 158] on input "Montant par jour" at bounding box center [387, 158] width 135 height 16
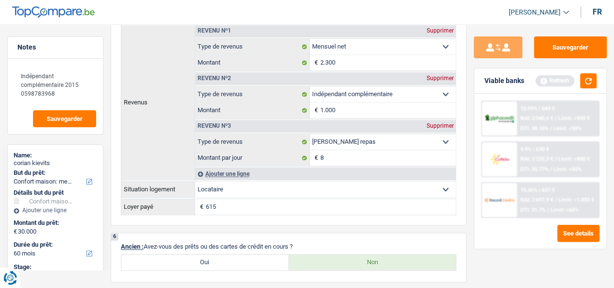
type input "8,0"
click at [472, 237] on div "Sauvegarder Viable banks Refresh 10.99% | 644 € NAI: 2 040,6 € / Limit: >850 € …" at bounding box center [541, 153] width 148 height 234
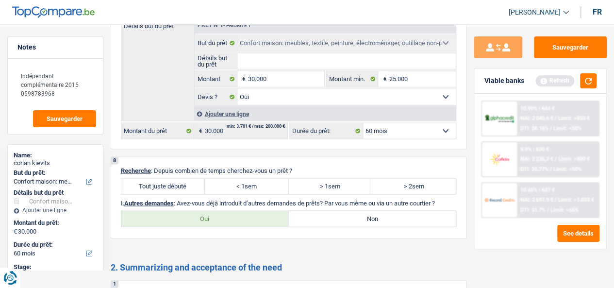
scroll to position [971, 0]
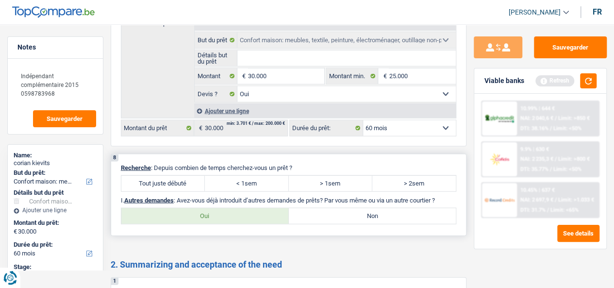
click at [179, 181] on label "Tout juste débuté" at bounding box center [162, 184] width 83 height 16
click at [179, 181] on input "Tout juste débuté" at bounding box center [162, 184] width 83 height 16
radio input "true"
click at [411, 184] on label "> 2sem" at bounding box center [413, 184] width 83 height 16
click at [411, 184] on input "> 2sem" at bounding box center [413, 184] width 83 height 16
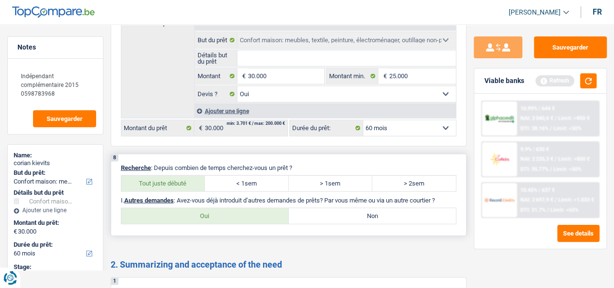
radio input "true"
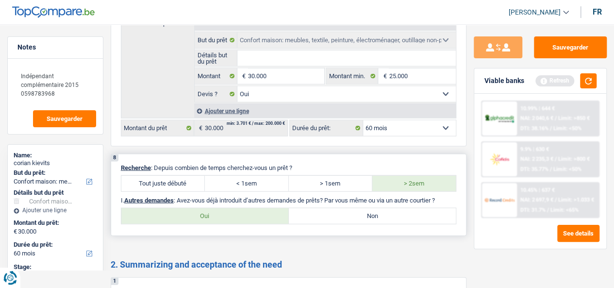
click at [408, 212] on label "Non" at bounding box center [372, 216] width 167 height 16
click at [408, 212] on input "Non" at bounding box center [372, 216] width 167 height 16
radio input "true"
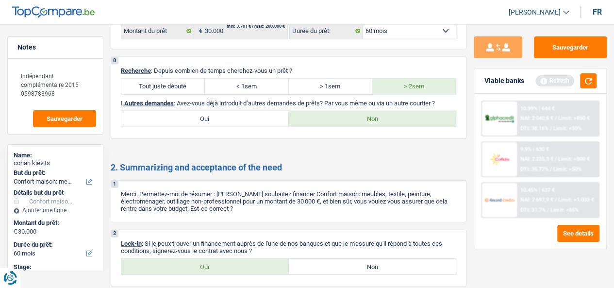
scroll to position [1117, 0]
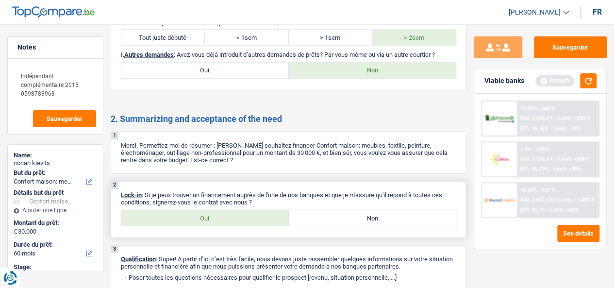
click at [253, 219] on label "Oui" at bounding box center [204, 218] width 167 height 16
click at [253, 219] on input "Oui" at bounding box center [204, 218] width 167 height 16
radio input "true"
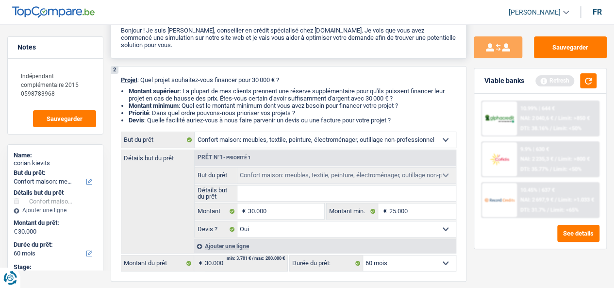
scroll to position [0, 0]
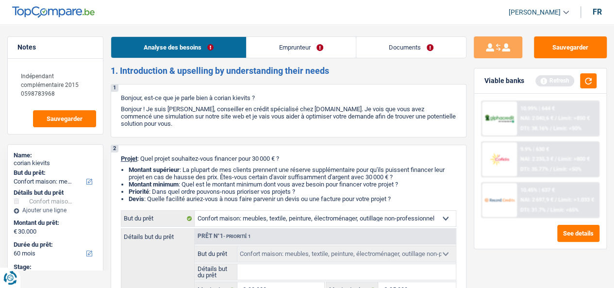
click at [272, 50] on link "Emprunteur" at bounding box center [301, 47] width 109 height 21
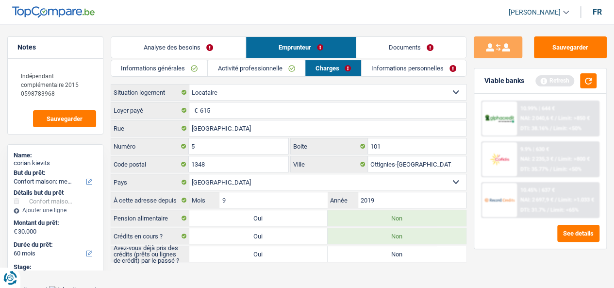
click at [192, 69] on link "Informations générales" at bounding box center [159, 68] width 97 height 16
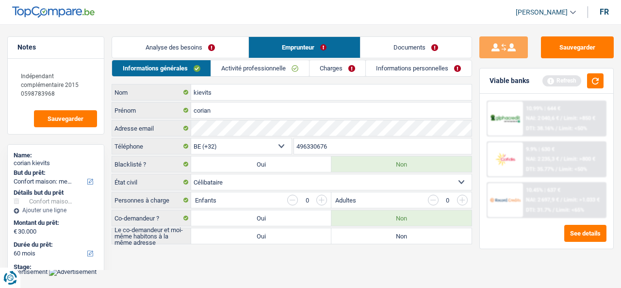
click at [384, 232] on label "Non" at bounding box center [402, 236] width 140 height 16
click at [384, 232] on input "Non" at bounding box center [402, 236] width 140 height 16
radio input "true"
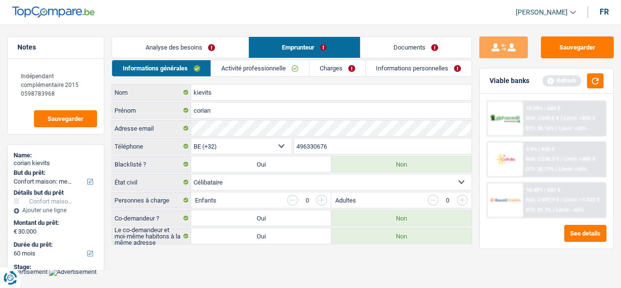
click at [278, 72] on link "Activité professionnelle" at bounding box center [260, 68] width 98 height 16
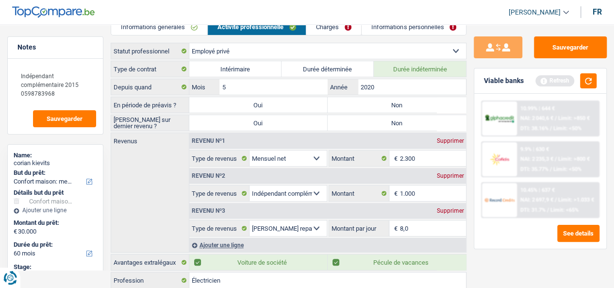
scroll to position [97, 0]
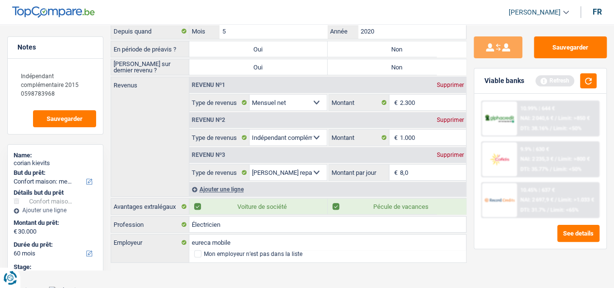
click at [417, 46] on label "Non" at bounding box center [397, 49] width 138 height 16
click at [417, 46] on input "Non" at bounding box center [397, 49] width 138 height 16
radio input "true"
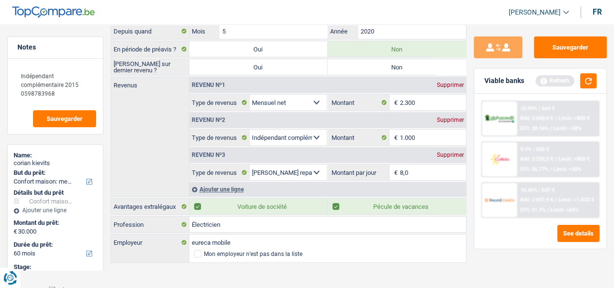
click at [419, 65] on label "Non" at bounding box center [397, 67] width 138 height 16
click at [419, 65] on input "Non" at bounding box center [397, 67] width 138 height 16
radio input "true"
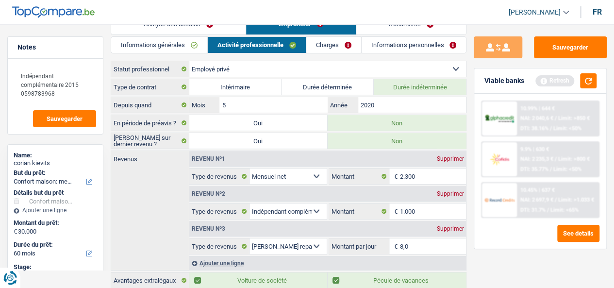
scroll to position [0, 0]
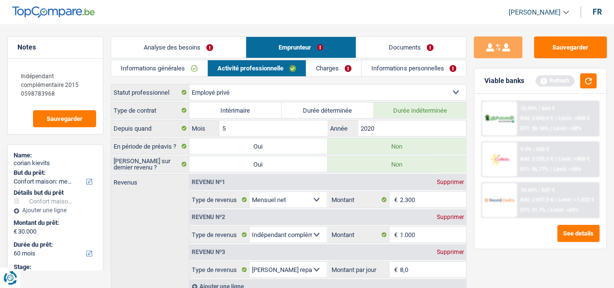
click at [333, 58] on li "Emprunteur" at bounding box center [301, 47] width 110 height 22
click at [340, 67] on link "Charges" at bounding box center [333, 68] width 55 height 16
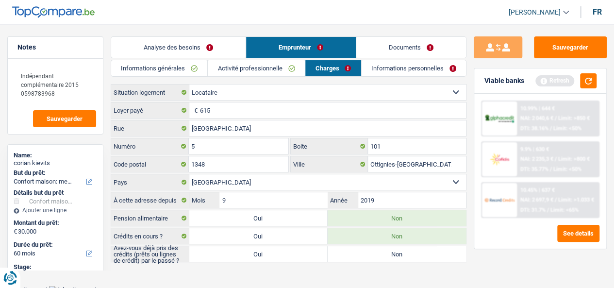
scroll to position [2, 0]
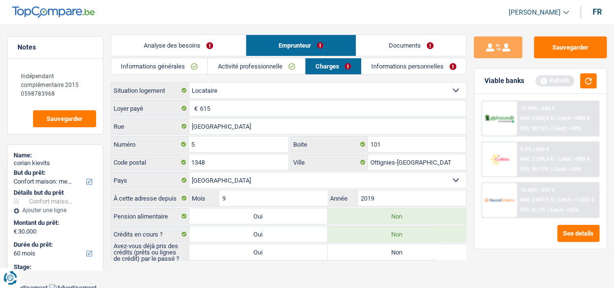
click at [320, 247] on label "Oui" at bounding box center [258, 252] width 138 height 16
click at [320, 247] on input "Oui" at bounding box center [258, 252] width 138 height 16
radio input "true"
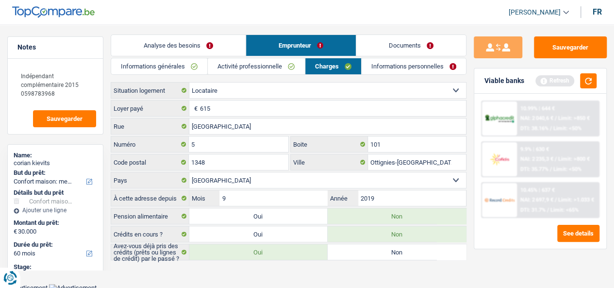
click at [425, 66] on link "Informations personnelles" at bounding box center [414, 66] width 104 height 16
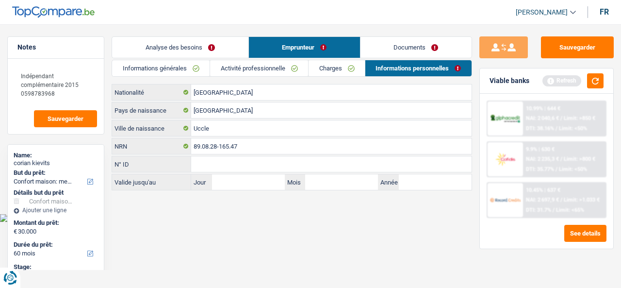
click at [426, 48] on link "Documents" at bounding box center [416, 47] width 111 height 21
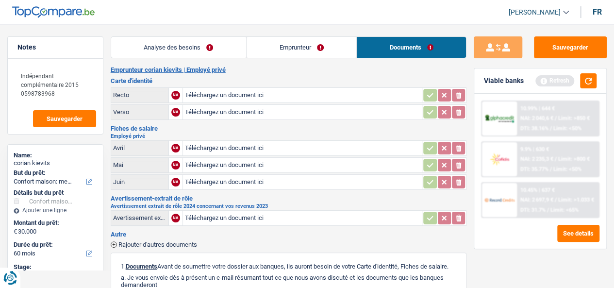
click at [335, 50] on link "Emprunteur" at bounding box center [302, 47] width 110 height 21
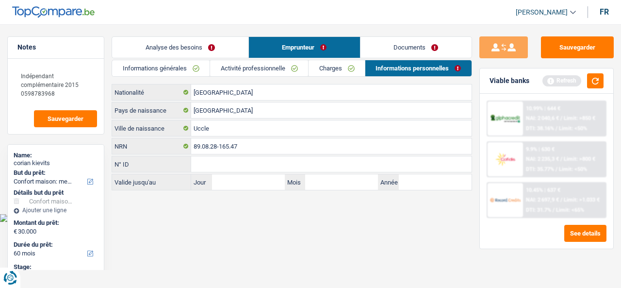
click at [410, 44] on link "Documents" at bounding box center [416, 47] width 111 height 21
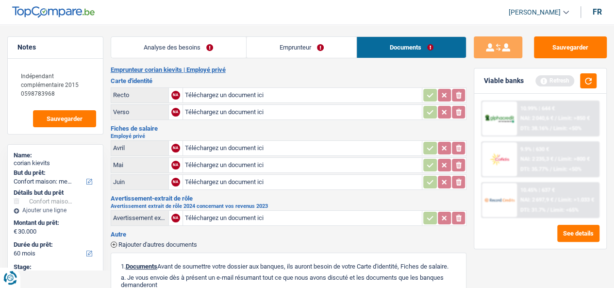
click at [227, 47] on link "Analyse des besoins" at bounding box center [178, 47] width 135 height 21
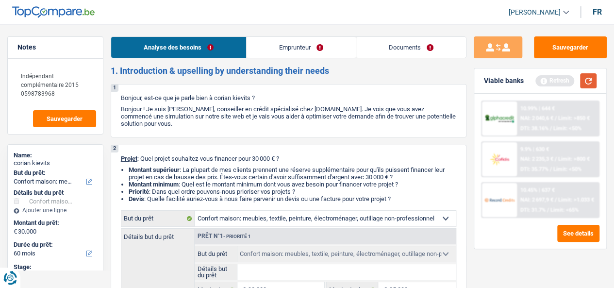
click at [589, 78] on button "button" at bounding box center [588, 80] width 17 height 15
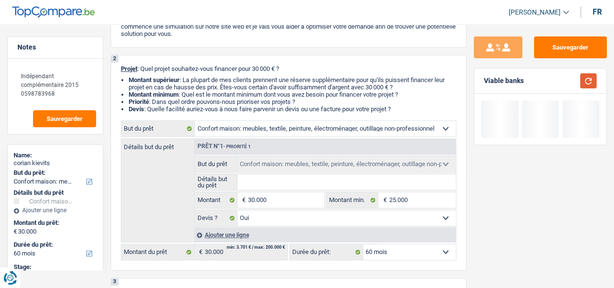
scroll to position [194, 0]
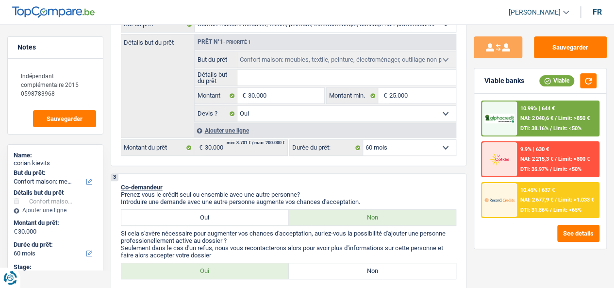
click at [547, 201] on span "NAI: 2 677,9 €" at bounding box center [536, 200] width 33 height 6
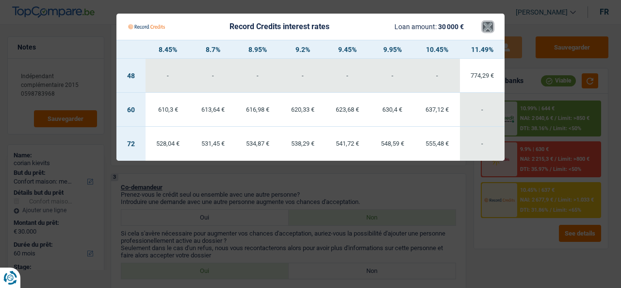
click at [488, 25] on button "×" at bounding box center [488, 27] width 10 height 10
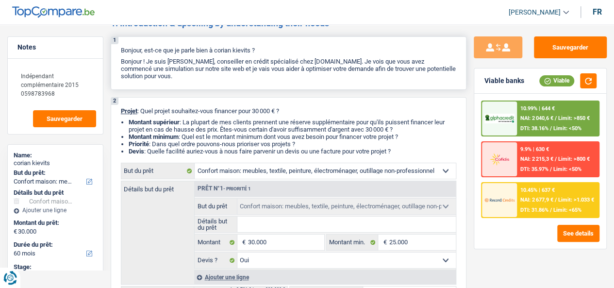
scroll to position [0, 0]
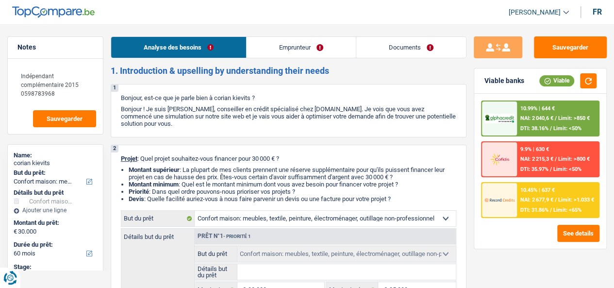
click at [312, 17] on header "Quentin Levaque Se déconnecter fr" at bounding box center [307, 12] width 614 height 25
click at [76, 121] on span "Sauvegarder" at bounding box center [65, 119] width 36 height 6
click at [585, 79] on button "button" at bounding box center [588, 80] width 17 height 15
click at [342, 10] on header "Quentin Levaque Se déconnecter fr" at bounding box center [307, 12] width 614 height 25
click at [340, 10] on header "Quentin Levaque Se déconnecter fr" at bounding box center [307, 12] width 614 height 25
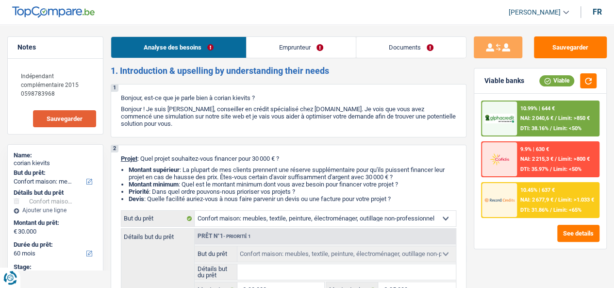
drag, startPoint x: 338, startPoint y: 11, endPoint x: 325, endPoint y: 10, distance: 13.6
click at [325, 10] on header "Quentin Levaque Se déconnecter fr" at bounding box center [307, 12] width 614 height 25
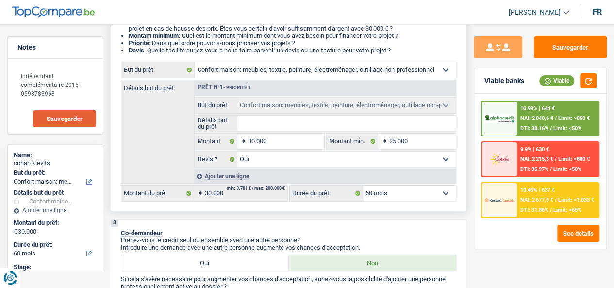
scroll to position [146, 0]
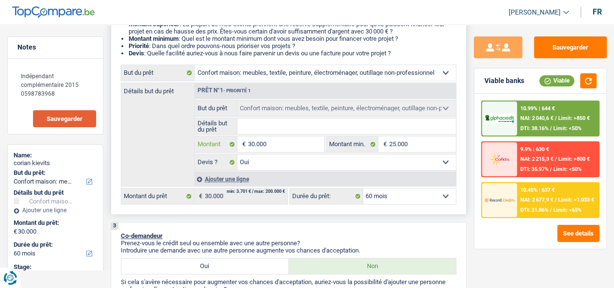
click at [286, 150] on input "30.000" at bounding box center [286, 144] width 76 height 16
click at [417, 144] on input "25.000" at bounding box center [422, 144] width 67 height 16
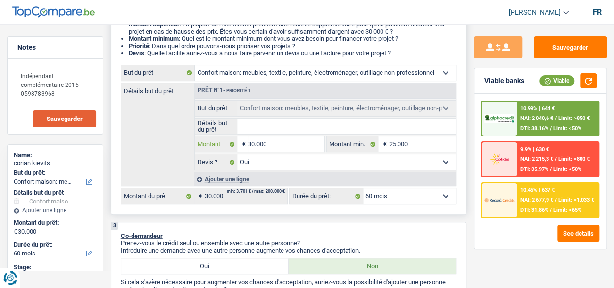
click at [270, 150] on input "30.000" at bounding box center [286, 144] width 76 height 16
paste input "25"
type input "25.000"
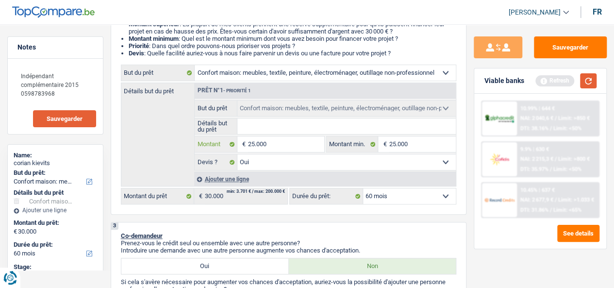
type input "25.000"
select select "120"
type input "25.000"
select select "120"
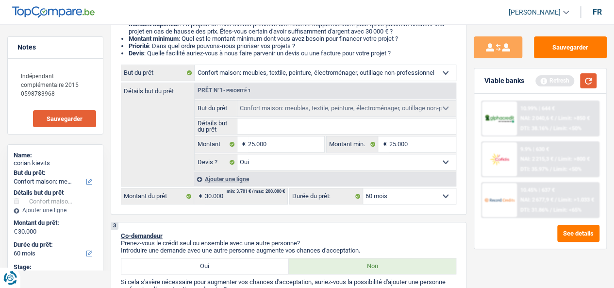
type input "25.000"
select select "120"
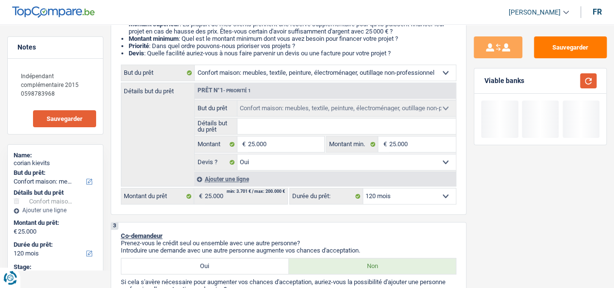
click at [591, 84] on button "button" at bounding box center [588, 80] width 17 height 15
click at [418, 195] on select "12 mois 18 mois 24 mois 30 mois 36 mois 42 mois 48 mois 60 mois 72 mois 84 mois…" at bounding box center [409, 196] width 93 height 16
select select "60"
click at [363, 190] on select "12 mois 18 mois 24 mois 30 mois 36 mois 42 mois 48 mois 60 mois 72 mois 84 mois…" at bounding box center [409, 196] width 93 height 16
select select "60"
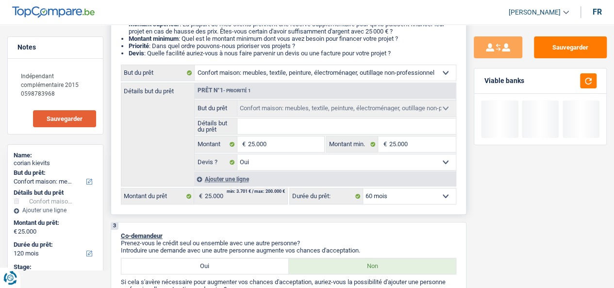
select select "60"
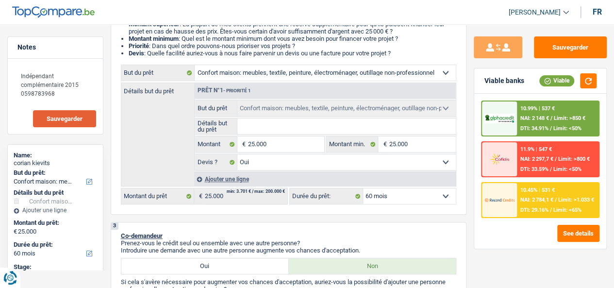
click at [549, 193] on div "10.45% | 531 € NAI: 2 784,1 € / Limit: >1.033 € DTI: 29.16% / Limit: <65%" at bounding box center [558, 200] width 82 height 34
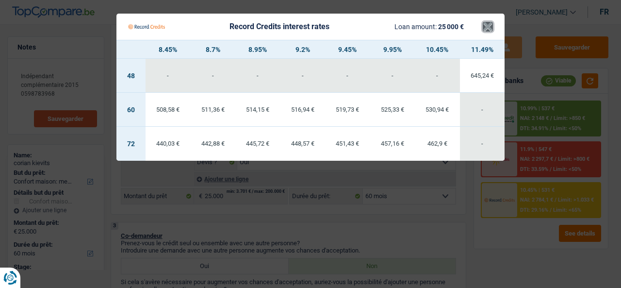
click at [491, 25] on button "×" at bounding box center [488, 27] width 10 height 10
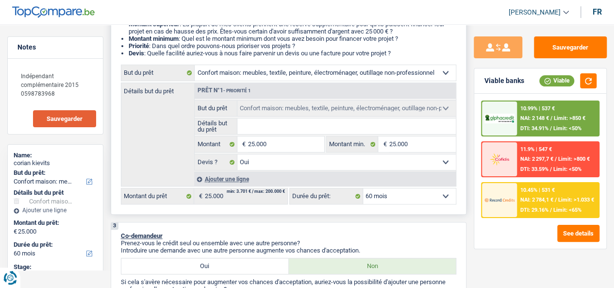
click at [376, 179] on div "Ajouter une ligne" at bounding box center [325, 179] width 262 height 14
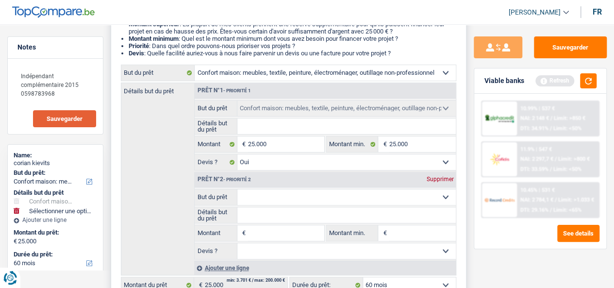
click at [372, 170] on select "Oui Non Non répondu Sélectionner une option" at bounding box center [346, 162] width 218 height 16
click at [469, 189] on div "Sauvegarder Viable banks Refresh 10.99% | 537 € NAI: 2 148 € / Limit: >850 € DT…" at bounding box center [541, 153] width 148 height 234
click at [437, 182] on div "Supprimer" at bounding box center [440, 179] width 32 height 6
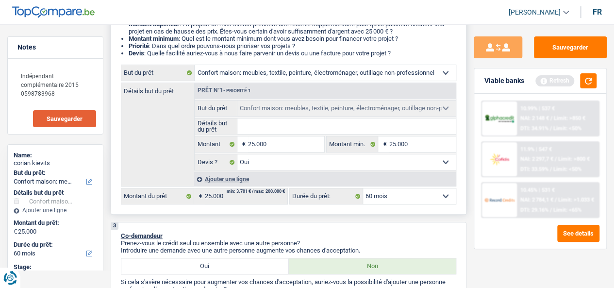
click at [365, 164] on select "Oui Non Non répondu Sélectionner une option" at bounding box center [346, 162] width 218 height 16
select select "false"
click at [237, 157] on select "Oui Non Non répondu Sélectionner une option" at bounding box center [346, 162] width 218 height 16
select select "false"
click at [588, 84] on button "button" at bounding box center [588, 80] width 17 height 15
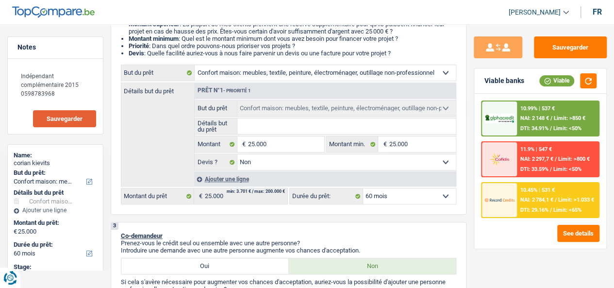
click at [570, 112] on div "10.99% | 537 € NAI: 2 148 € / Limit: >850 € DTI: 34.91% / Limit: <50%" at bounding box center [558, 118] width 82 height 34
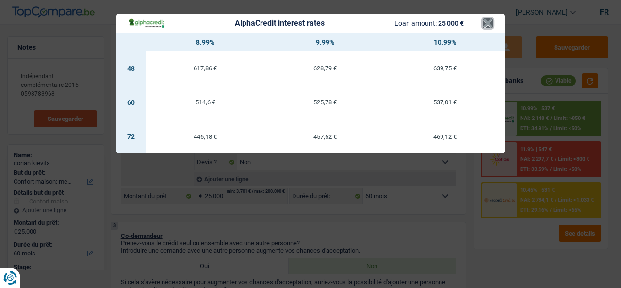
click at [489, 21] on button "×" at bounding box center [488, 23] width 10 height 10
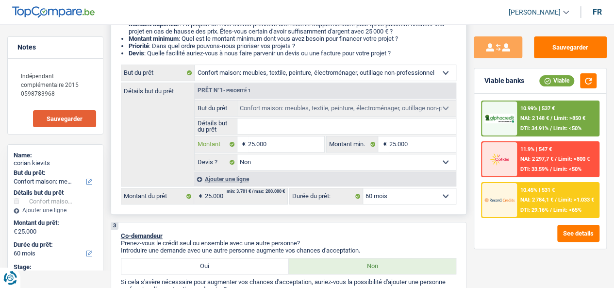
click at [292, 147] on input "25.000" at bounding box center [286, 144] width 76 height 16
click at [396, 145] on input "25.000" at bounding box center [422, 144] width 67 height 16
click at [311, 152] on input "25.000" at bounding box center [286, 144] width 76 height 16
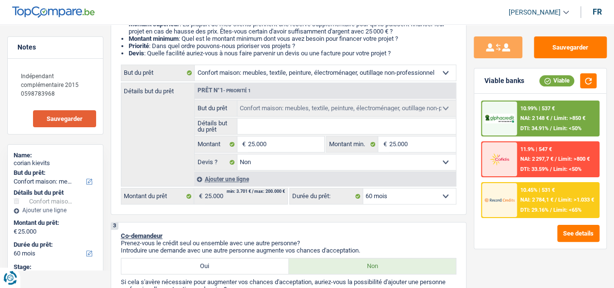
click at [540, 201] on span "NAI: 2 784,1 €" at bounding box center [536, 200] width 33 height 6
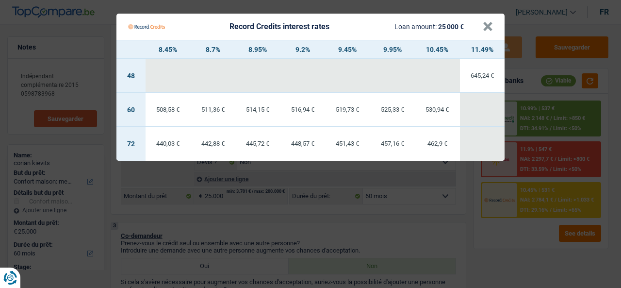
click at [528, 254] on Credits "Record Credits interest rates Loan amount: 25 000 € × 8.45% 8.7% 8.95% 9.2% 9.4…" at bounding box center [310, 144] width 621 height 288
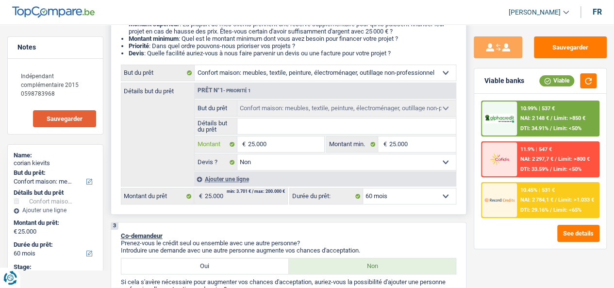
click at [281, 143] on input "25.000" at bounding box center [286, 144] width 76 height 16
click at [545, 116] on span "NAI: 2 148 €" at bounding box center [534, 118] width 29 height 6
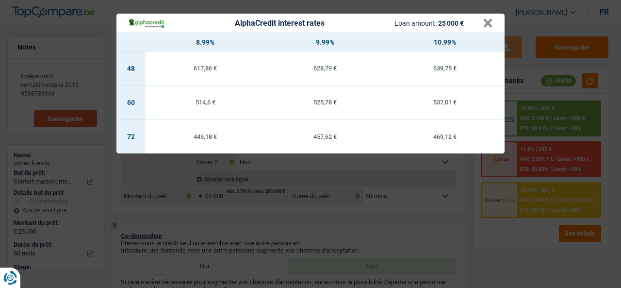
drag, startPoint x: 478, startPoint y: 198, endPoint x: 488, endPoint y: 199, distance: 9.8
click at [478, 198] on div "AlphaCredit interest rates Loan amount: 25 000 € × 8.99% 9.99% 10.99% 48 617,86…" at bounding box center [310, 144] width 621 height 288
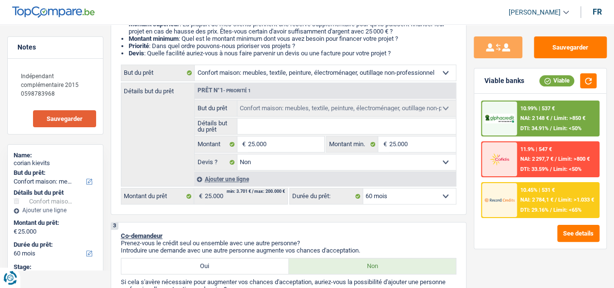
click at [550, 200] on span "NAI: 2 784,1 €" at bounding box center [536, 200] width 33 height 6
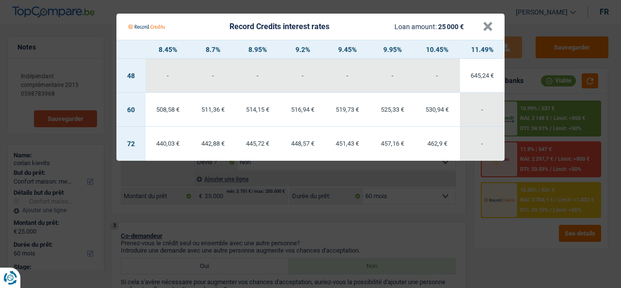
click at [507, 250] on Credits "Record Credits interest rates Loan amount: 25 000 € × 8.45% 8.7% 8.95% 9.2% 9.4…" at bounding box center [310, 144] width 621 height 288
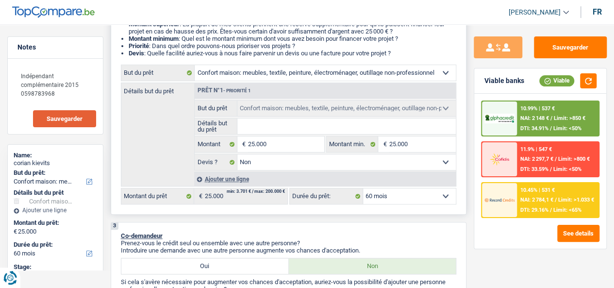
click at [266, 166] on select "Oui Non Non répondu Sélectionner une option" at bounding box center [346, 162] width 218 height 16
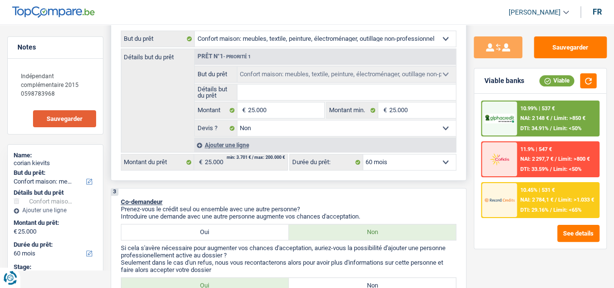
scroll to position [194, 0]
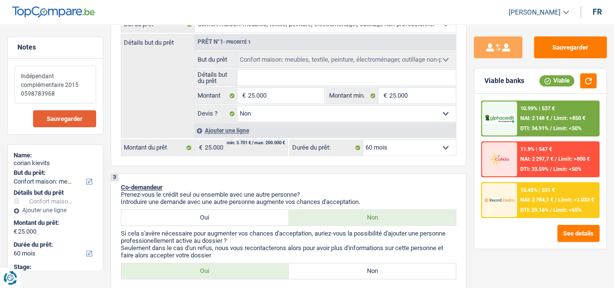
click at [64, 94] on textarea "Indépendant complémentaire 2015 0598783968" at bounding box center [56, 85] width 82 height 38
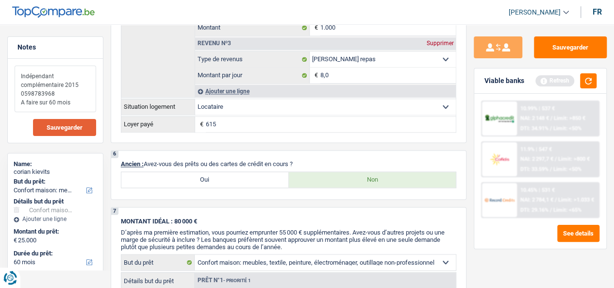
scroll to position [728, 0]
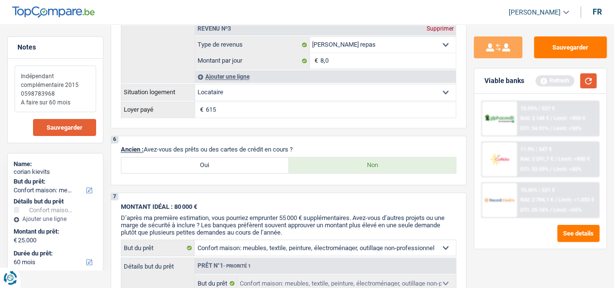
type textarea "Indépendant complémentaire 2015 0598783968 A faire sur 60 mois"
click at [591, 83] on button "button" at bounding box center [588, 80] width 17 height 15
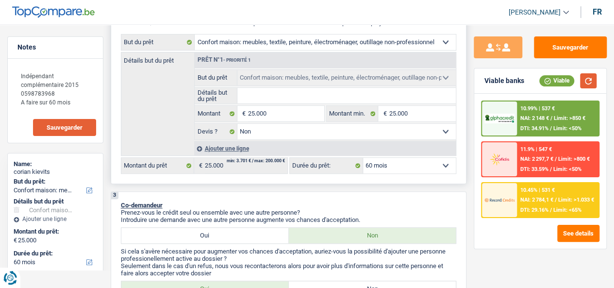
scroll to position [0, 0]
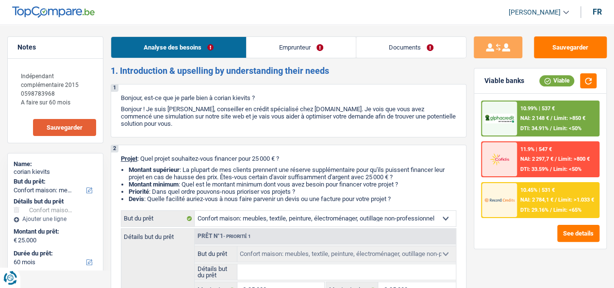
click at [273, 46] on link "Emprunteur" at bounding box center [301, 47] width 109 height 21
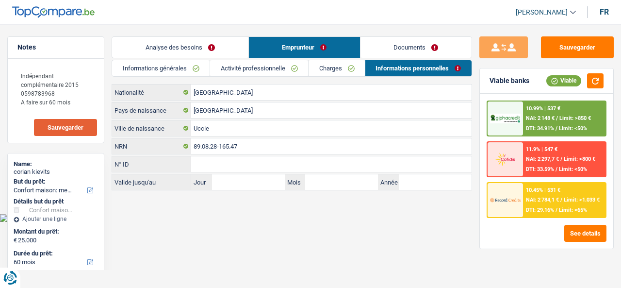
drag, startPoint x: 203, startPoint y: 67, endPoint x: 250, endPoint y: 80, distance: 48.3
click at [203, 67] on link "Informations générales" at bounding box center [161, 68] width 98 height 16
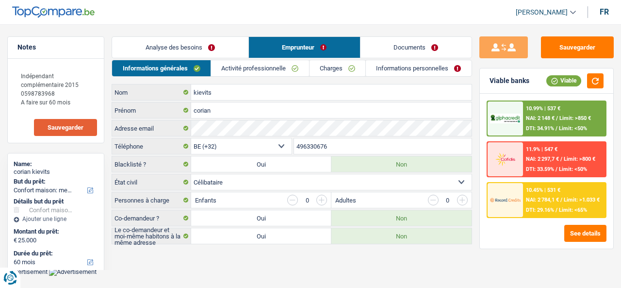
click at [277, 74] on link "Activité professionnelle" at bounding box center [260, 68] width 98 height 16
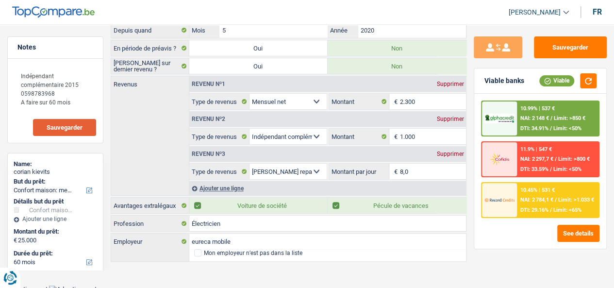
scroll to position [99, 0]
click at [376, 203] on label "Pécule de vacances" at bounding box center [397, 205] width 138 height 16
click at [376, 203] on input "Pécule de vacances" at bounding box center [397, 205] width 138 height 16
checkbox input "false"
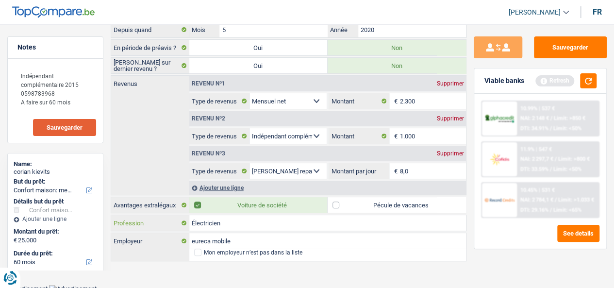
click at [286, 215] on input "Électricien" at bounding box center [327, 223] width 277 height 16
click at [286, 205] on label "Voiture de société" at bounding box center [258, 205] width 138 height 16
click at [286, 205] on input "Voiture de société" at bounding box center [258, 205] width 138 height 16
checkbox input "false"
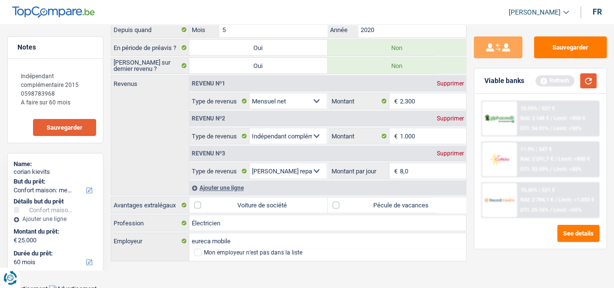
click at [595, 81] on button "button" at bounding box center [588, 80] width 17 height 15
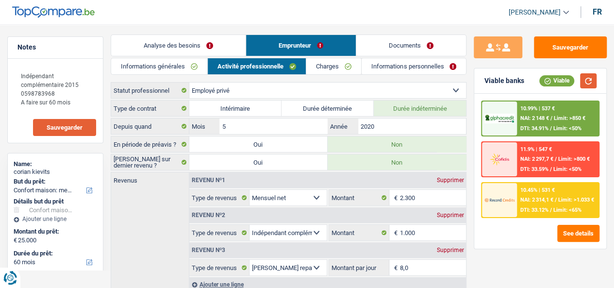
scroll to position [0, 0]
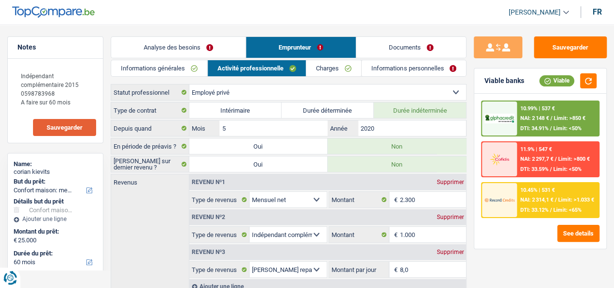
click at [327, 66] on link "Charges" at bounding box center [333, 68] width 55 height 16
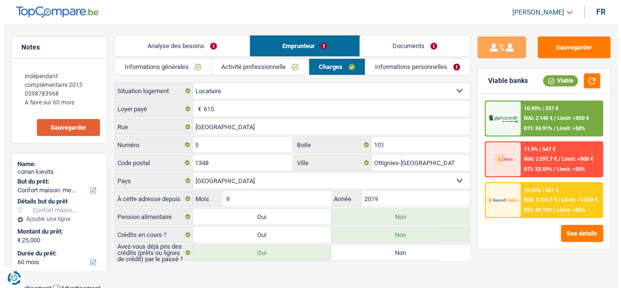
scroll to position [2, 0]
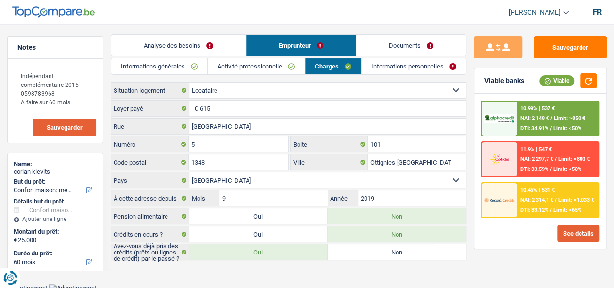
click at [572, 233] on button "See details" at bounding box center [578, 233] width 42 height 17
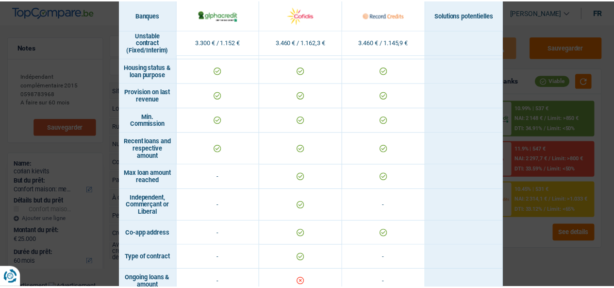
scroll to position [680, 0]
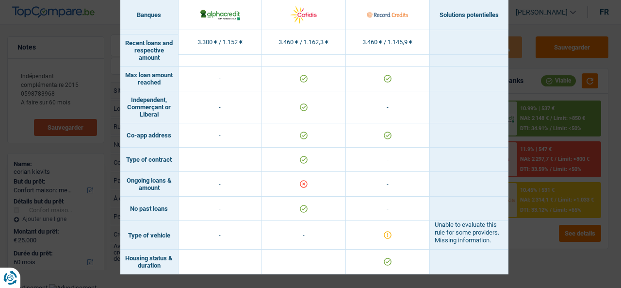
click at [134, 178] on td "Ongoing loans & amount" at bounding box center [149, 184] width 58 height 25
click at [167, 184] on td "Ongoing loans & amount" at bounding box center [149, 184] width 58 height 25
click at [572, 248] on div "Banks conditions × Banques Solutions potentielles Revenus / Charges 3.300 € / 1…" at bounding box center [310, 144] width 621 height 288
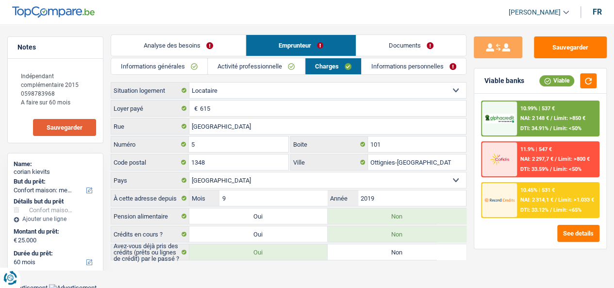
click at [406, 63] on link "Informations personnelles" at bounding box center [414, 66] width 104 height 16
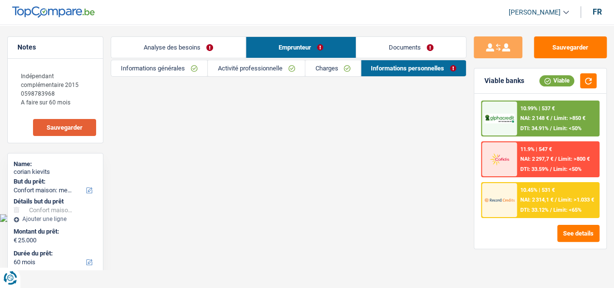
scroll to position [0, 0]
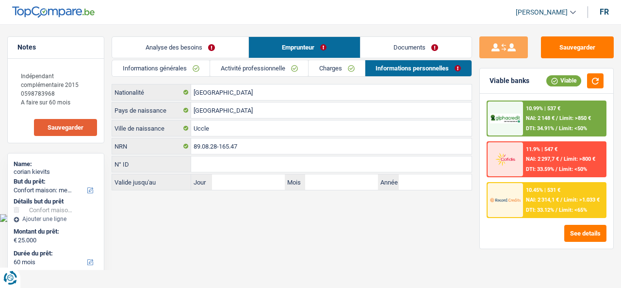
click at [315, 79] on div "Informations générales Activité professionnelle Charges Informations personnell…" at bounding box center [292, 125] width 360 height 131
click at [389, 43] on link "Documents" at bounding box center [416, 47] width 111 height 21
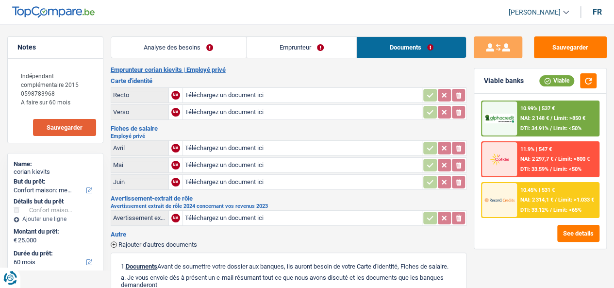
click at [221, 55] on link "Analyse des besoins" at bounding box center [178, 47] width 135 height 21
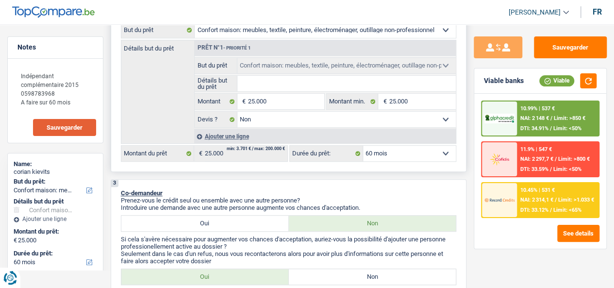
scroll to position [194, 0]
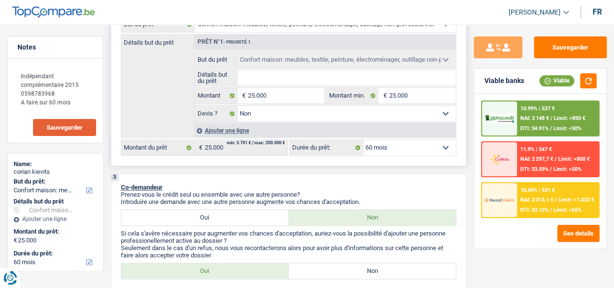
click at [435, 78] on input "Détails but du prêt" at bounding box center [346, 78] width 218 height 16
paste input "Ameublement + Sommier + Lit + Lave vaisselle + Lave linge + TV + Frigo"
type input "Ameublement + Sommier + Lit + Lave vaisselle + Lave linge + TV + Frigo"
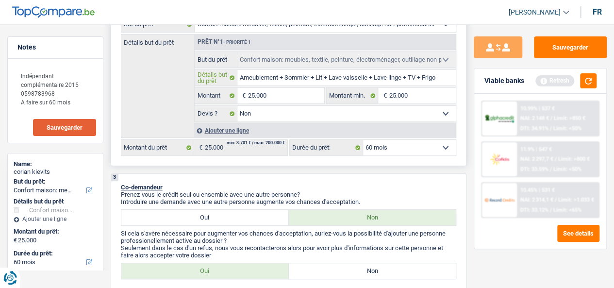
click at [283, 81] on input "Ameublement + Sommier + Lit + Lave vaisselle + Lave linge + TV + Frigo" at bounding box center [346, 78] width 218 height 16
type input "Ameublement + Sommier + Lit + Lave vaisselle + Lave linge + TV + Frigo"
click at [243, 130] on div "Ajouter une ligne" at bounding box center [325, 130] width 262 height 14
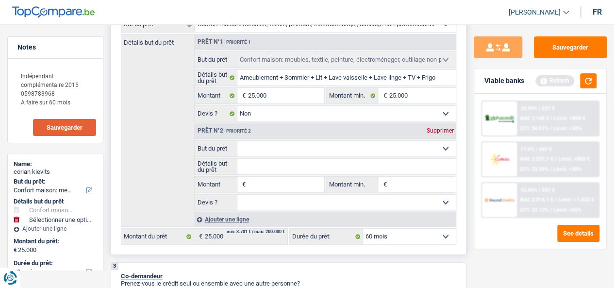
click at [313, 150] on select "Confort maison: meubles, textile, peinture, électroménager, outillage non-profe…" at bounding box center [346, 149] width 218 height 16
select select "other"
click at [237, 143] on select "Confort maison: meubles, textile, peinture, électroménager, outillage non-profe…" at bounding box center [346, 149] width 218 height 16
select select "other"
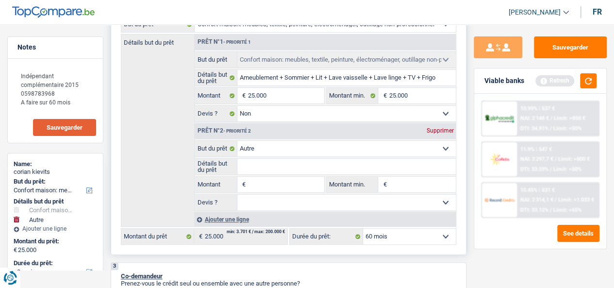
click at [271, 168] on input "Détails but du prêt" at bounding box center [346, 167] width 218 height 16
type input "R"
type input "Ré"
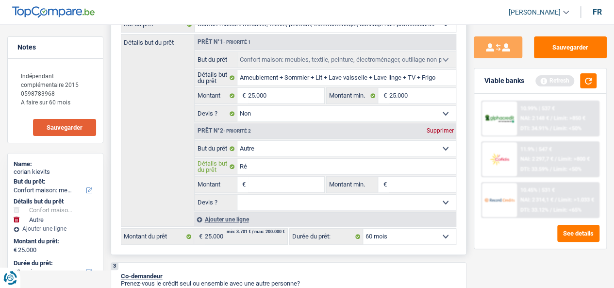
type input "Rés"
type input "Rése"
type input "Réser"
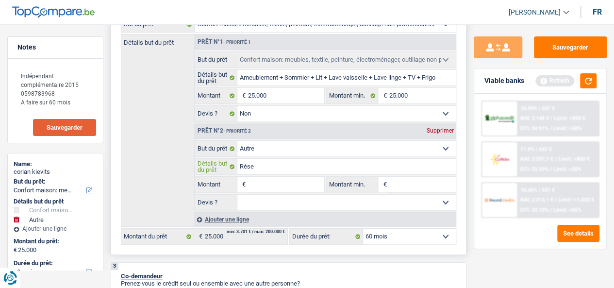
type input "Réser"
type input "Réserv"
type input "Réserve"
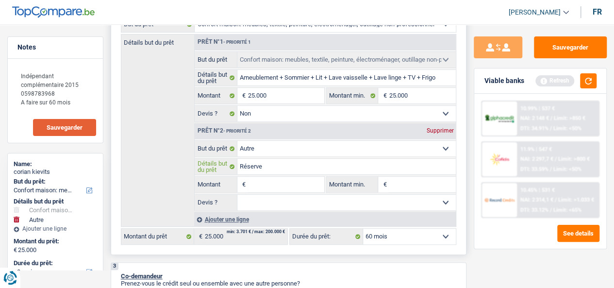
type input "Réserve"
type input "Réserve d"
type input "Réserve d'"
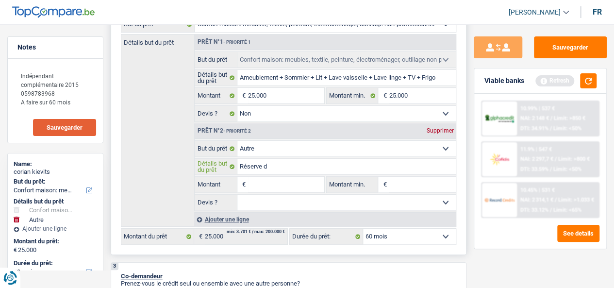
type input "Réserve d'"
type input "Réserve d'a"
type input "Réserve d'ar"
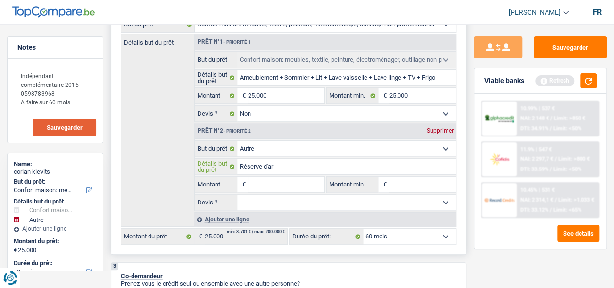
type input "Réserve d'are"
type input "Réserve d'areg"
type input "Réserve d'are"
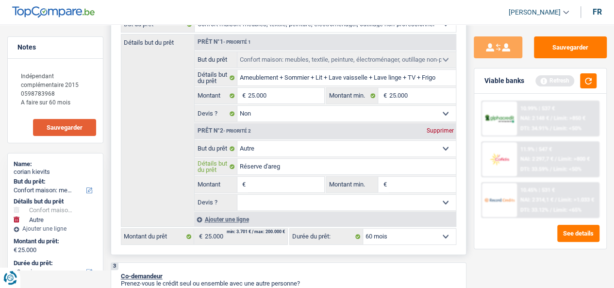
type input "Réserve d'are"
type input "Réserve d'ar"
type input "Réserve d'arg"
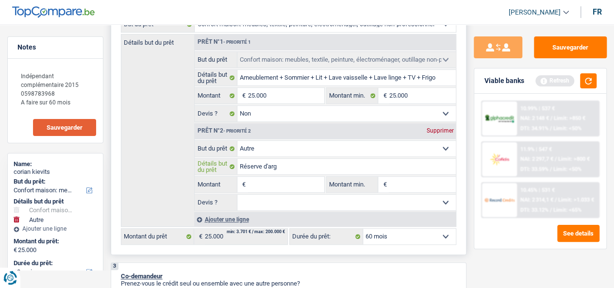
type input "Réserve d'arge"
type input "Réserve d'argen"
type input "Réserve d'argent"
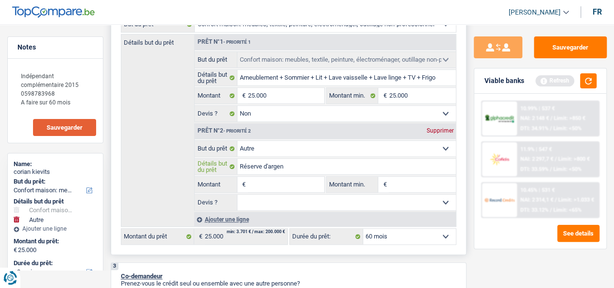
type input "Réserve d'argent"
click at [284, 183] on input "Montant" at bounding box center [286, 185] width 76 height 16
type input "5"
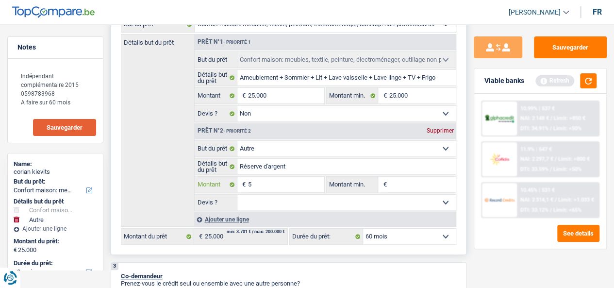
type input "50"
type input "500"
type input "5.000"
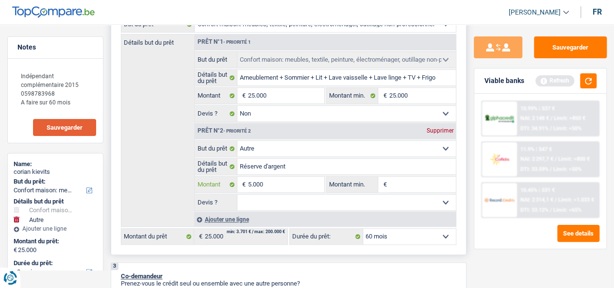
type input "5.000"
click at [277, 96] on input "25.000" at bounding box center [286, 96] width 76 height 16
type input "30.000"
select select "120"
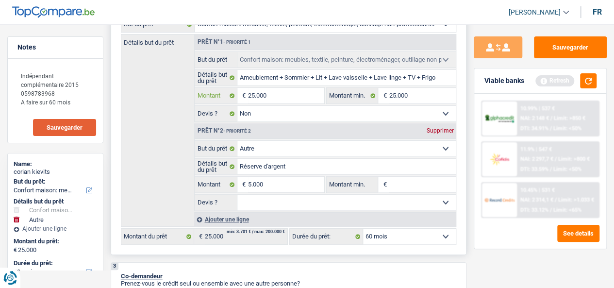
type input "30.000"
select select "120"
type input "30.000"
select select "120"
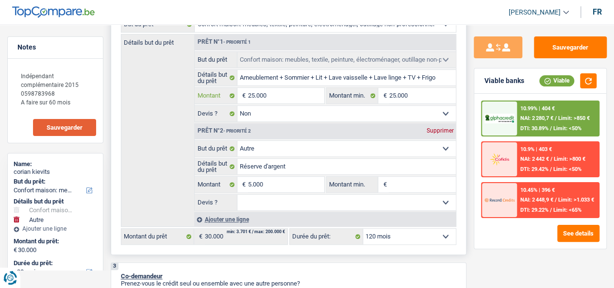
type input "2.500"
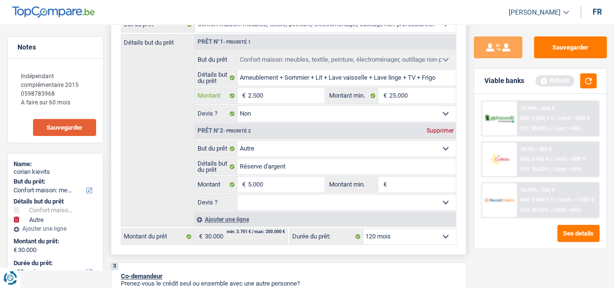
type input "250"
type input "25"
type input "2"
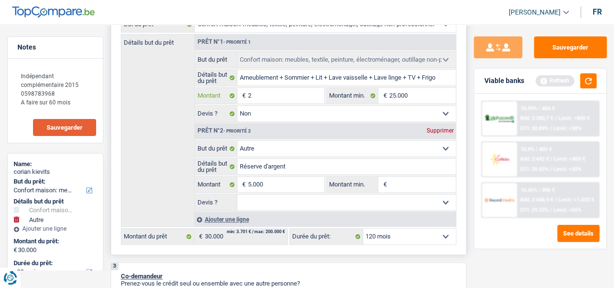
type input "2"
type input "20"
type input "200"
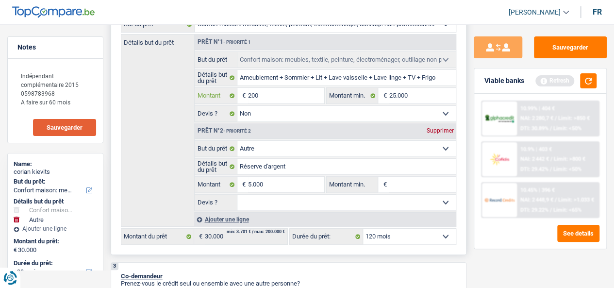
type input "2.000"
type input "20.000"
click at [277, 97] on input "20.000" at bounding box center [286, 96] width 76 height 16
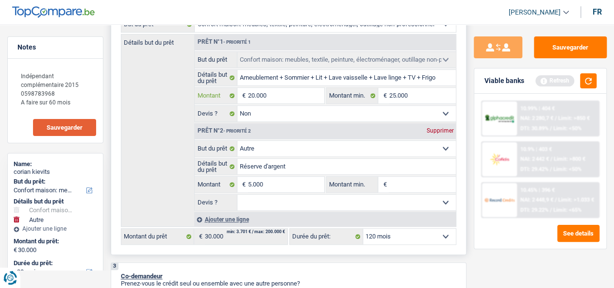
click at [277, 97] on input "20.000" at bounding box center [286, 96] width 76 height 16
type input "20.000"
type input "25.000"
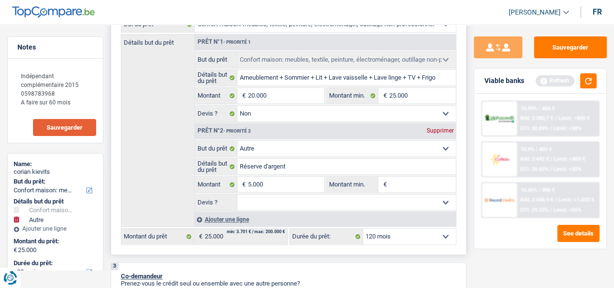
click at [420, 90] on fieldset "25.000 € Montant min. Tous les champs sont obligatoires. Veuillez fournir une r…" at bounding box center [391, 95] width 130 height 17
click at [422, 94] on input "25.000" at bounding box center [422, 96] width 67 height 16
paste input "0"
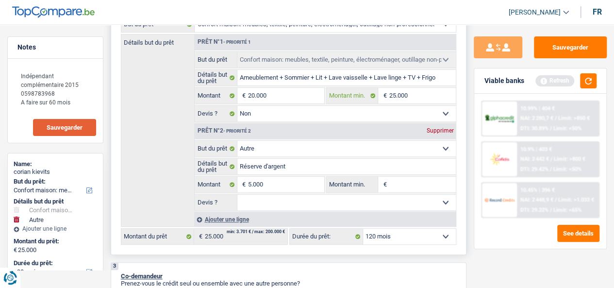
type input "20.000"
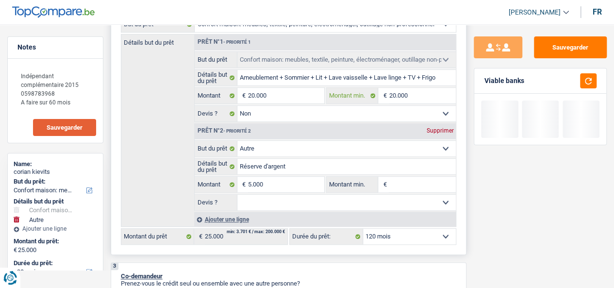
type input "20.000"
click at [287, 185] on input "5.000" at bounding box center [286, 185] width 76 height 16
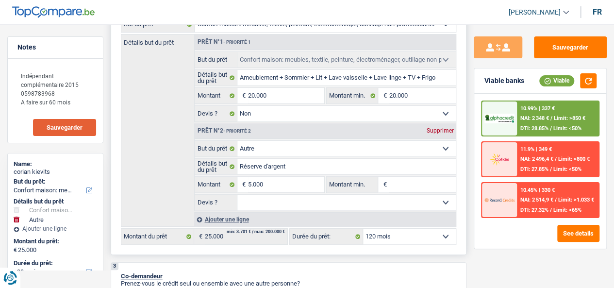
click at [398, 188] on input "Montant min." at bounding box center [422, 185] width 67 height 16
paste input "5.000"
type input "5.000"
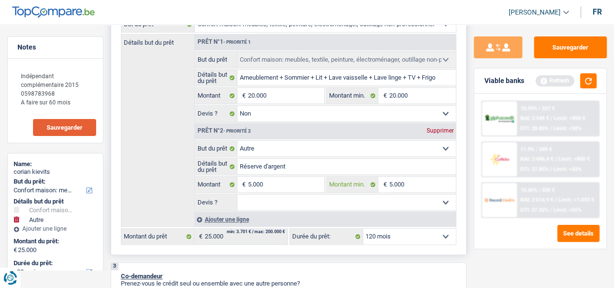
type input "5.000"
click at [292, 208] on select "Oui Non Non répondu Sélectionner une option" at bounding box center [346, 203] width 218 height 16
select select "false"
click at [237, 196] on select "Oui Non Non répondu Sélectionner une option" at bounding box center [346, 203] width 218 height 16
select select "false"
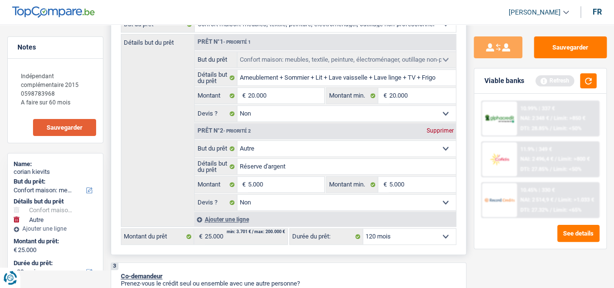
click at [410, 235] on select "12 mois 18 mois 24 mois 30 mois 36 mois 42 mois 48 mois 60 mois 72 mois 84 mois…" at bounding box center [409, 237] width 93 height 16
select select "60"
click at [363, 229] on select "12 mois 18 mois 24 mois 30 mois 36 mois 42 mois 48 mois 60 mois 72 mois 84 mois…" at bounding box center [409, 237] width 93 height 16
select select "60"
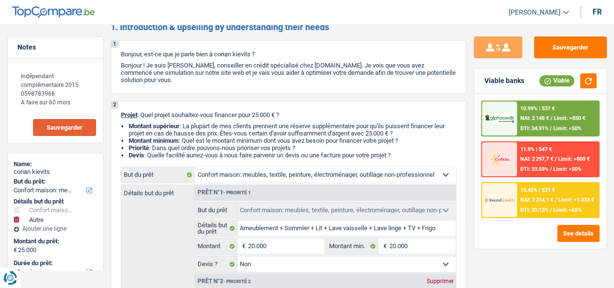
scroll to position [0, 0]
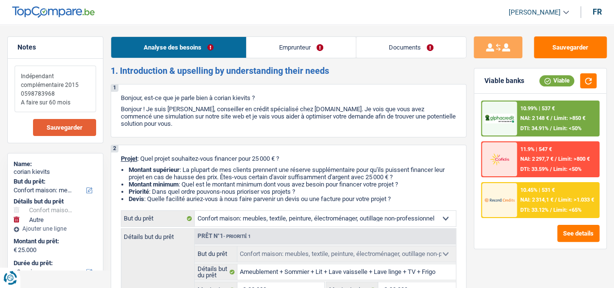
click at [85, 103] on textarea "Indépendant complémentaire 2015 0598783968 A faire sur 60 mois" at bounding box center [56, 89] width 82 height 47
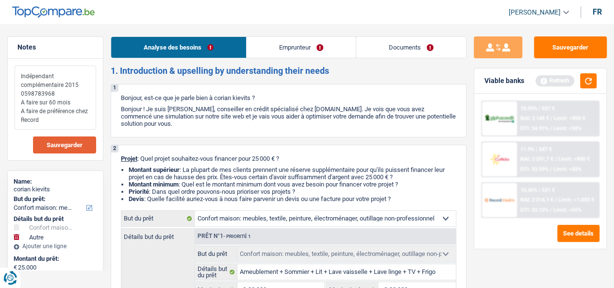
click at [74, 117] on textarea "Indépendant complémentaire 2015 0598783968 A faire sur 60 mois A faire de préfé…" at bounding box center [56, 98] width 82 height 64
click at [85, 118] on textarea "Indépendant complémentaire 2015 0598783968 A faire sur 60 mois A faire de préfé…" at bounding box center [56, 98] width 82 height 64
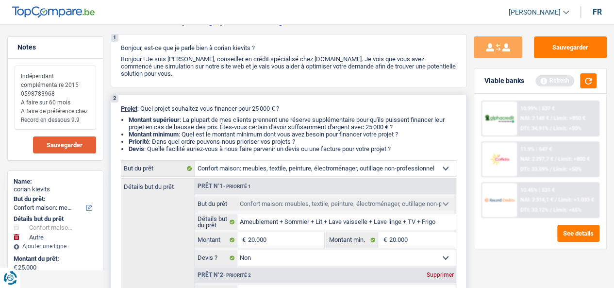
scroll to position [146, 0]
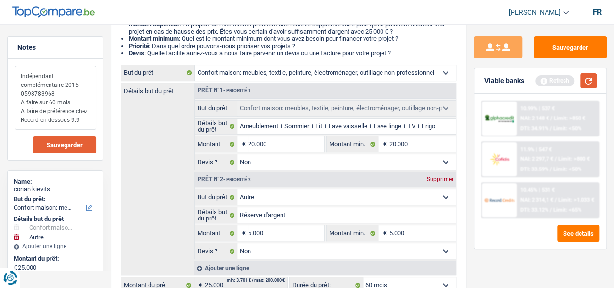
type textarea "Indépendant complémentaire 2015 0598783968 A faire sur 60 mois A faire de préfé…"
click at [590, 81] on button "button" at bounding box center [588, 80] width 17 height 15
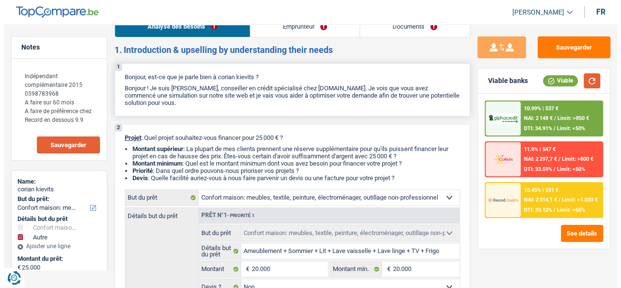
scroll to position [0, 0]
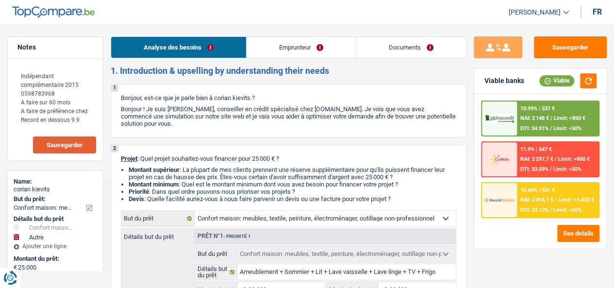
click at [260, 48] on link "Emprunteur" at bounding box center [301, 47] width 109 height 21
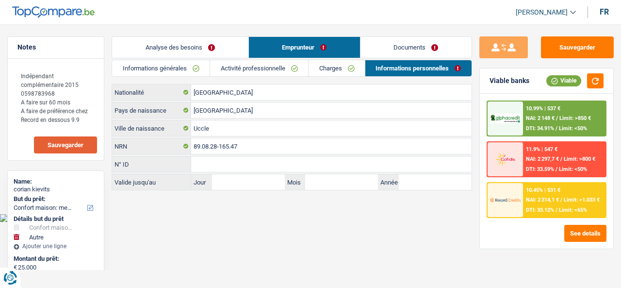
click at [188, 77] on div "Informations générales Activité professionnelle Charges Informations personnell…" at bounding box center [292, 125] width 360 height 131
click at [187, 66] on link "Informations générales" at bounding box center [161, 68] width 98 height 16
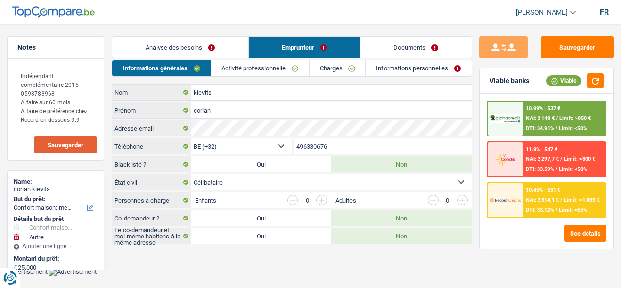
click at [261, 73] on link "Activité professionnelle" at bounding box center [260, 68] width 98 height 16
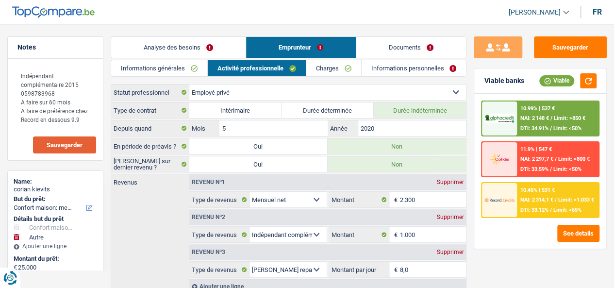
click at [336, 70] on link "Charges" at bounding box center [333, 68] width 55 height 16
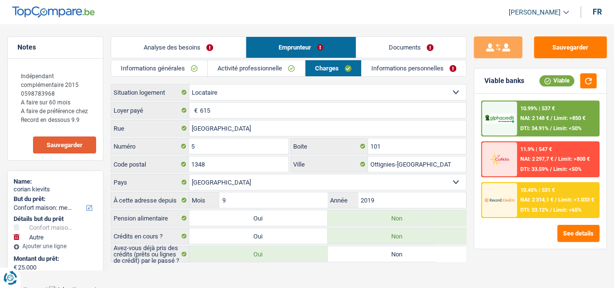
click at [401, 67] on link "Informations personnelles" at bounding box center [414, 68] width 104 height 16
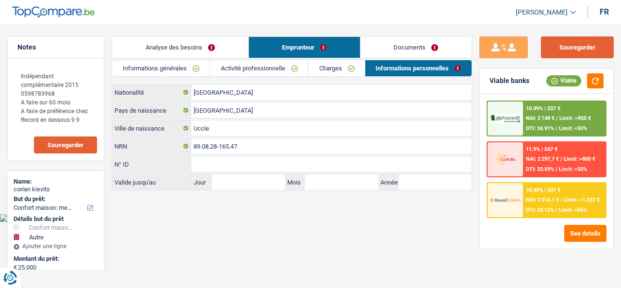
click at [578, 47] on button "Sauvegarder" at bounding box center [577, 47] width 73 height 22
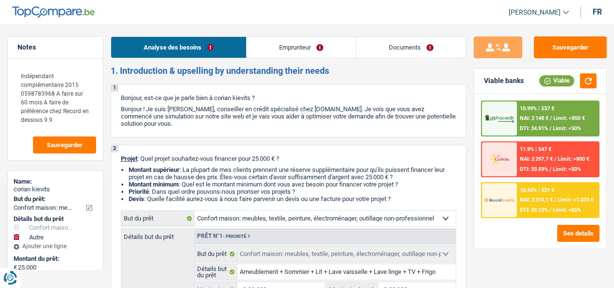
select select "household"
select select "other"
select select "60"
select select "household"
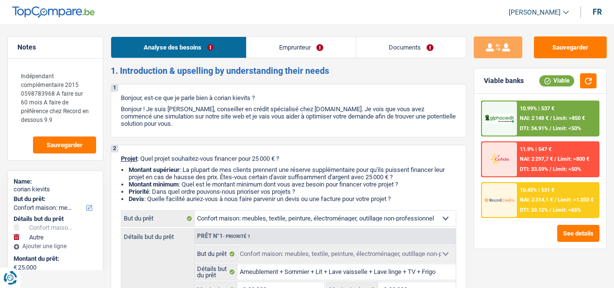
select select "household"
select select "false"
select select "other"
select select "false"
select select "60"
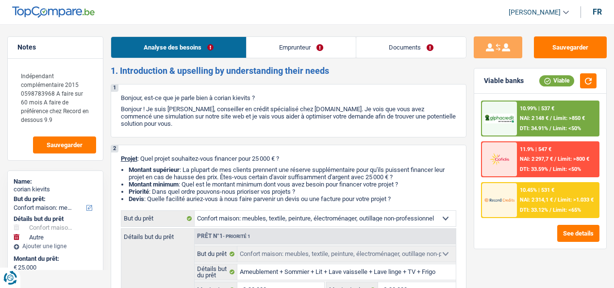
select select "privateEmployee"
select select "netSalary"
select select "parttimeSelfemployed"
select select "mealVouchers"
select select "rents"
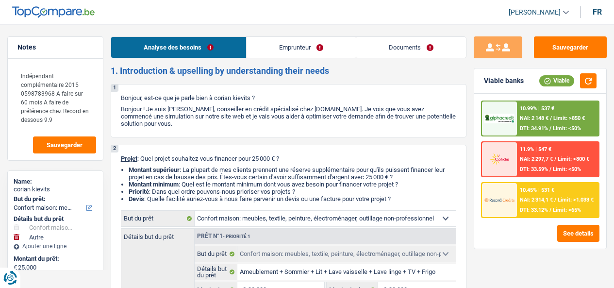
select select "household"
select select "false"
select select "other"
select select "false"
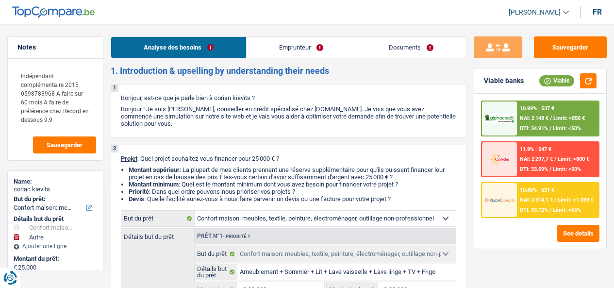
select select "60"
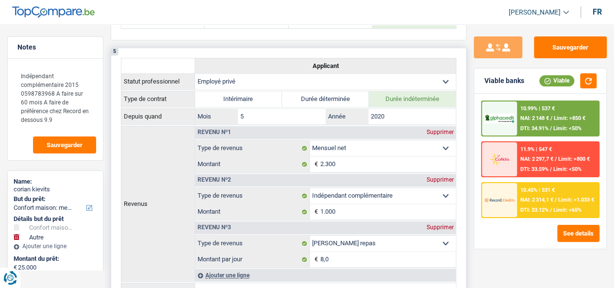
scroll to position [728, 0]
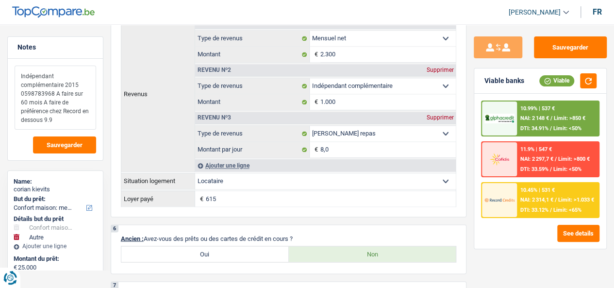
click at [30, 93] on textarea "Indépendant complémentaire 2015 0598783968 A faire sur 60 mois A faire de préfé…" at bounding box center [56, 98] width 82 height 64
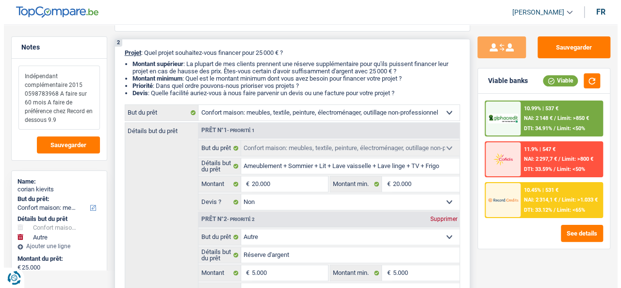
scroll to position [0, 0]
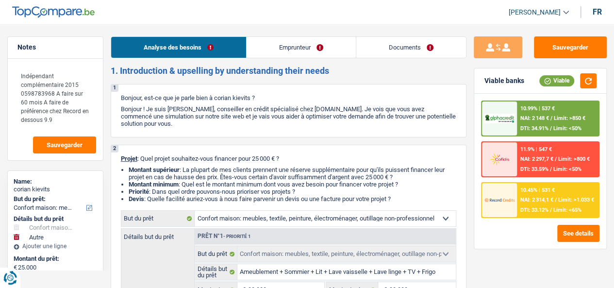
click at [296, 41] on link "Emprunteur" at bounding box center [301, 47] width 109 height 21
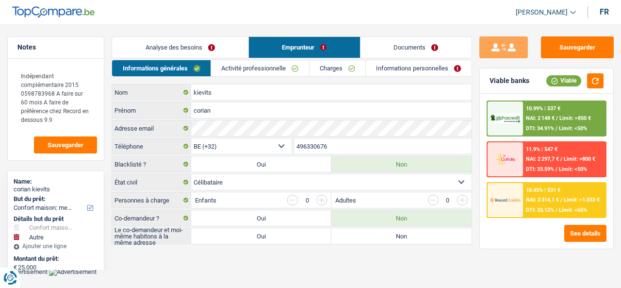
click at [251, 67] on link "Activité professionnelle" at bounding box center [260, 68] width 98 height 16
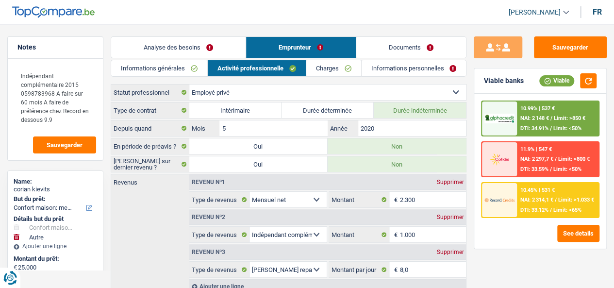
click at [198, 69] on link "Informations générales" at bounding box center [159, 68] width 96 height 16
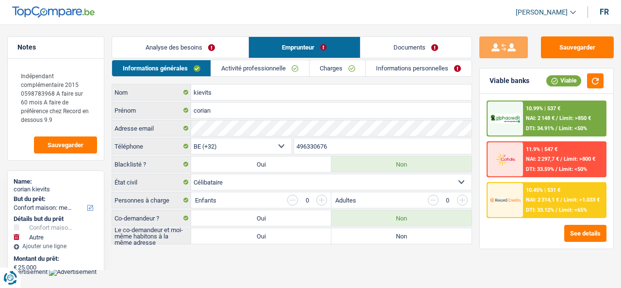
click at [246, 70] on link "Activité professionnelle" at bounding box center [260, 68] width 98 height 16
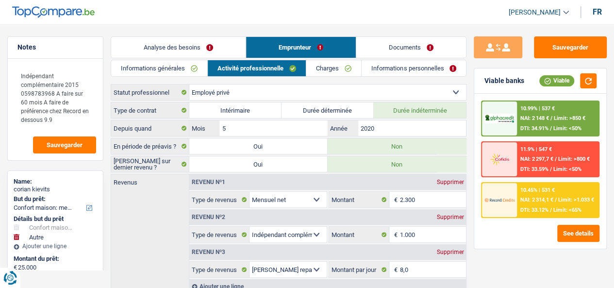
click at [341, 73] on link "Charges" at bounding box center [333, 68] width 55 height 16
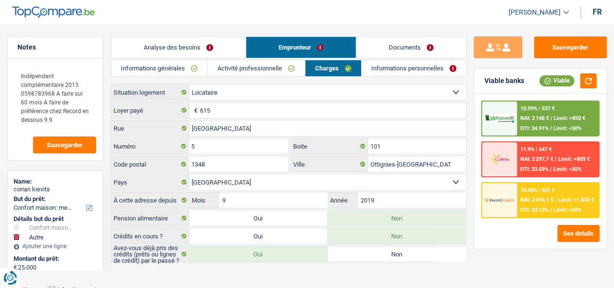
click at [396, 74] on link "Informations personnelles" at bounding box center [414, 68] width 104 height 16
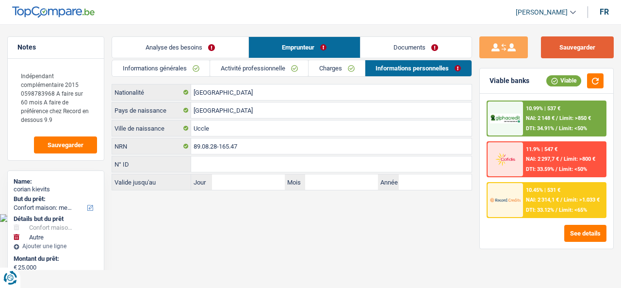
click at [562, 43] on button "Sauvegarder" at bounding box center [577, 47] width 73 height 22
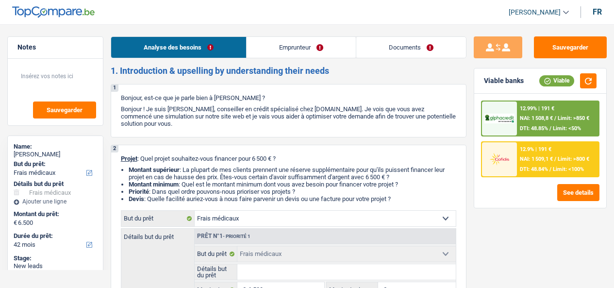
select select "medical"
select select "42"
select select "medical"
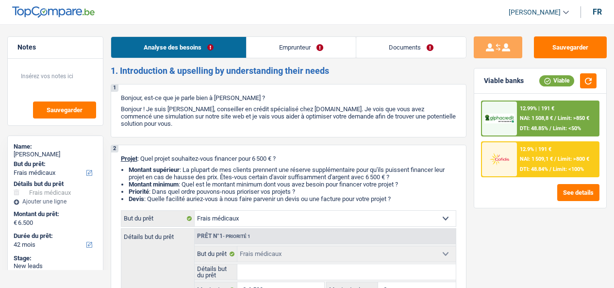
select select "42"
select select "privateEmployee"
select select "netSalary"
select select "other"
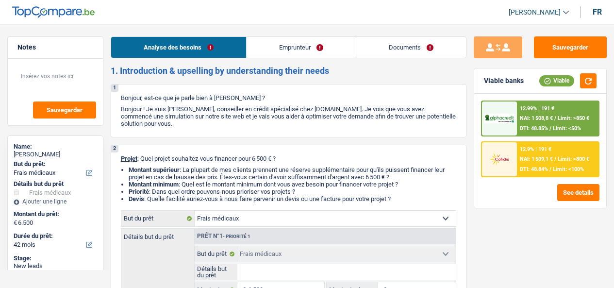
select select "mealVouchers"
select select "rents"
select select "medical"
select select "42"
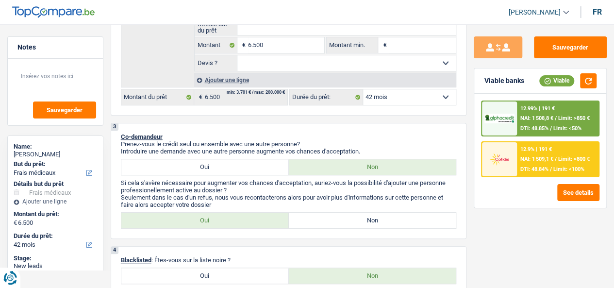
scroll to position [146, 0]
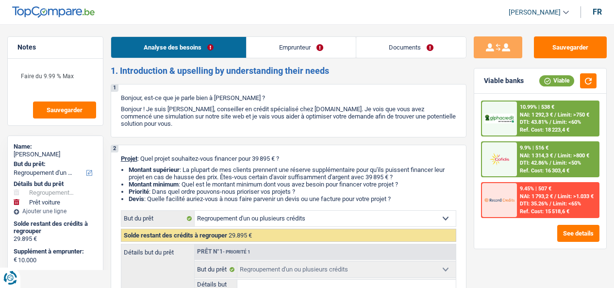
select select "refinancing"
select select "car"
select select "120"
select select "refinancing"
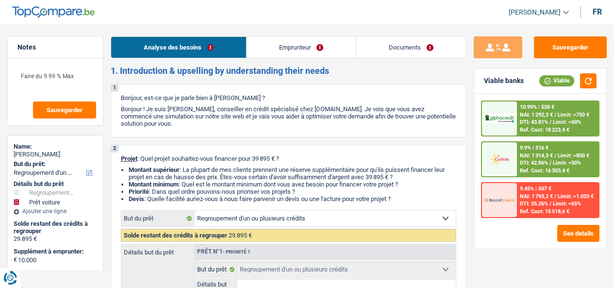
select select "refinancing"
select select "car"
select select "false"
select select "120"
select select "worker"
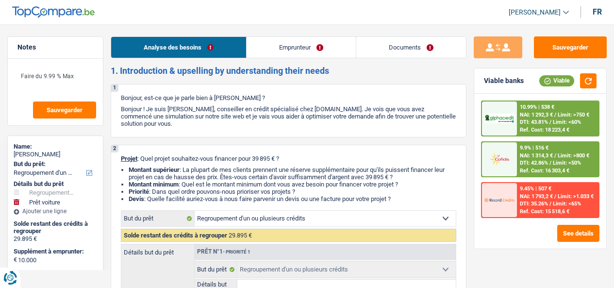
select select "netSalary"
select select "rents"
select select "cardOrCredit"
select select "creditConsolidation"
select select "72"
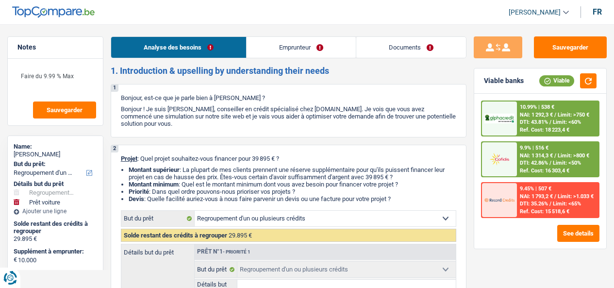
select select "refinancing"
select select "car"
select select "false"
select select "120"
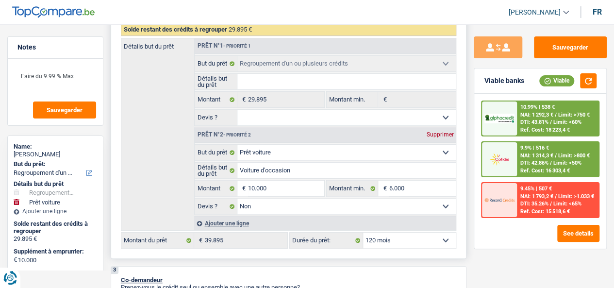
scroll to position [194, 0]
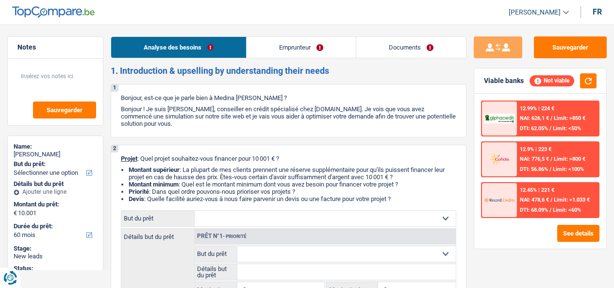
select select "60"
select select "privateEmployee"
select select "familyAllowances"
select select "netSalary"
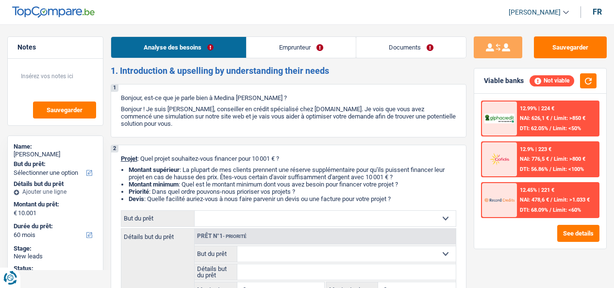
select select "mealVouchers"
select select "rents"
select select "60"
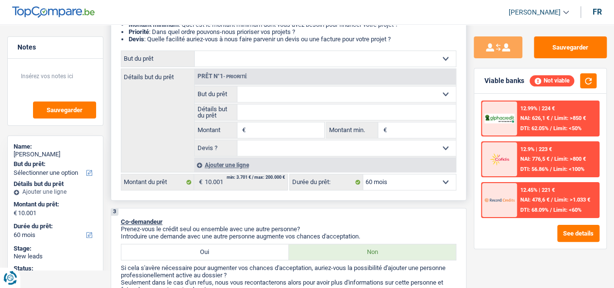
scroll to position [161, 0]
click at [329, 61] on select "Confort maison: meubles, textile, peinture, électroménager, outillage non-profe…" at bounding box center [325, 58] width 261 height 16
click at [286, 95] on select "Confort maison: meubles, textile, peinture, électroménager, outillage non-profe…" at bounding box center [346, 93] width 218 height 16
click at [293, 92] on select "Confort maison: meubles, textile, peinture, électroménager, outillage non-profe…" at bounding box center [346, 93] width 218 height 16
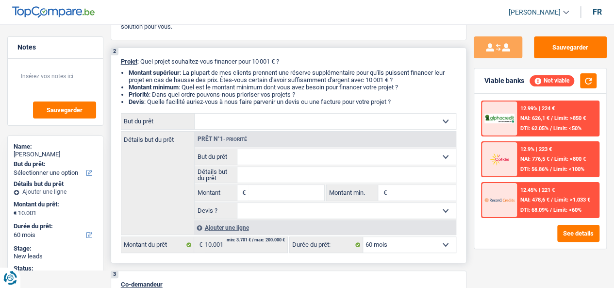
scroll to position [0, 0]
